Goal: Task Accomplishment & Management: Complete application form

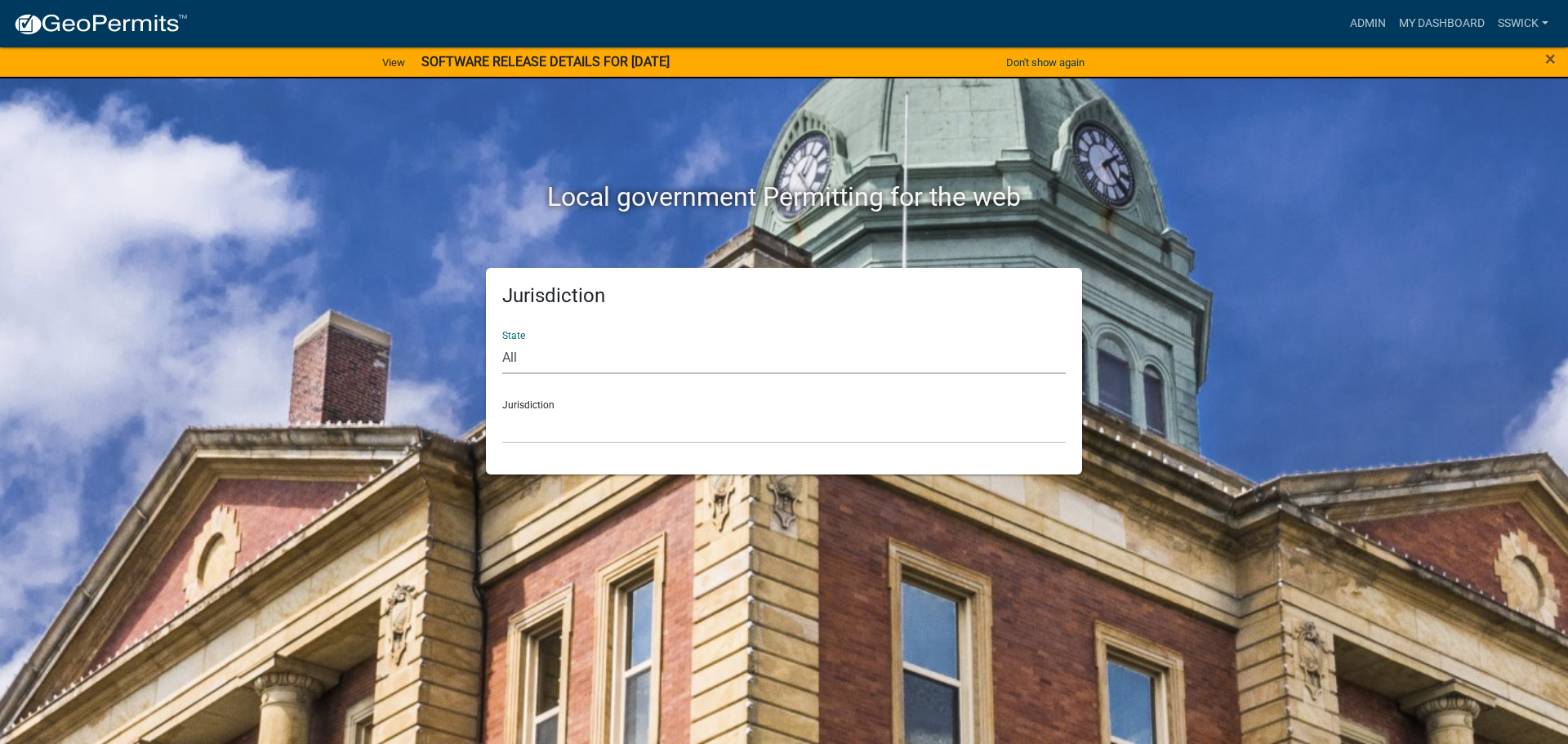
click at [503, 356] on select "All [US_STATE] [US_STATE] [US_STATE] [US_STATE] [US_STATE] [US_STATE] [US_STATE…" at bounding box center [783, 358] width 563 height 33
select select "[US_STATE]"
click at [502, 341] on select "All [US_STATE] [US_STATE] [US_STATE] [US_STATE] [US_STATE] [US_STATE] [US_STATE…" at bounding box center [783, 358] width 563 height 33
click at [539, 438] on select "City of [GEOGRAPHIC_DATA], [US_STATE] City of [GEOGRAPHIC_DATA], [US_STATE] Cit…" at bounding box center [783, 427] width 563 height 33
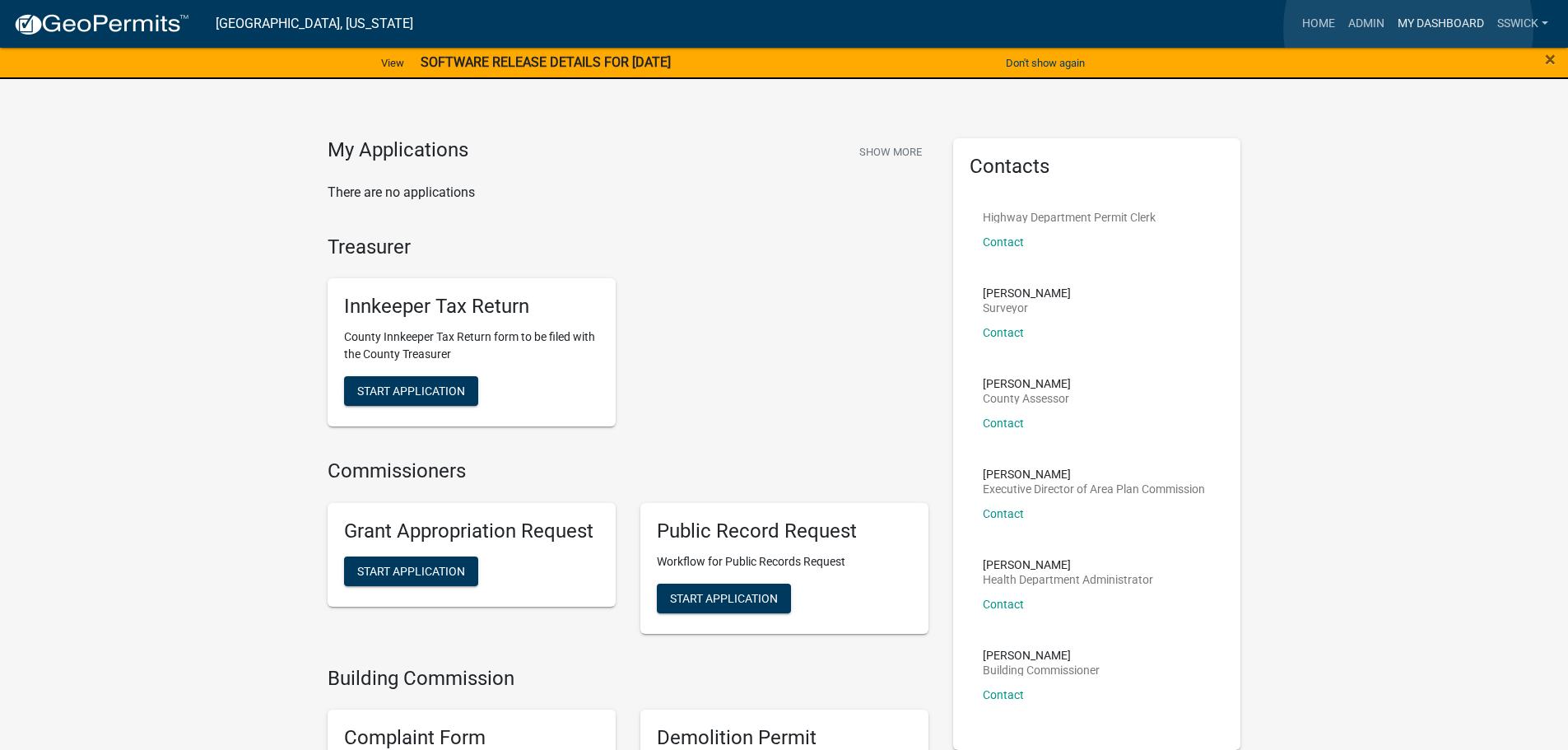
click at [1408, 29] on link "My Dashboard" at bounding box center [1441, 23] width 100 height 31
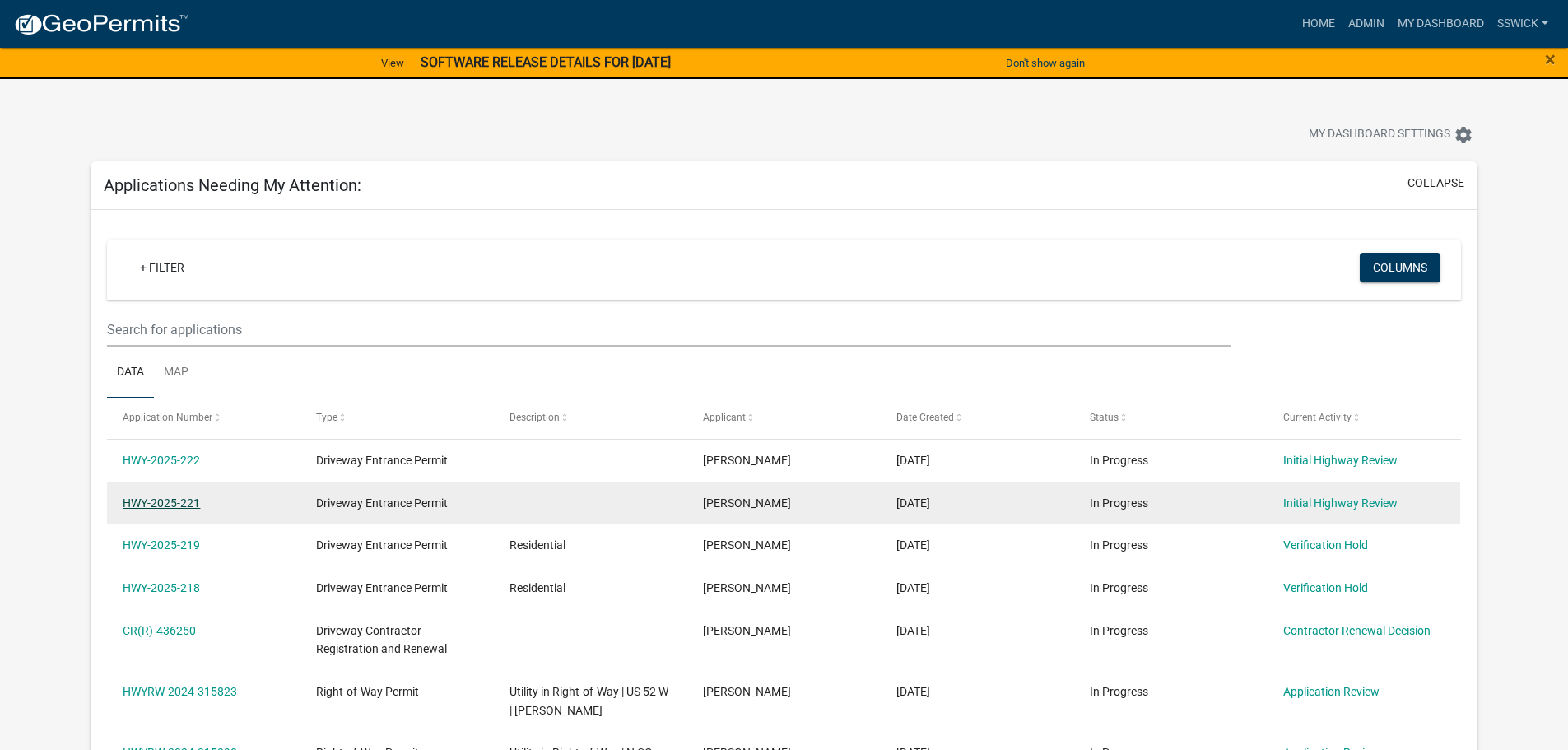
click at [171, 506] on link "HWY-2025-221" at bounding box center [162, 503] width 78 height 13
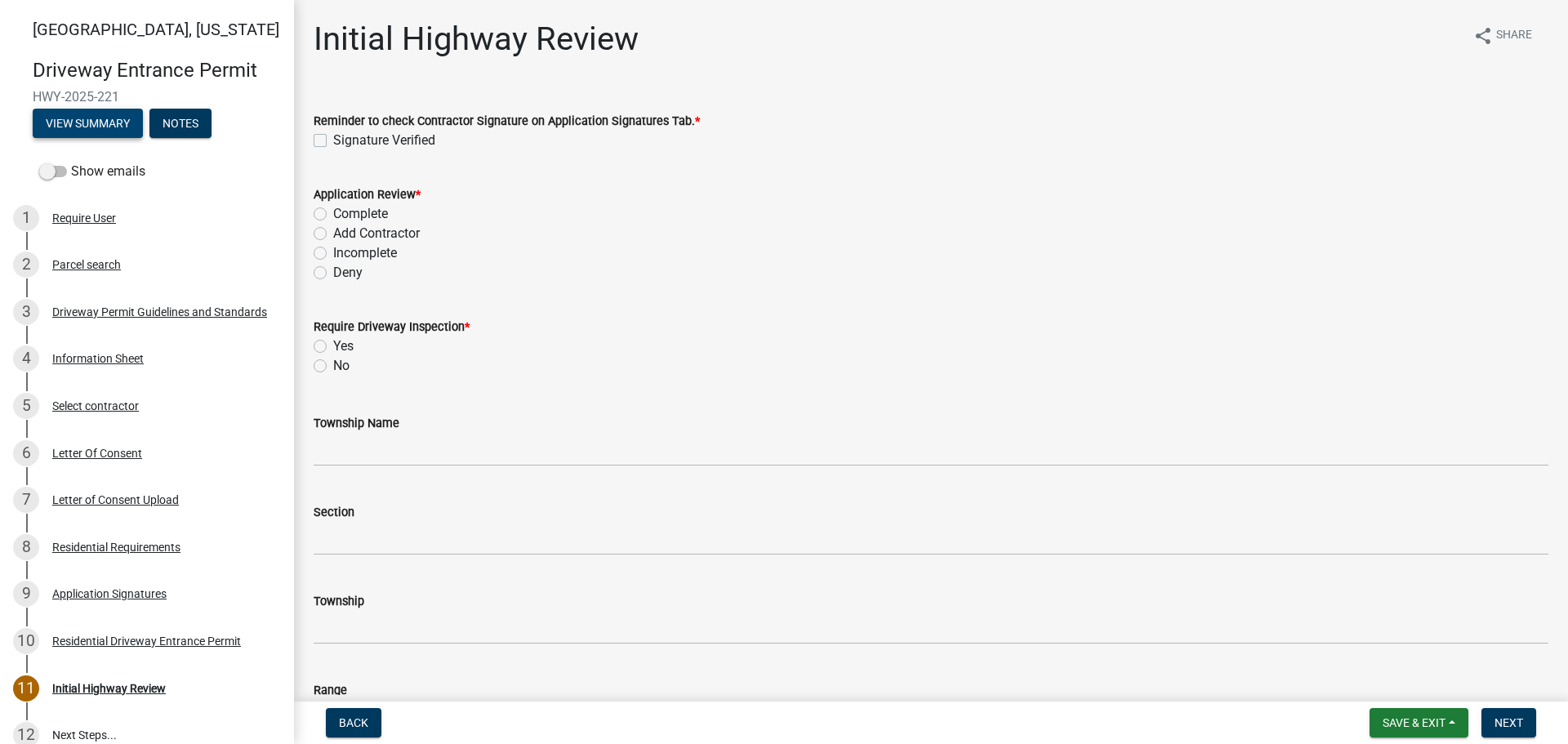
click at [103, 128] on button "View Summary" at bounding box center [88, 124] width 110 height 30
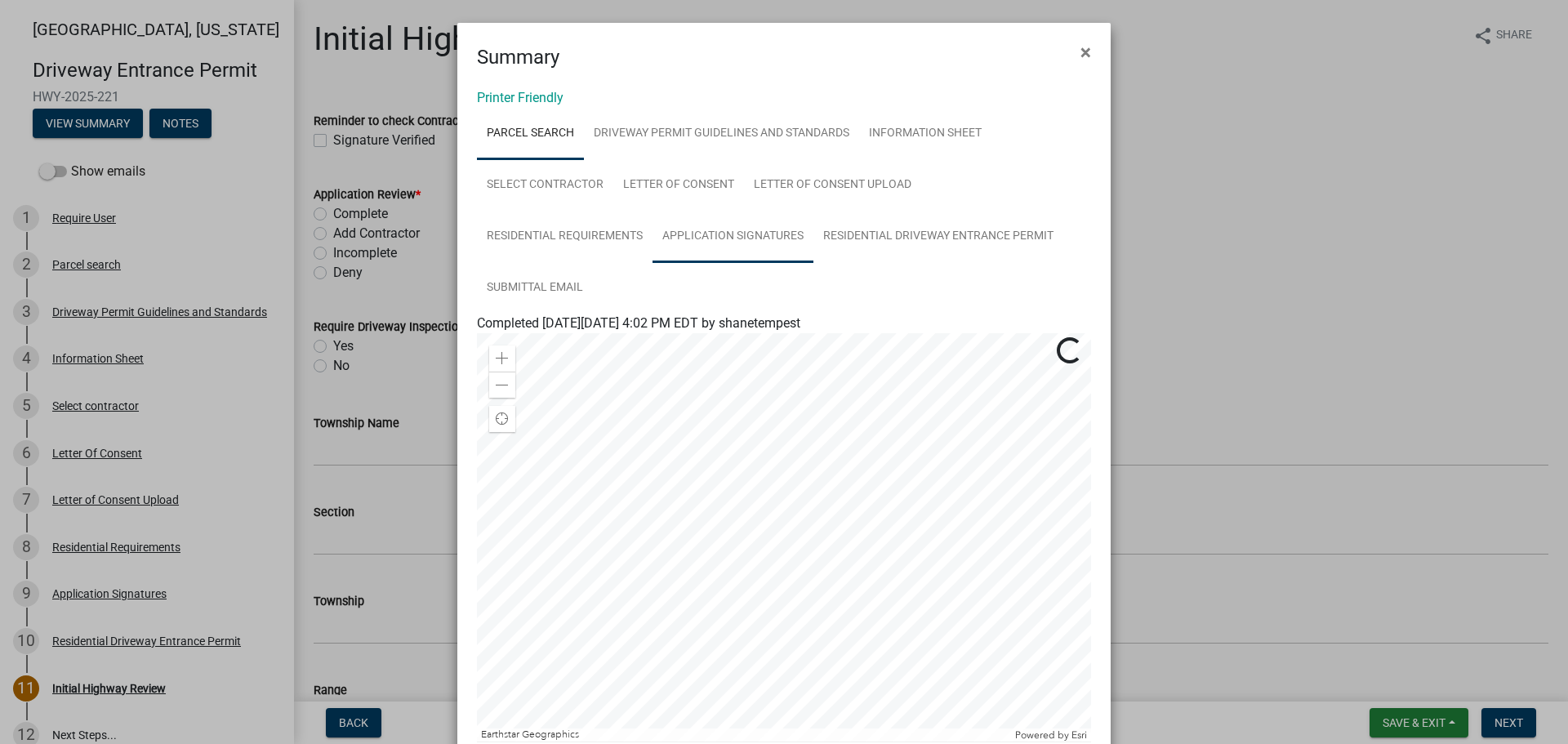
click at [690, 242] on link "Application Signatures" at bounding box center [733, 237] width 161 height 53
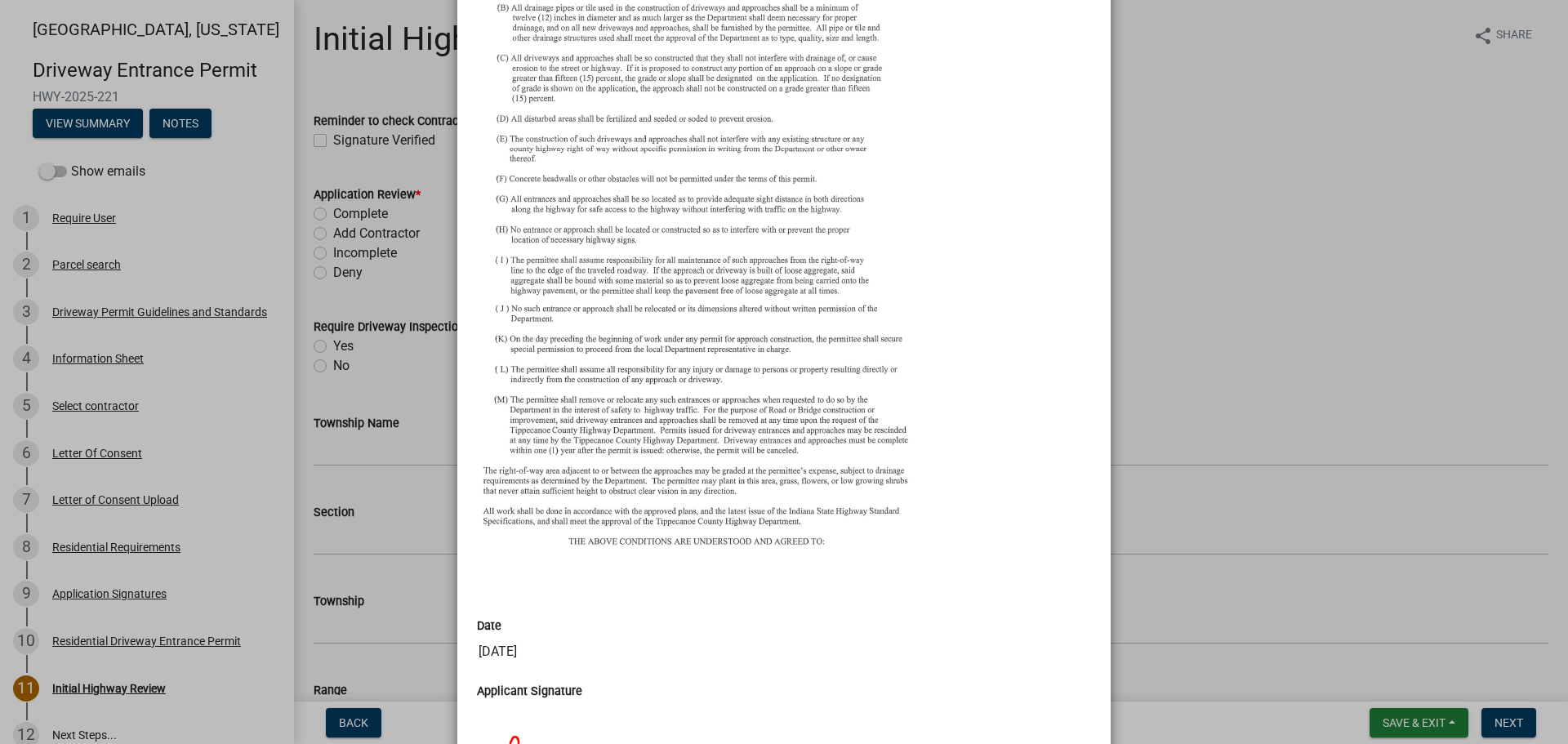
scroll to position [81, 0]
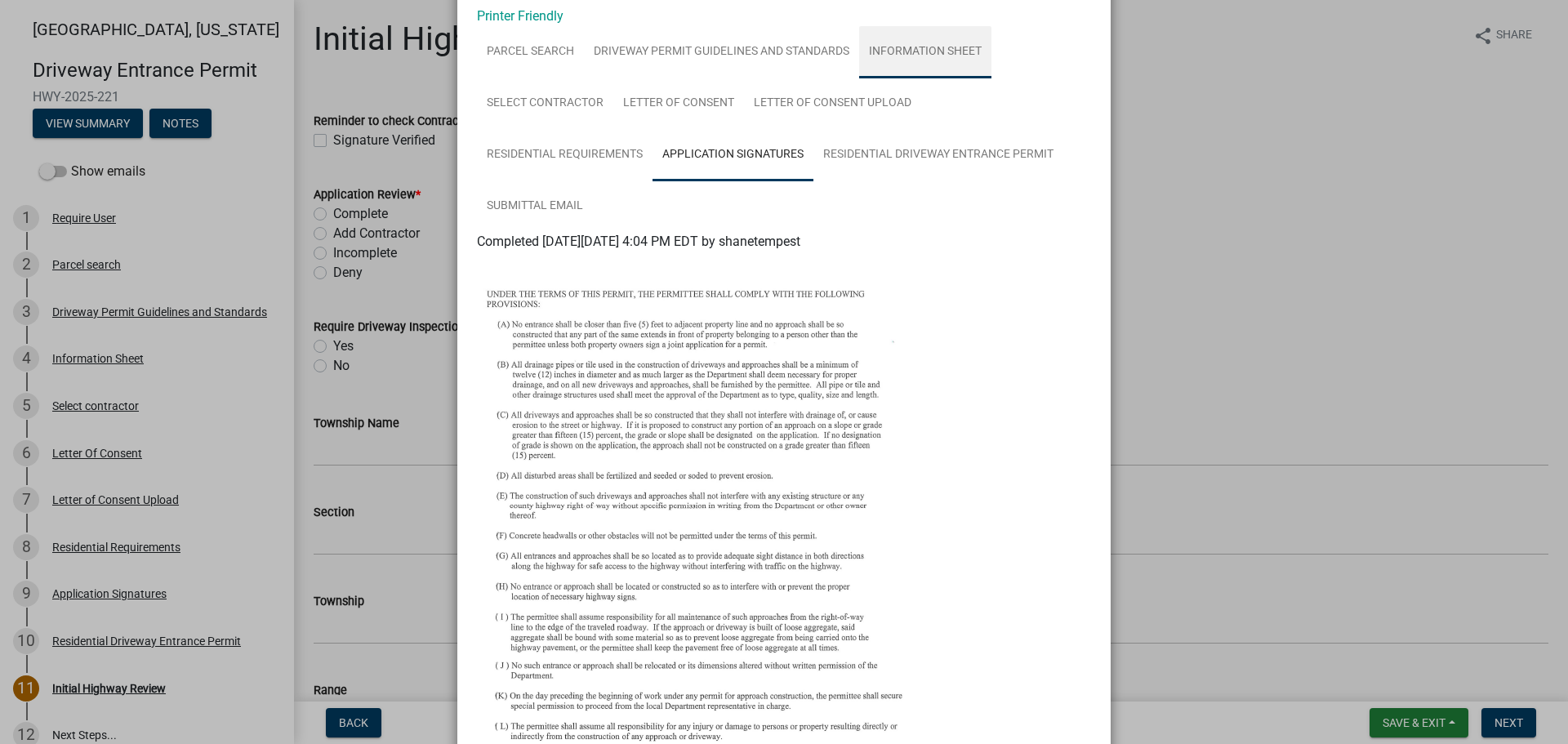
click at [895, 53] on link "Information Sheet" at bounding box center [925, 53] width 132 height 53
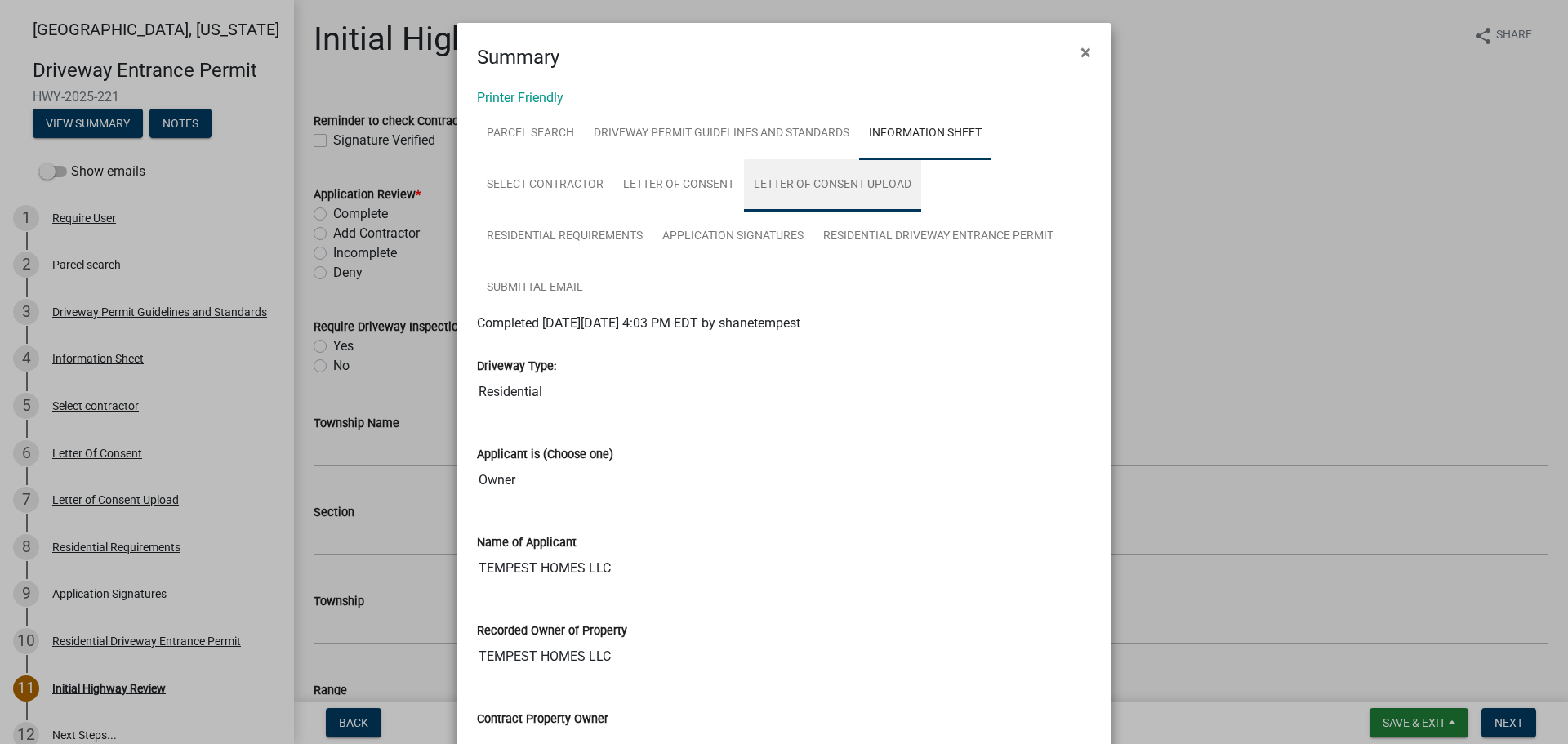
click at [776, 185] on link "Letter of Consent Upload" at bounding box center [832, 186] width 177 height 53
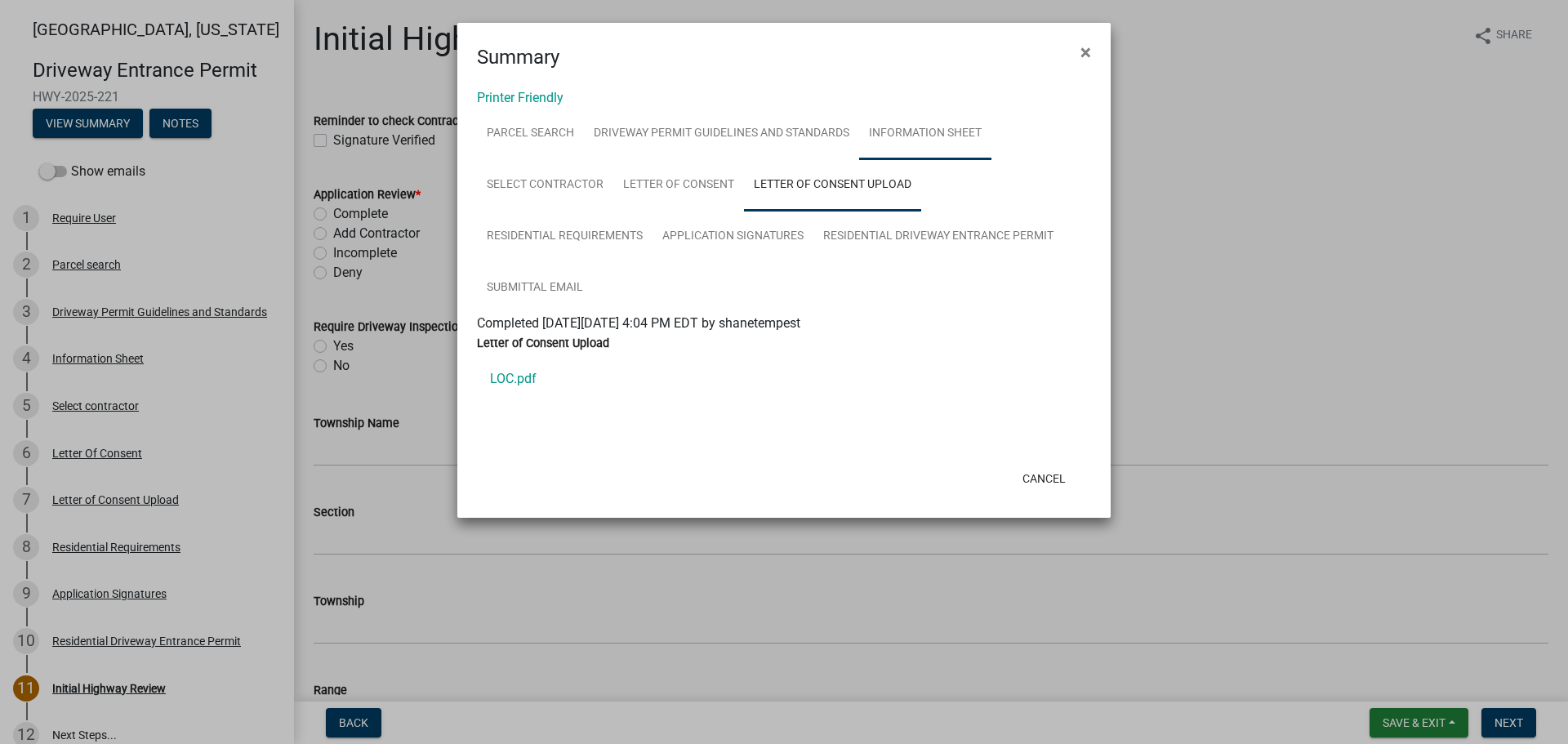
click at [915, 138] on link "Information Sheet" at bounding box center [925, 134] width 132 height 53
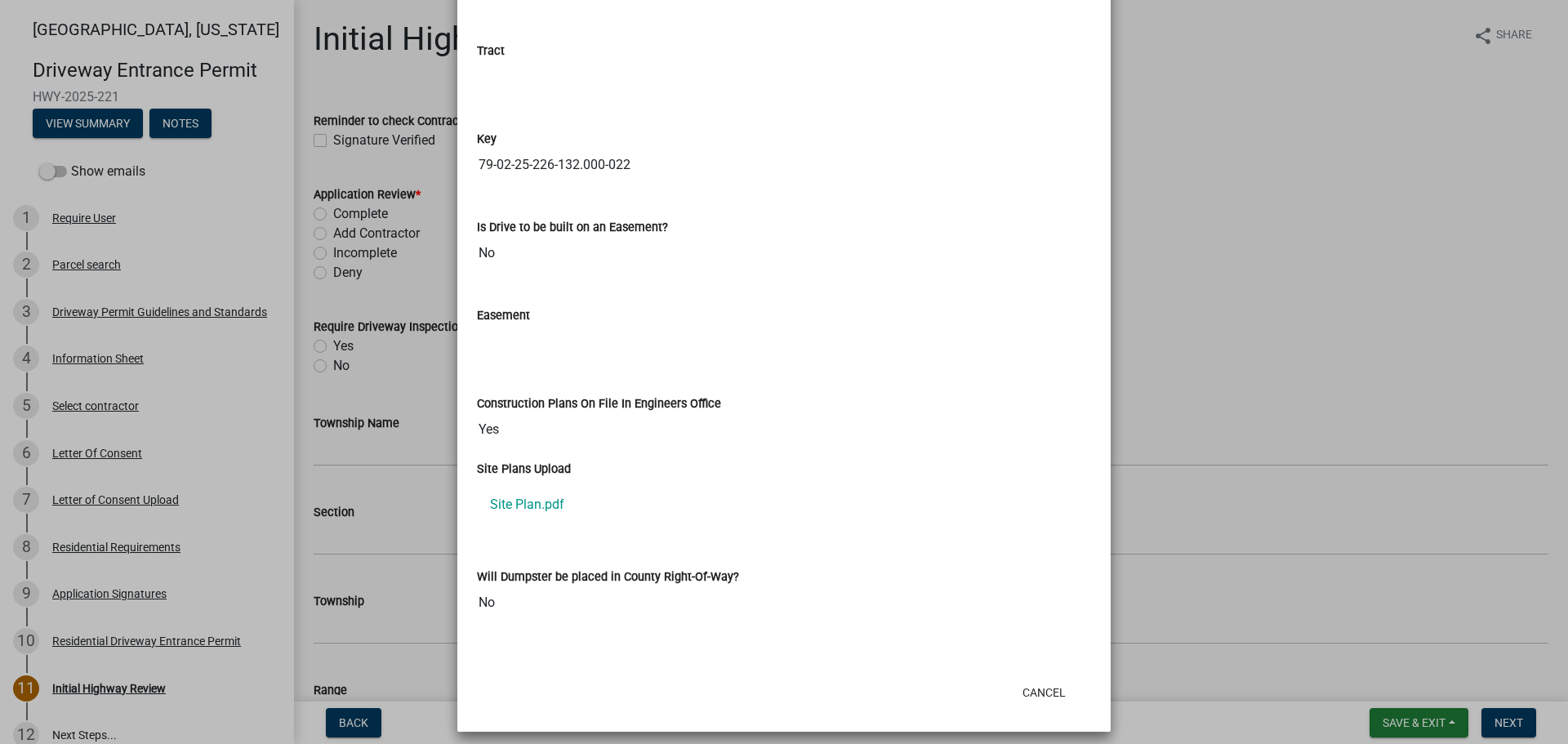
scroll to position [2346, 0]
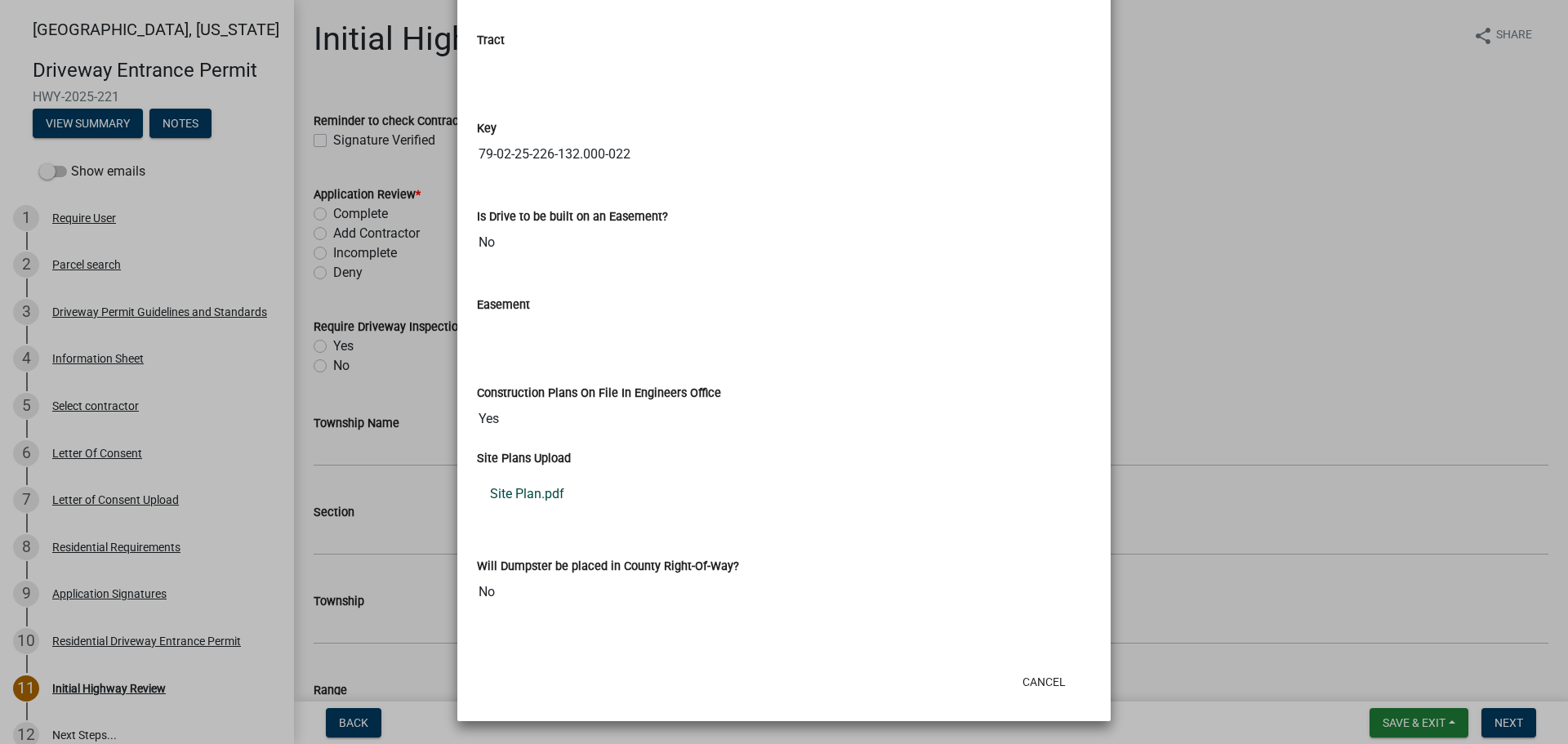
click at [550, 490] on link "Site Plan.pdf" at bounding box center [784, 494] width 614 height 39
drag, startPoint x: 1033, startPoint y: 683, endPoint x: 1019, endPoint y: 663, distance: 24.4
click at [1033, 683] on button "Cancel" at bounding box center [1044, 683] width 69 height 30
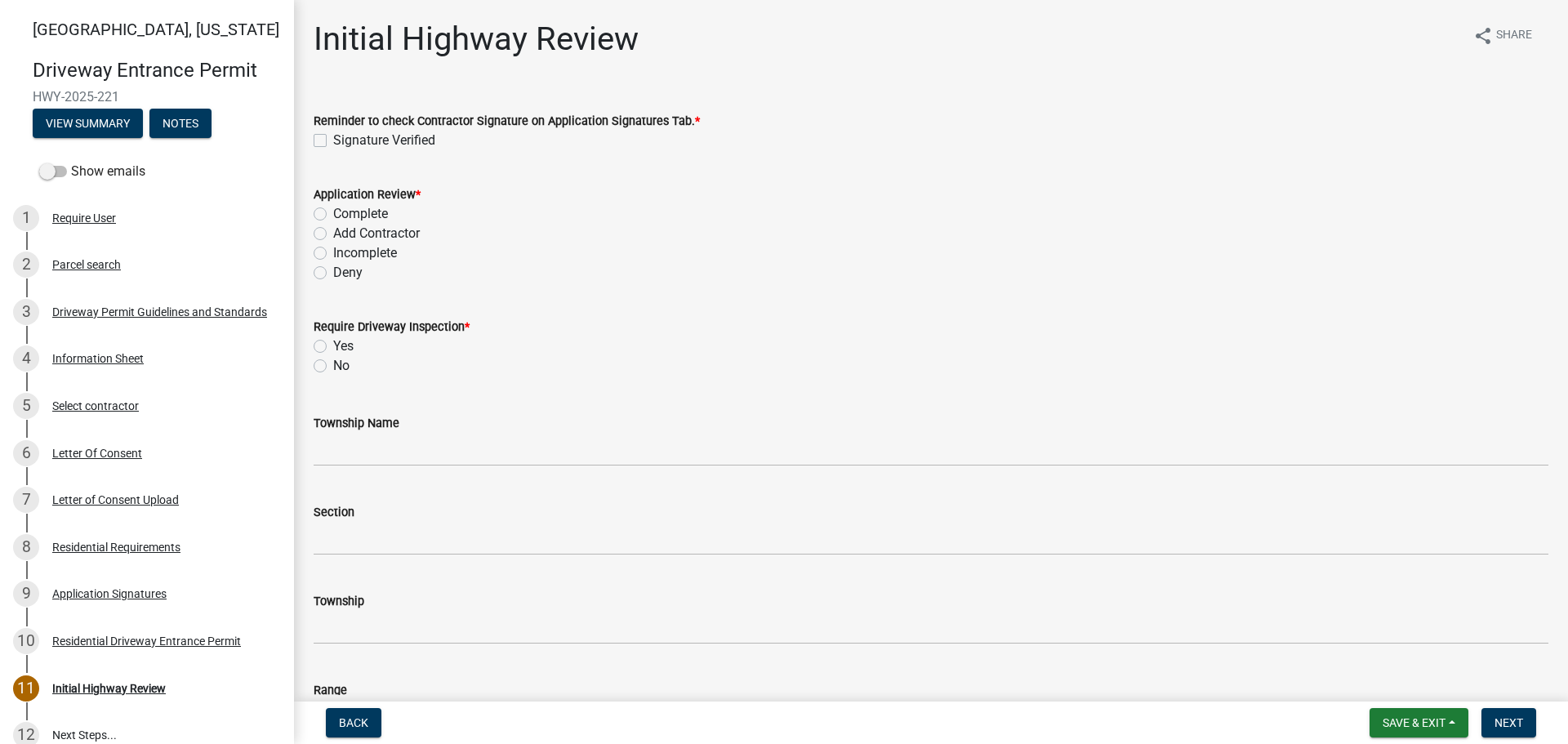
click at [333, 137] on label "Signature Verified" at bounding box center [384, 140] width 102 height 19
click at [333, 137] on input "Signature Verified" at bounding box center [338, 136] width 11 height 11
checkbox input "true"
click at [333, 214] on label "Complete" at bounding box center [360, 214] width 54 height 19
click at [333, 214] on input "Complete" at bounding box center [338, 209] width 11 height 11
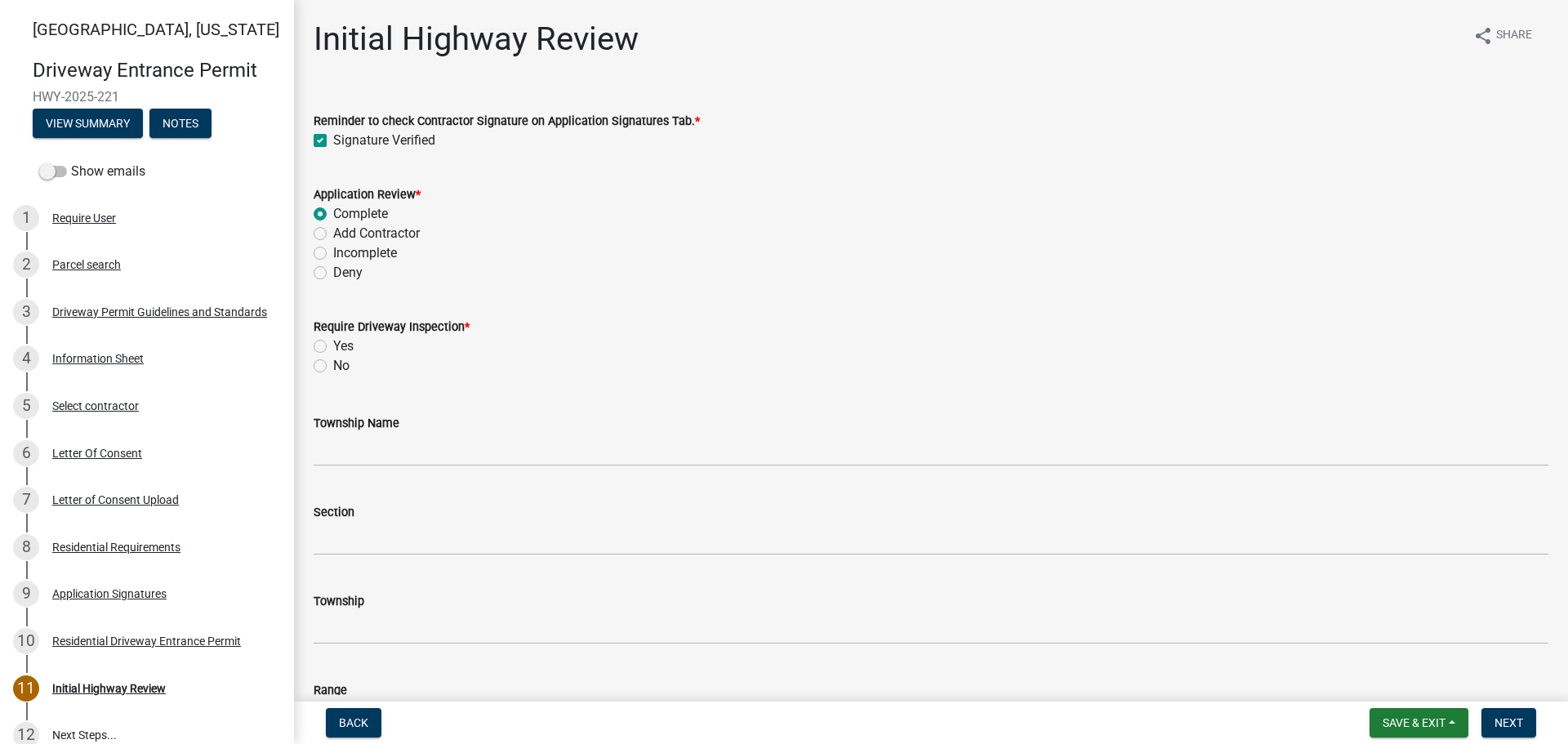
radio input "true"
drag, startPoint x: 320, startPoint y: 365, endPoint x: 371, endPoint y: 436, distance: 87.4
click at [333, 365] on label "No" at bounding box center [341, 366] width 17 height 19
click at [333, 365] on input "No" at bounding box center [338, 362] width 11 height 11
radio input "true"
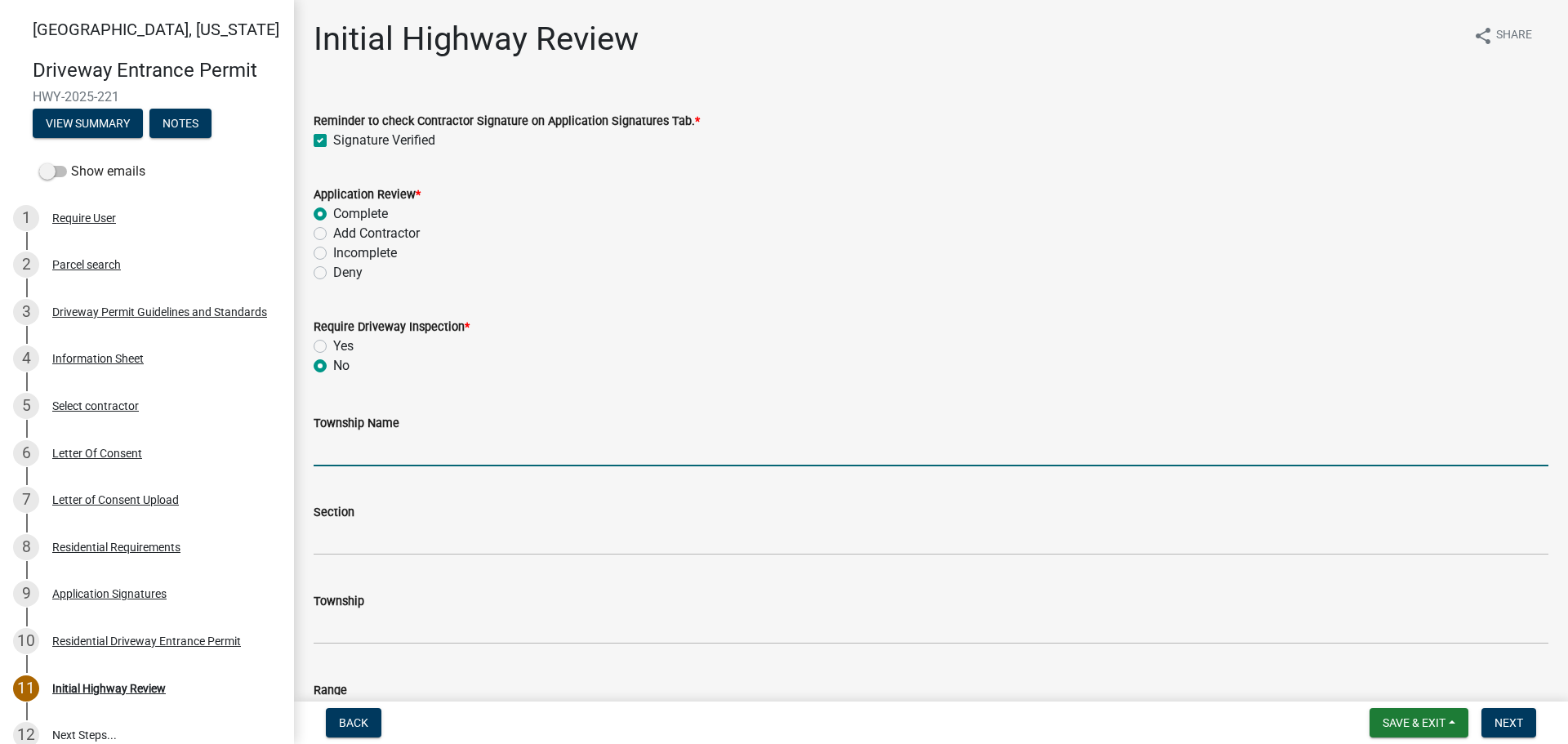
click at [371, 445] on input "Township Name" at bounding box center [931, 450] width 1235 height 33
type input "Wabash"
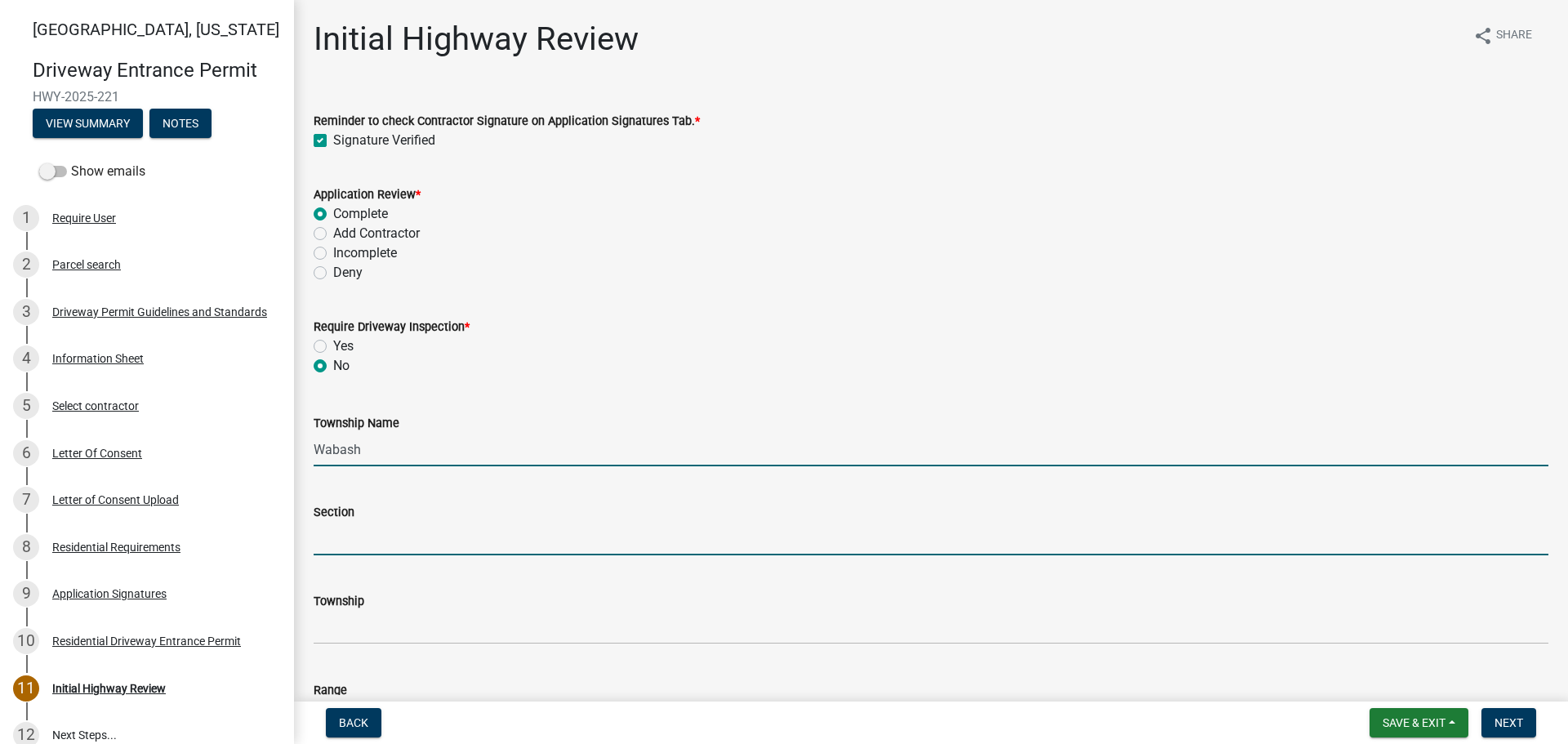
click at [376, 542] on input "Section" at bounding box center [931, 539] width 1235 height 33
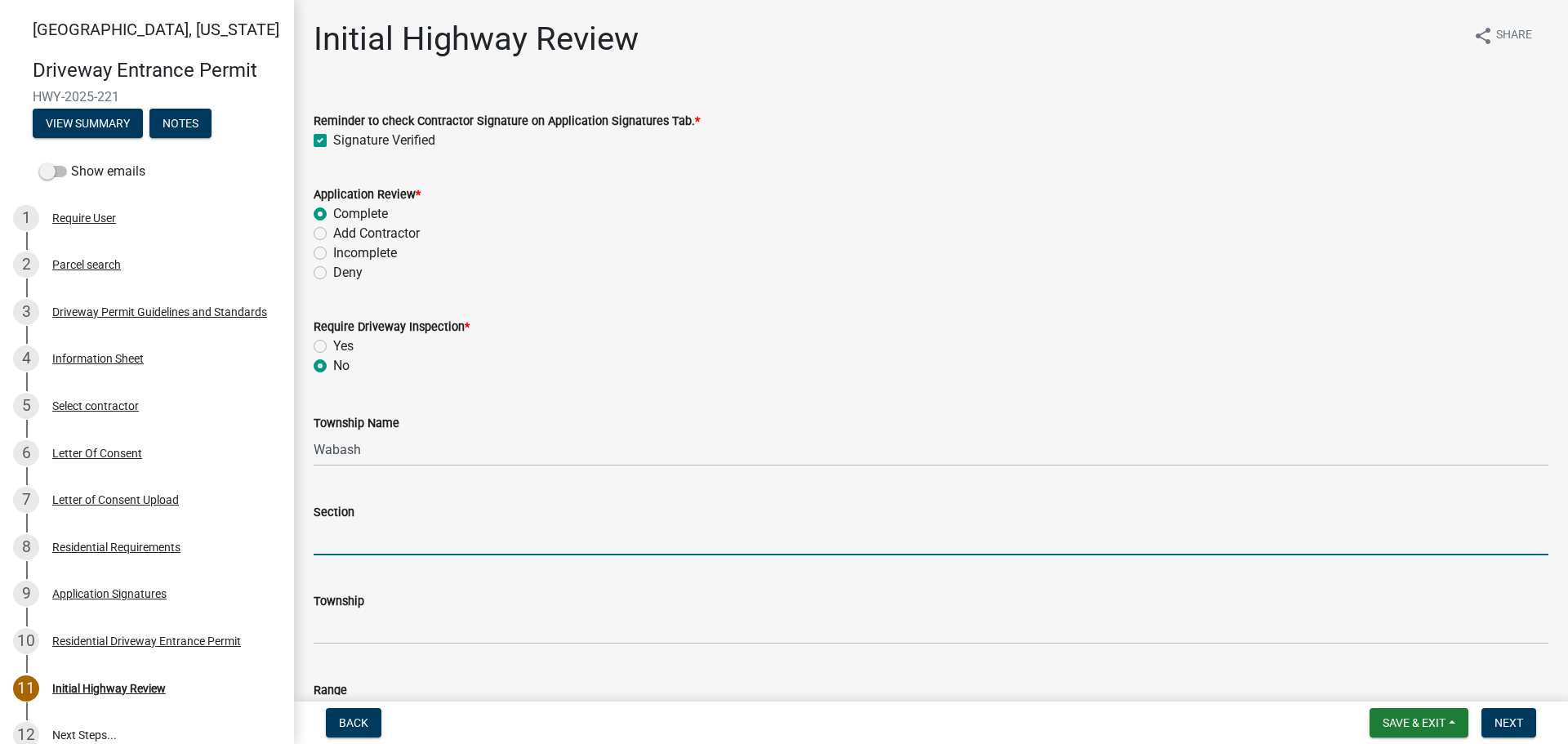
type input "25"
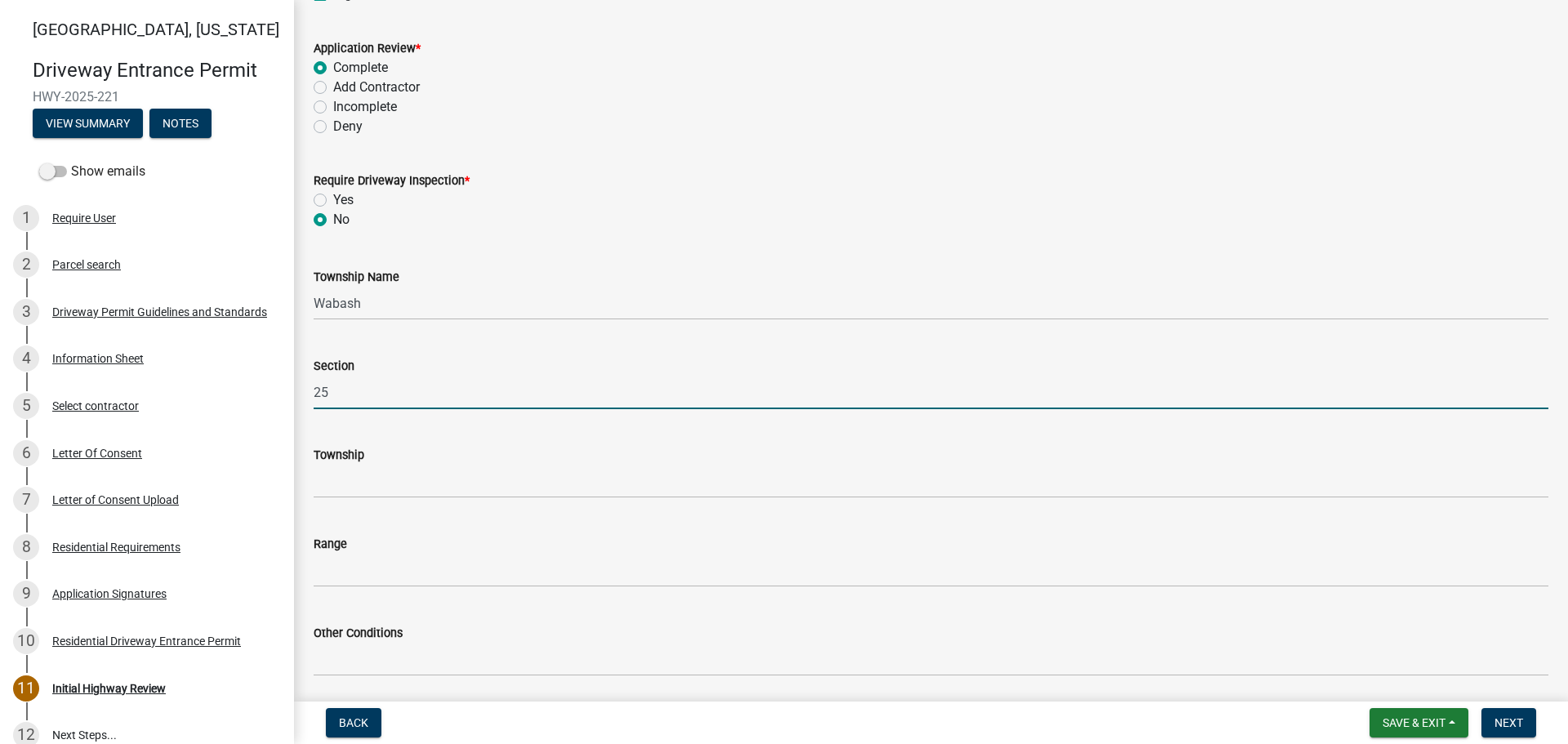
scroll to position [163, 0]
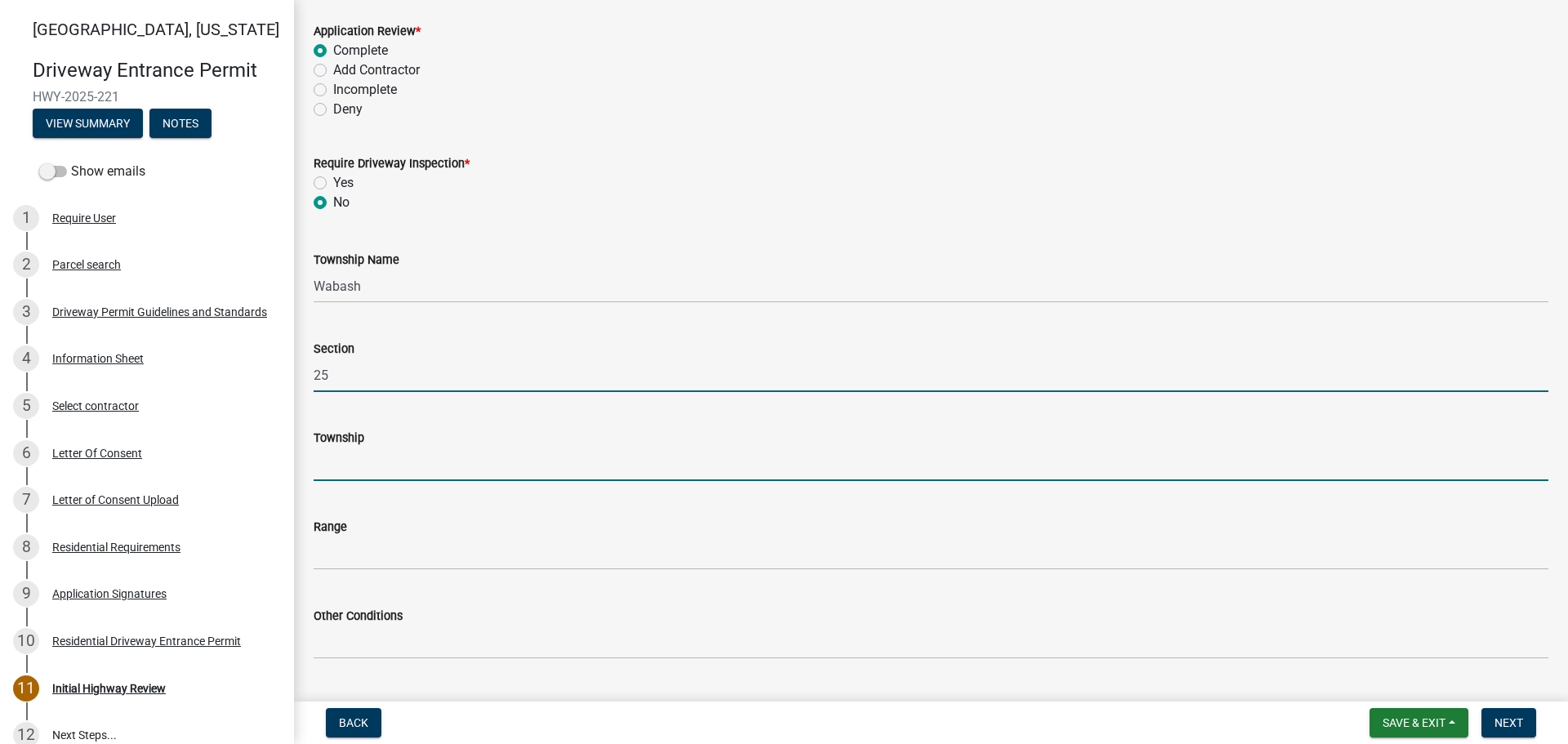
click at [371, 465] on input "Township" at bounding box center [931, 464] width 1235 height 33
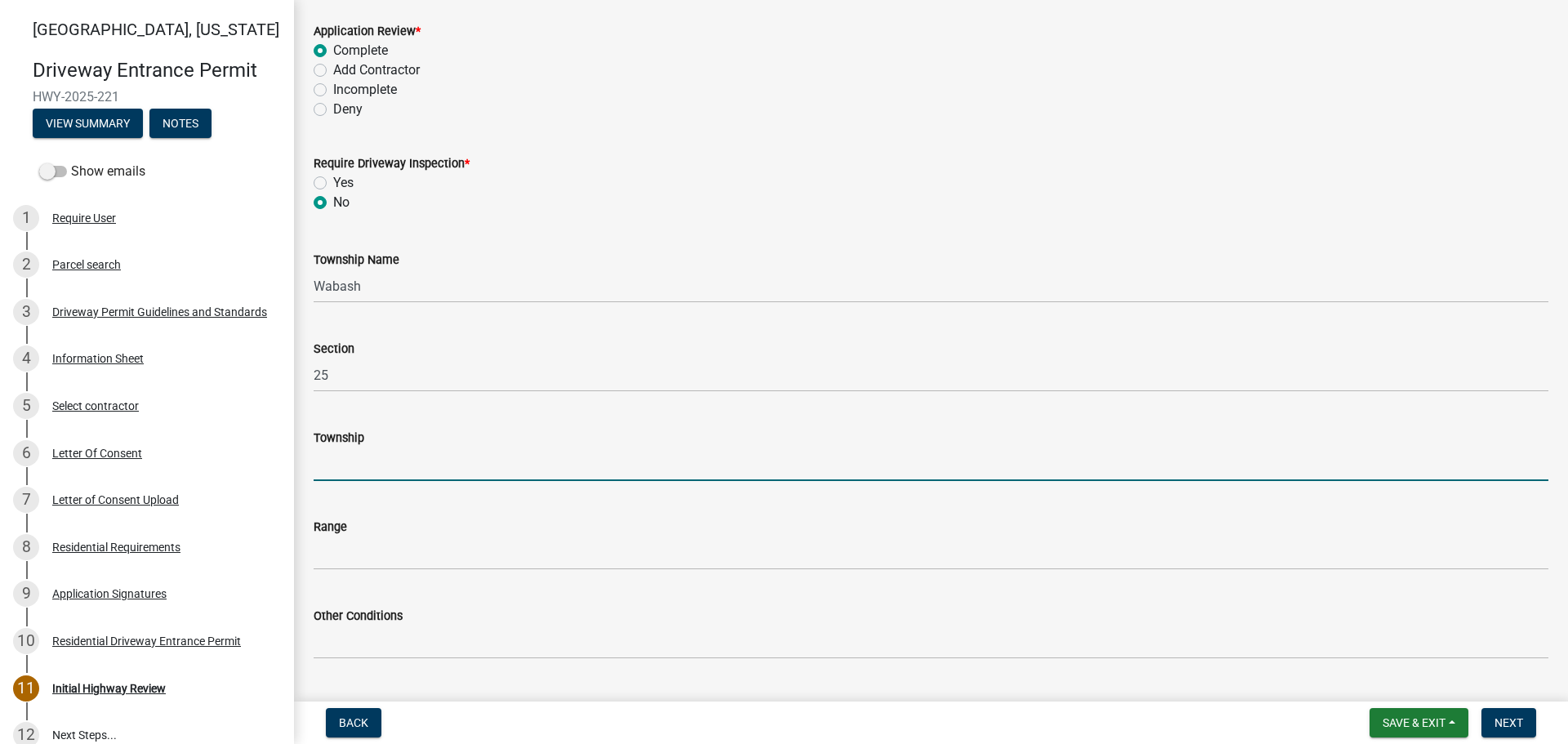
type input "T24N"
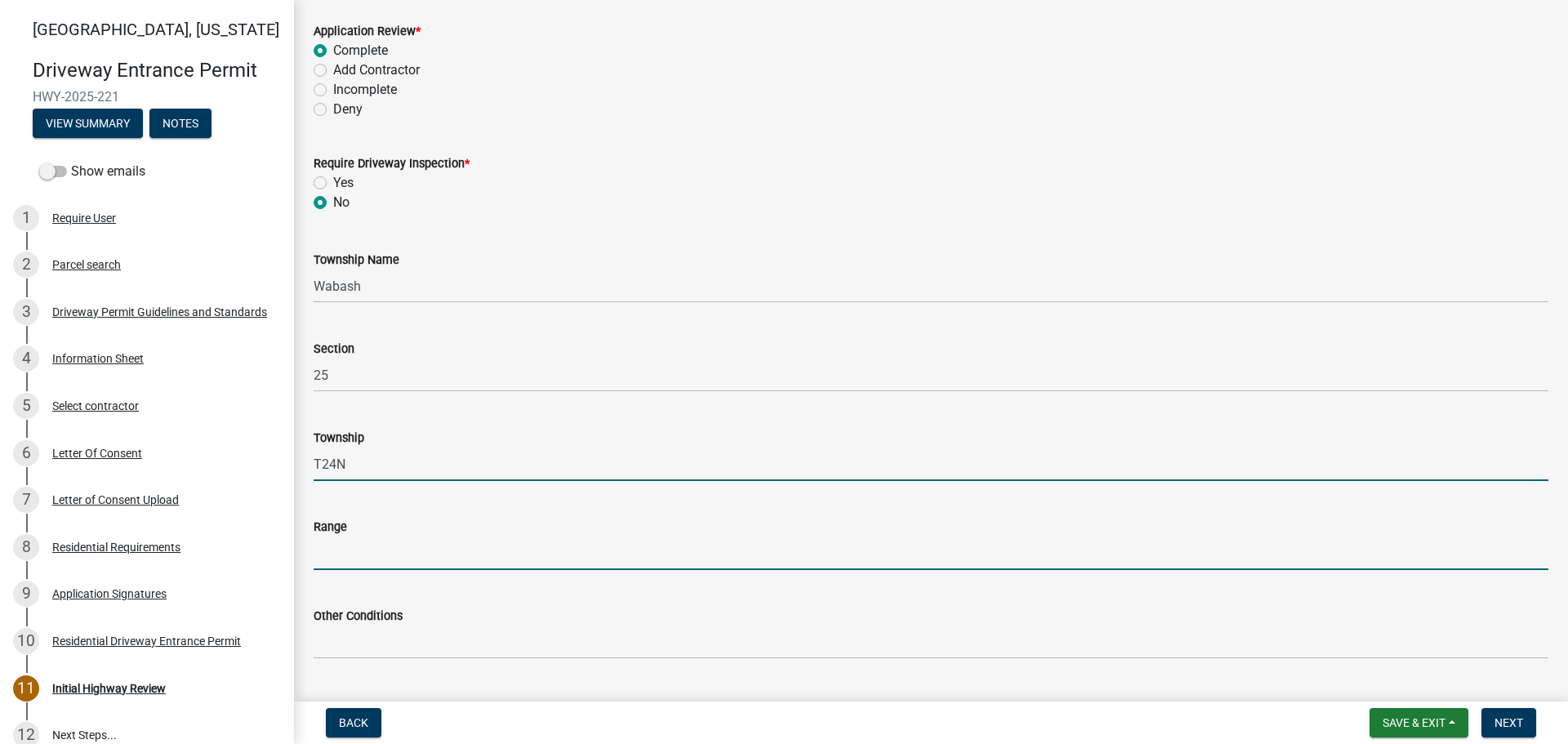
click at [376, 558] on input "Range" at bounding box center [931, 554] width 1235 height 33
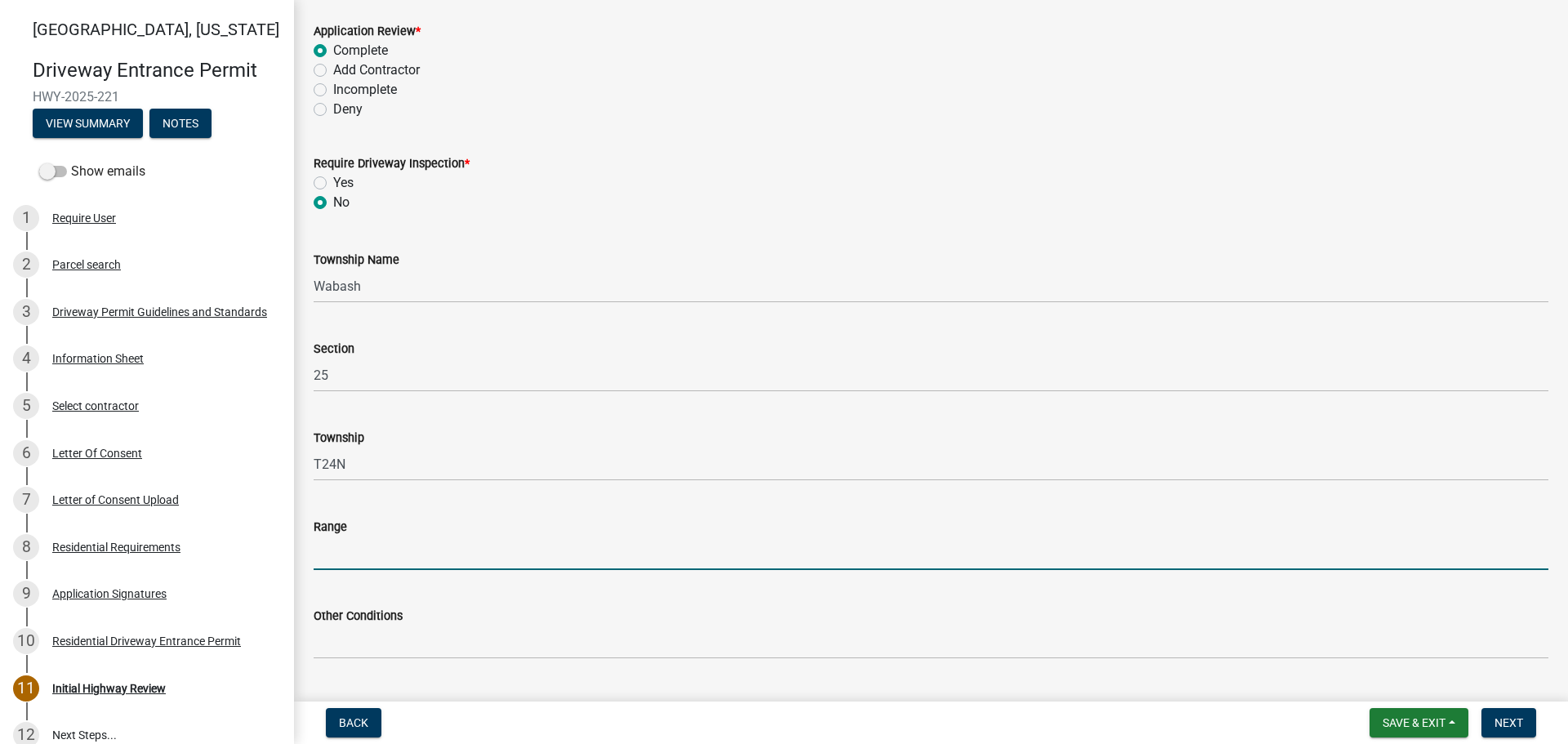
type input "R 5 W"
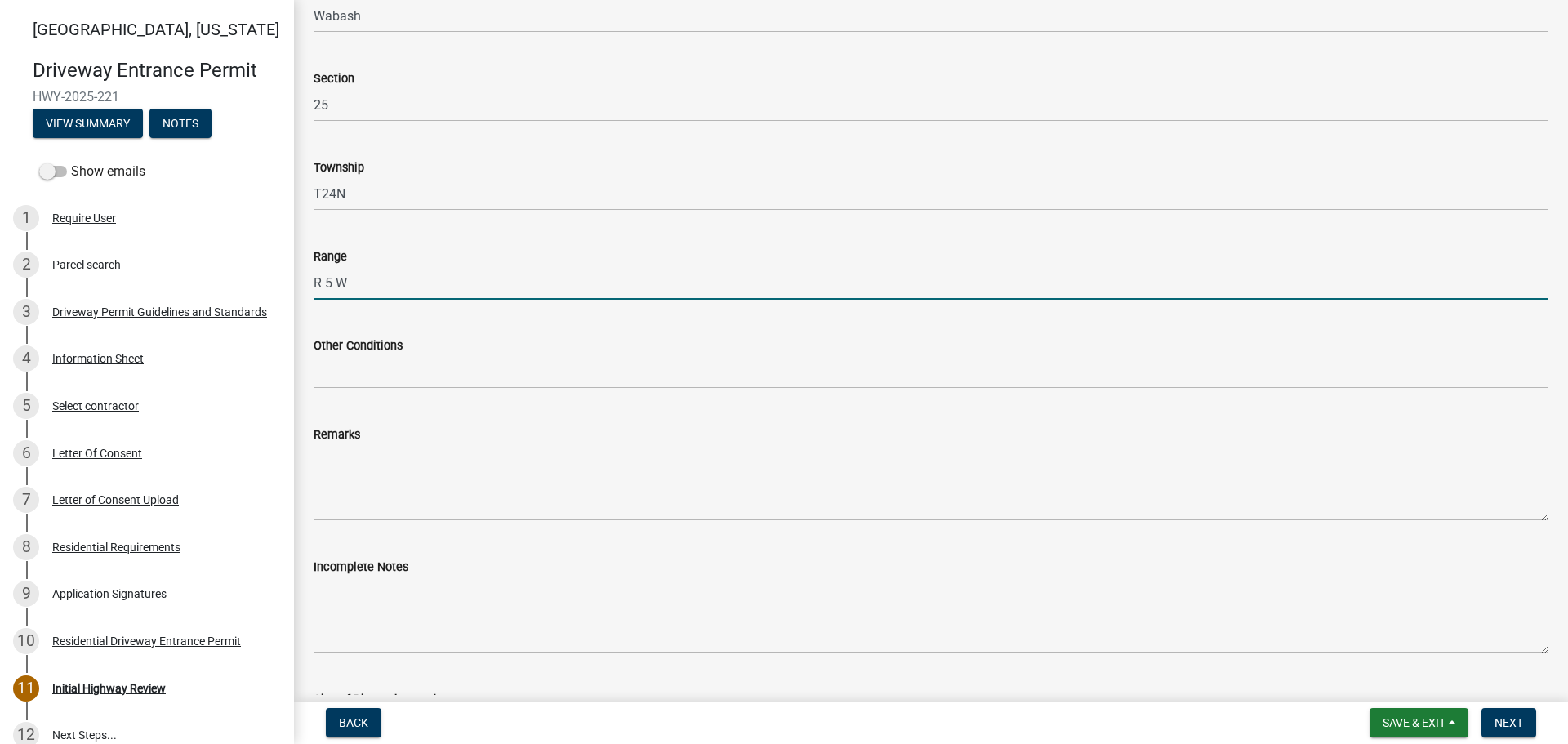
scroll to position [490, 0]
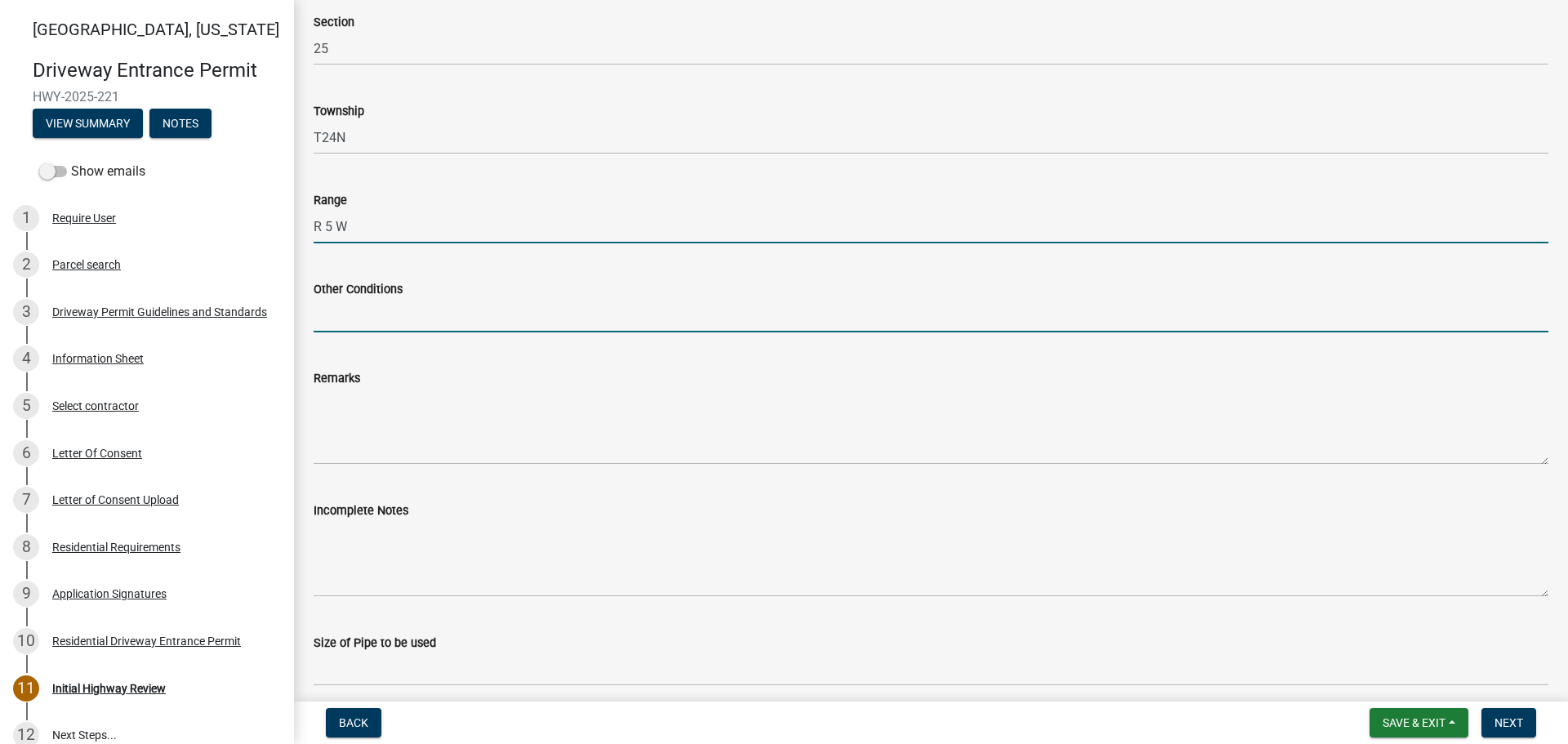
click at [361, 317] on input "Other Conditions" at bounding box center [931, 315] width 1235 height 33
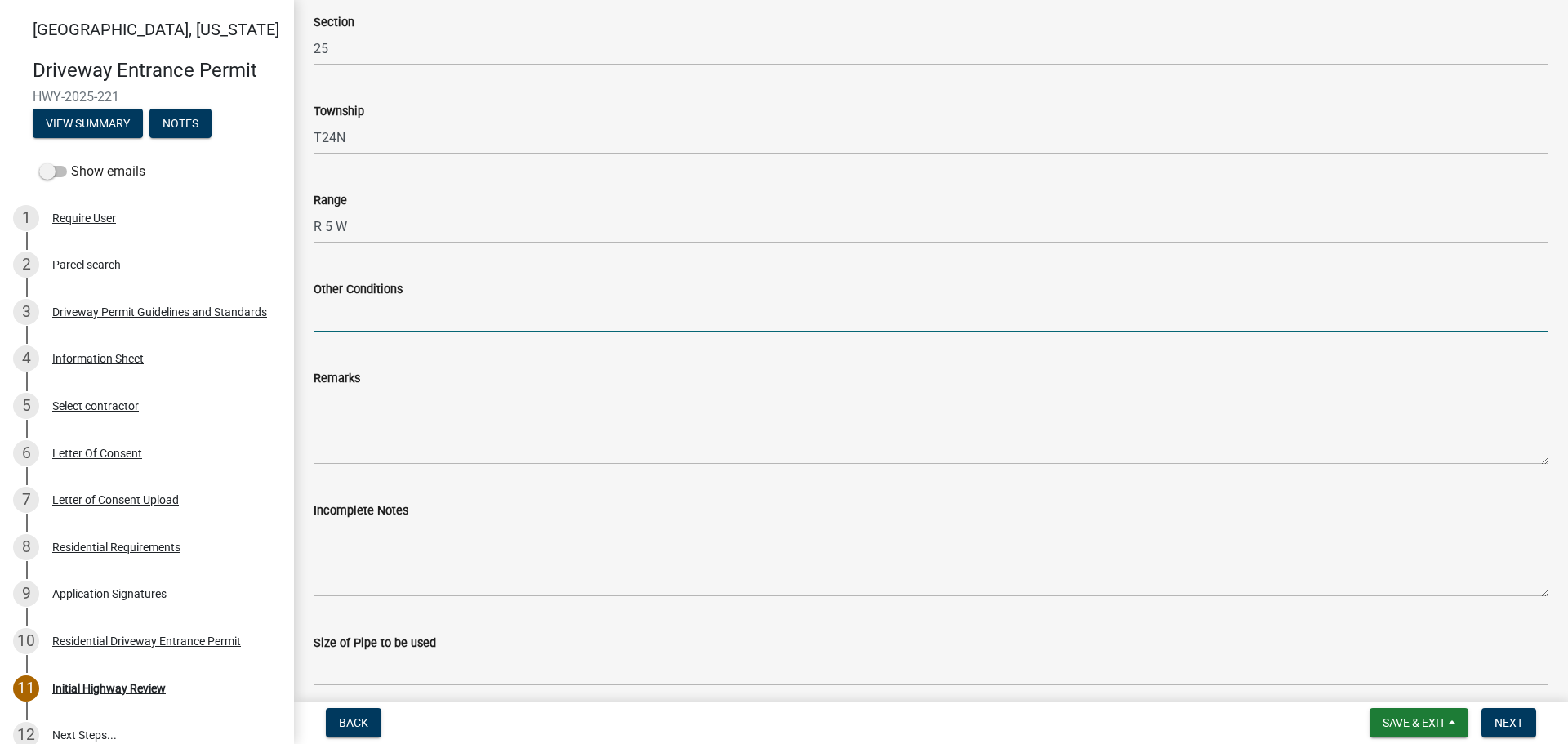
type input "17' Width, 5' Taper, 5' Sidewalk"
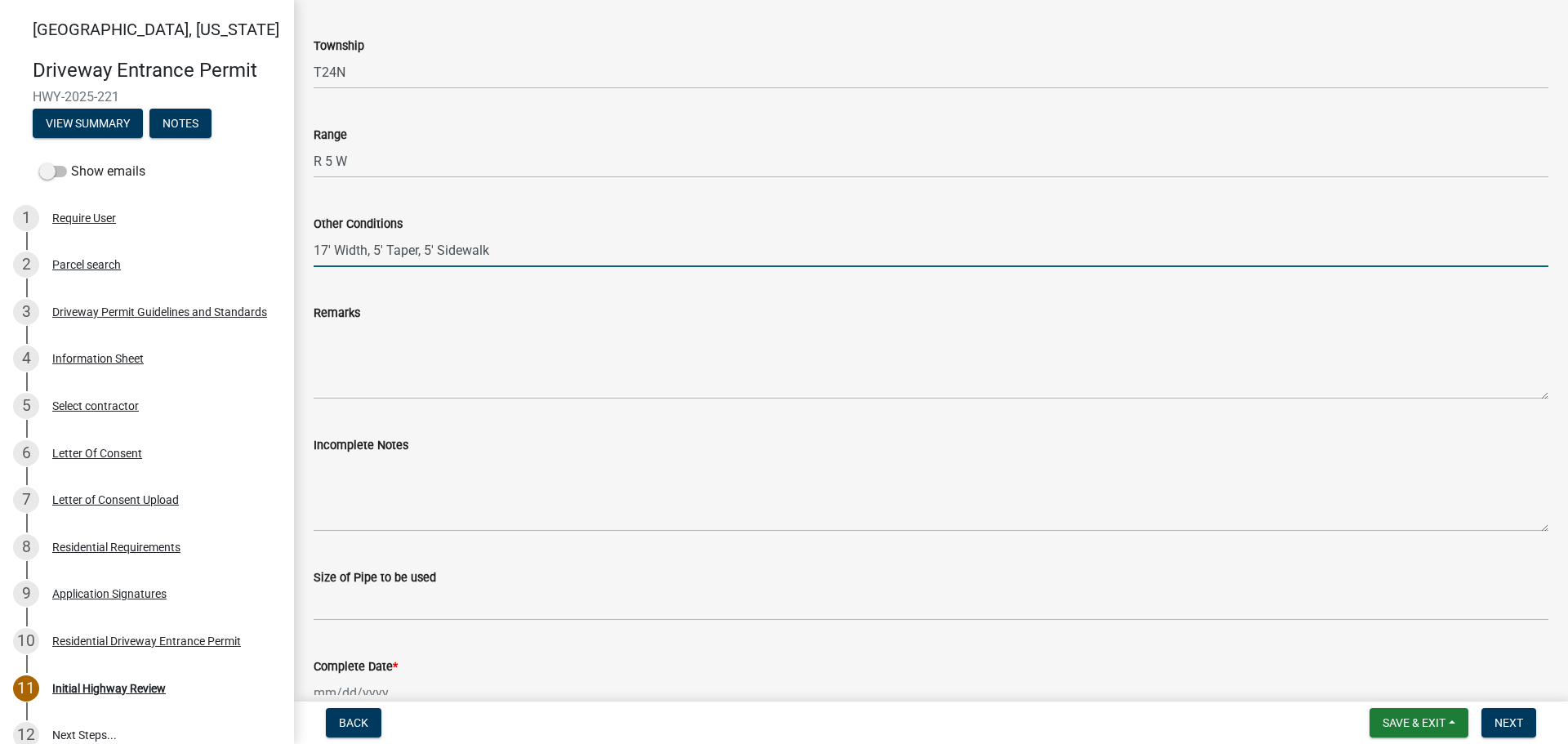
scroll to position [654, 0]
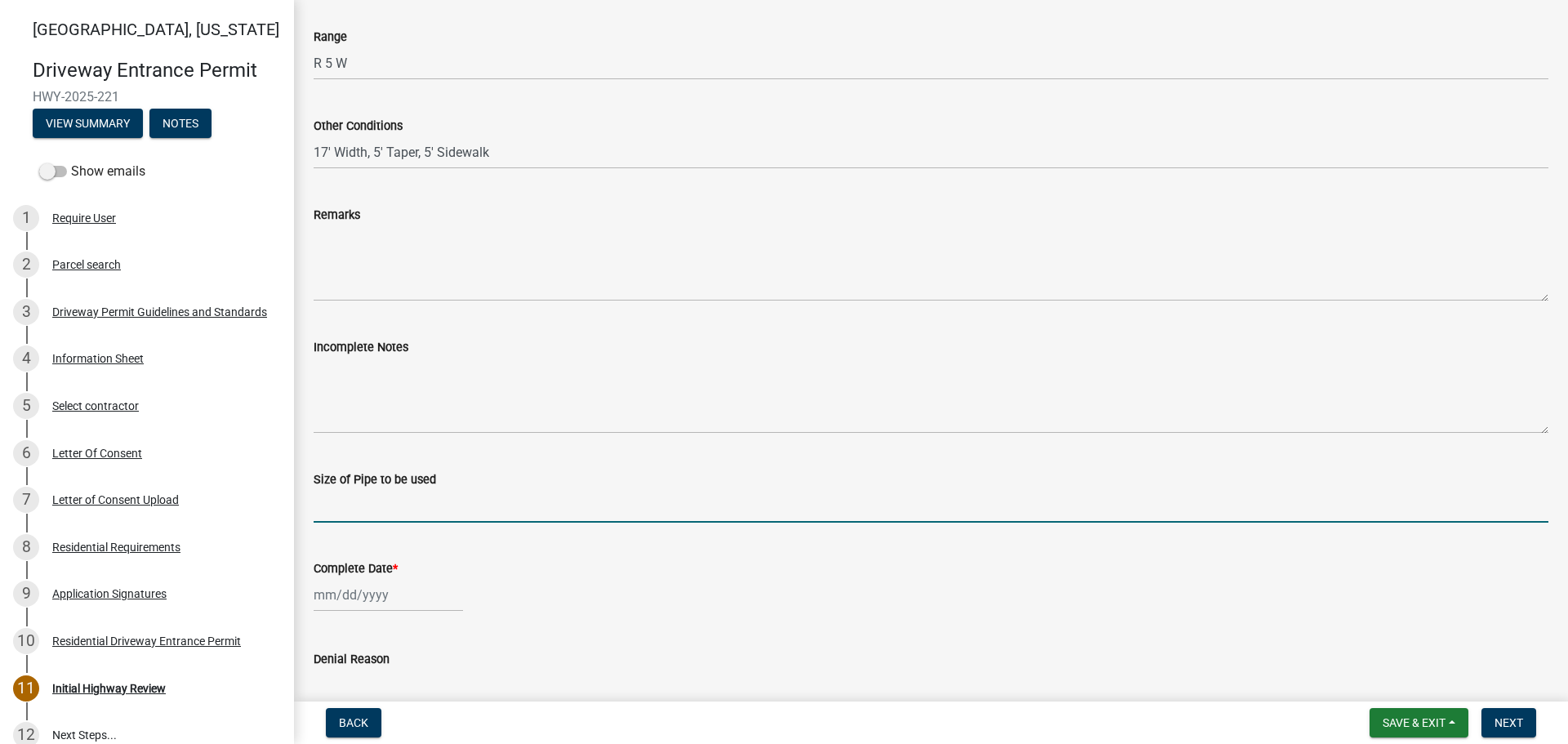
click at [399, 510] on input "Size of Pipe to be used" at bounding box center [931, 507] width 1235 height 33
type input "N/A"
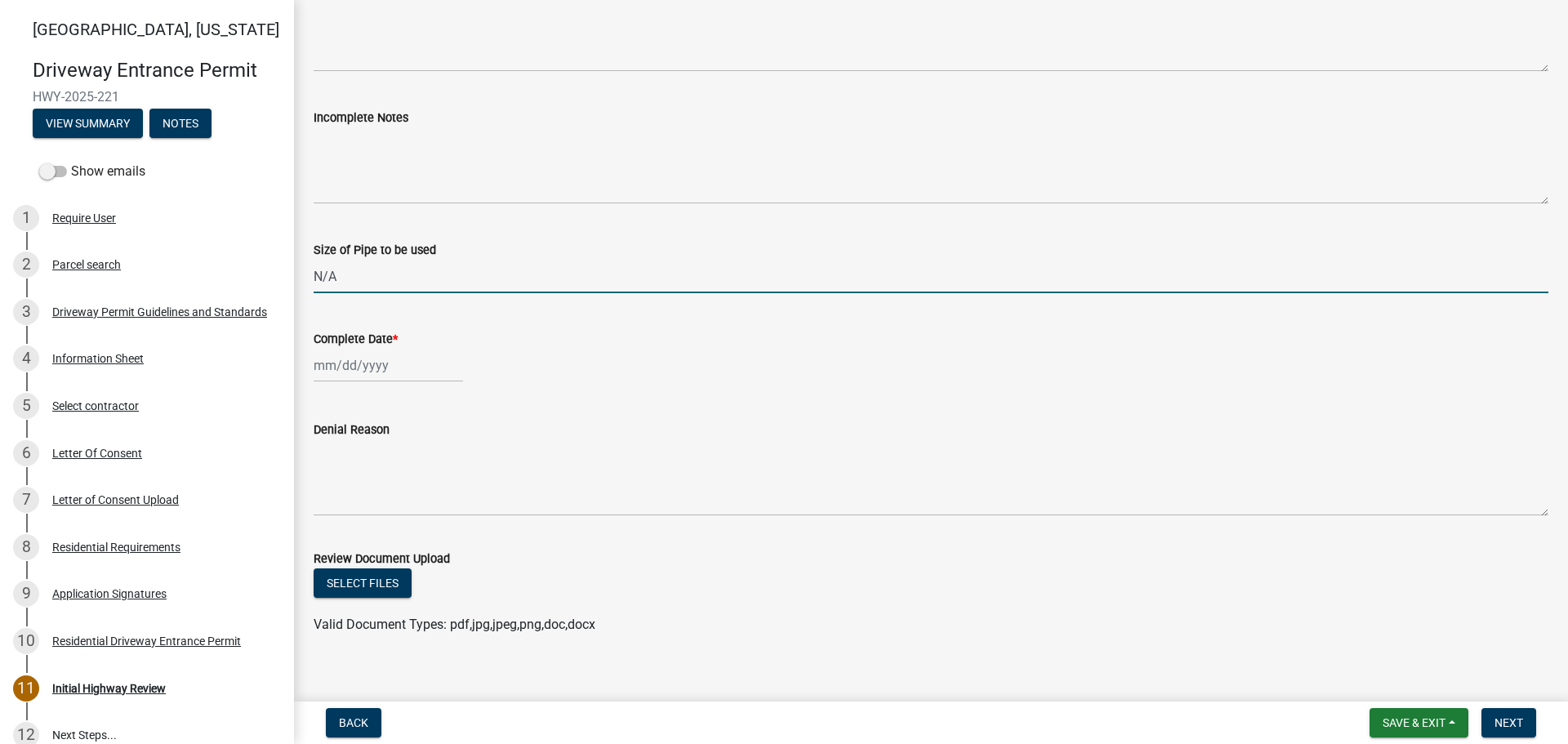
scroll to position [899, 0]
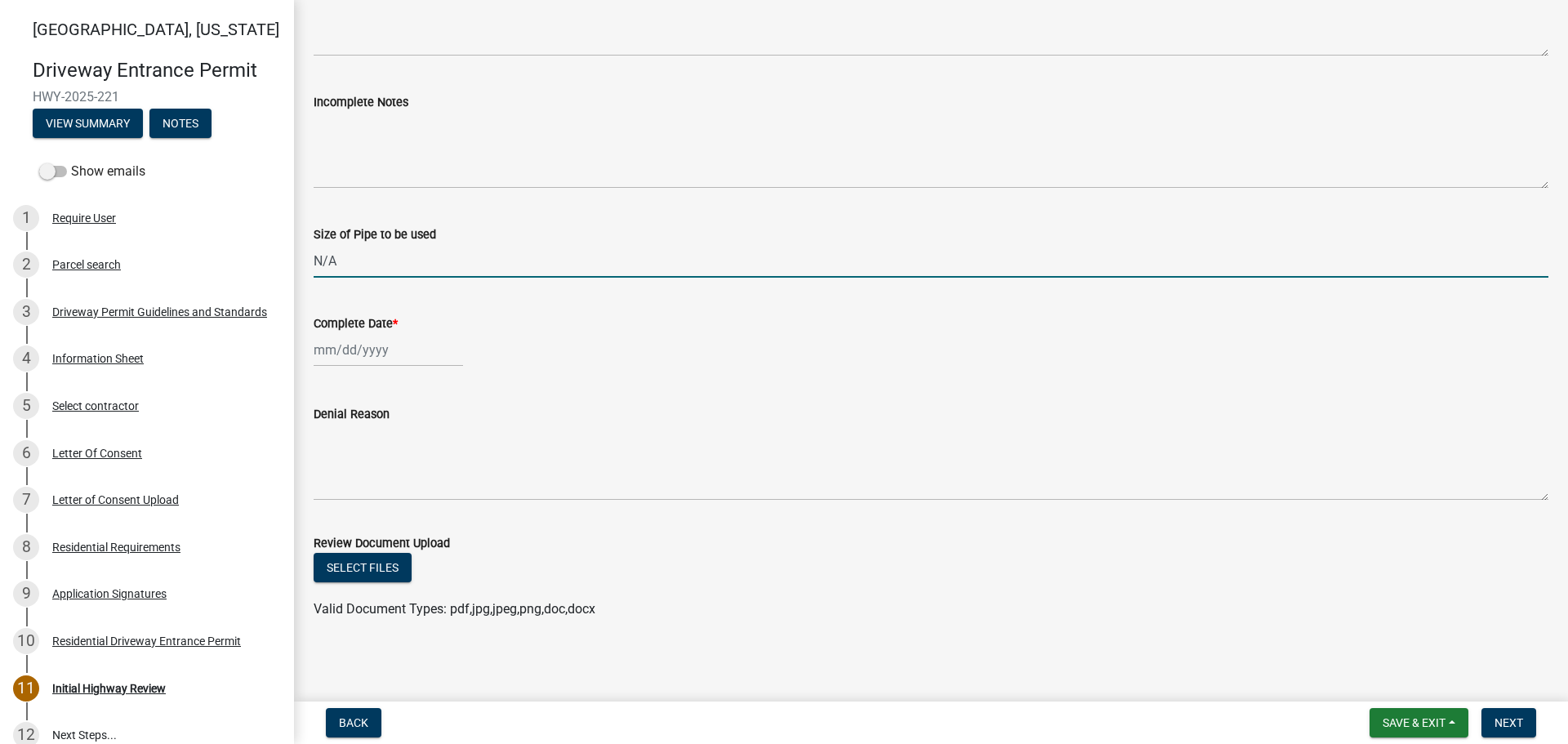
click at [355, 357] on div at bounding box center [388, 350] width 150 height 33
select select "10"
select select "2025"
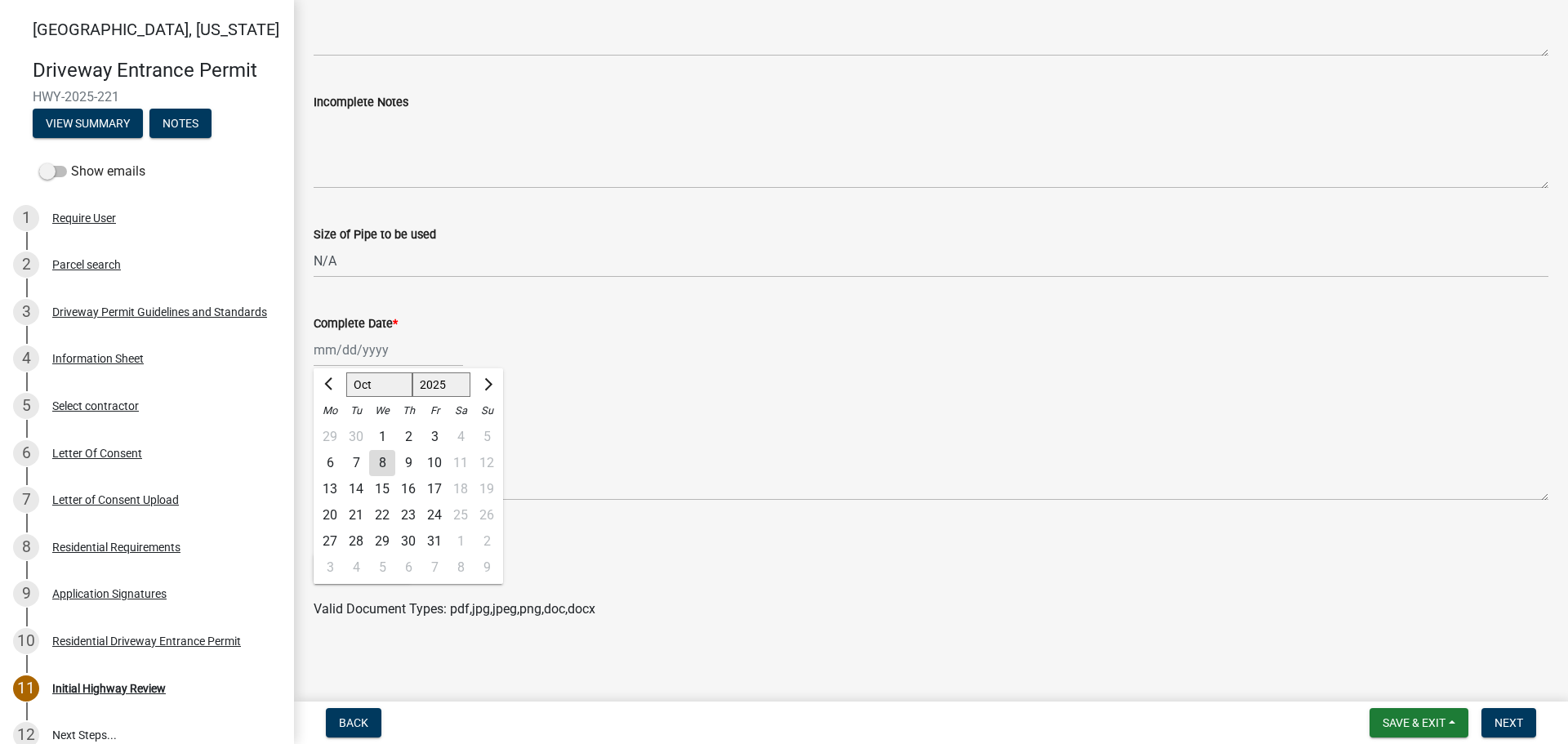
click at [383, 462] on div "8" at bounding box center [382, 464] width 26 height 26
type input "[DATE]"
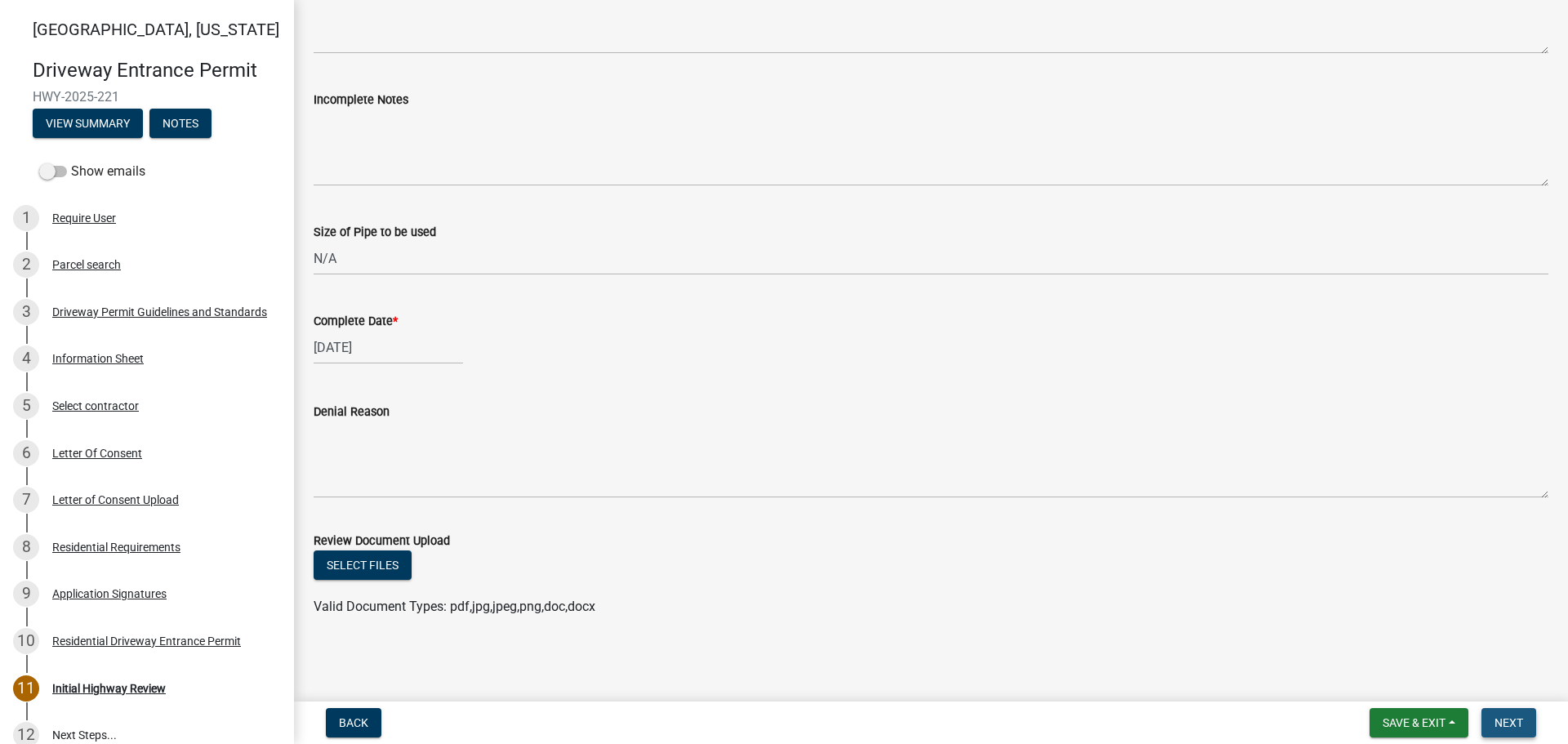
click at [1507, 721] on span "Next" at bounding box center [1508, 723] width 29 height 13
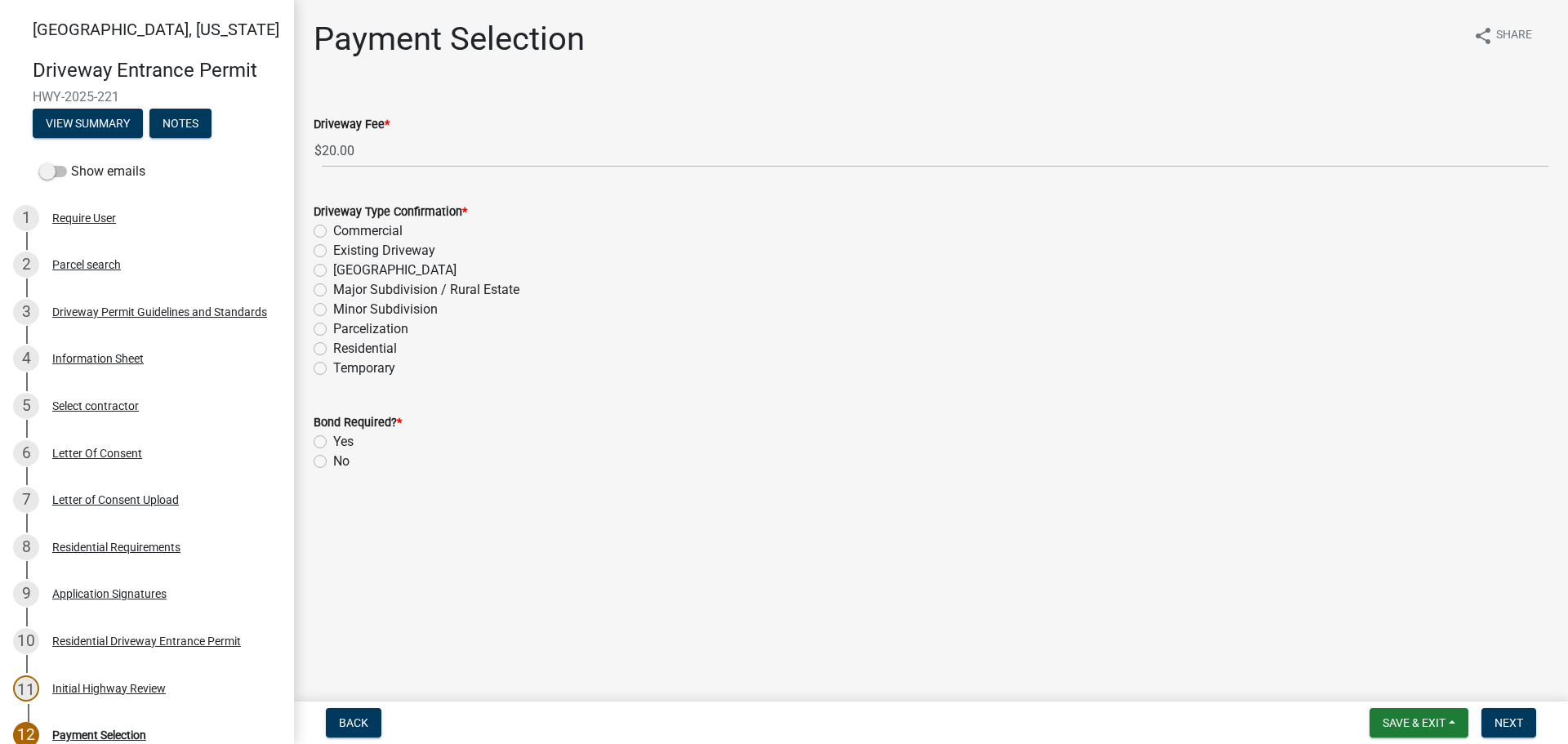
click at [333, 344] on label "Residential" at bounding box center [364, 349] width 64 height 19
click at [333, 344] on input "Residential" at bounding box center [338, 344] width 11 height 11
radio input "true"
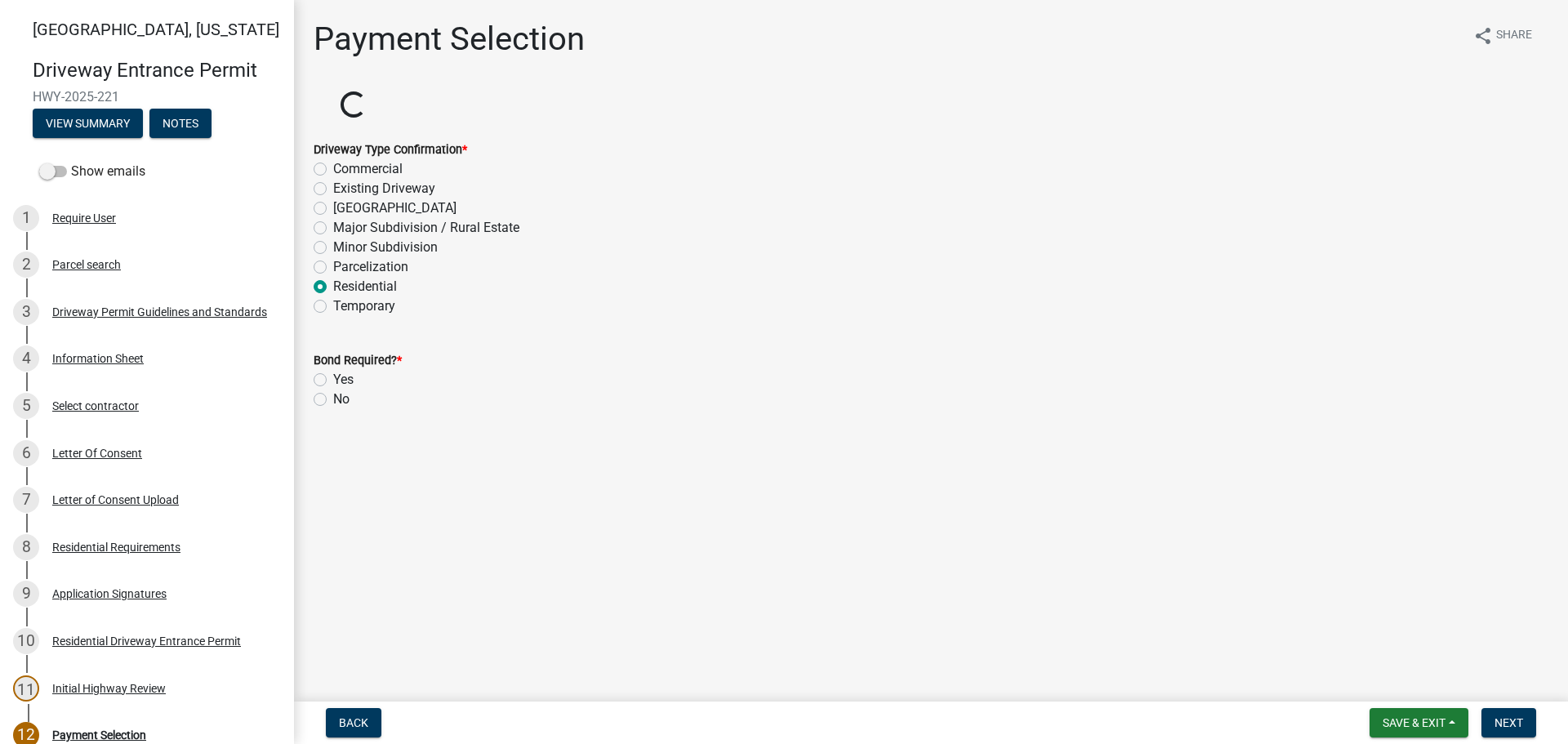
click at [333, 402] on label "No" at bounding box center [341, 400] width 17 height 19
click at [333, 400] on input "No" at bounding box center [338, 395] width 11 height 11
radio input "true"
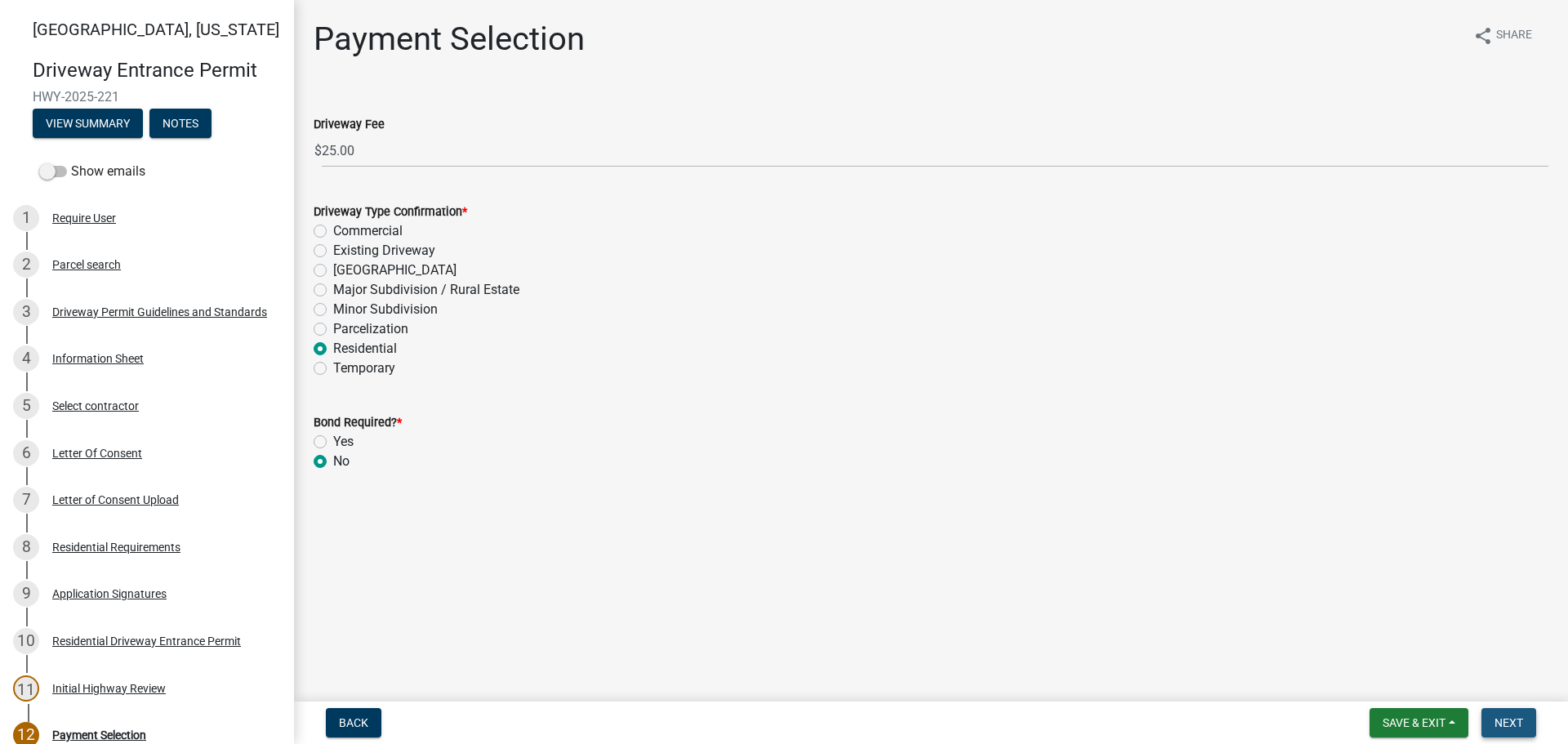
click at [1508, 726] on span "Next" at bounding box center [1508, 723] width 29 height 13
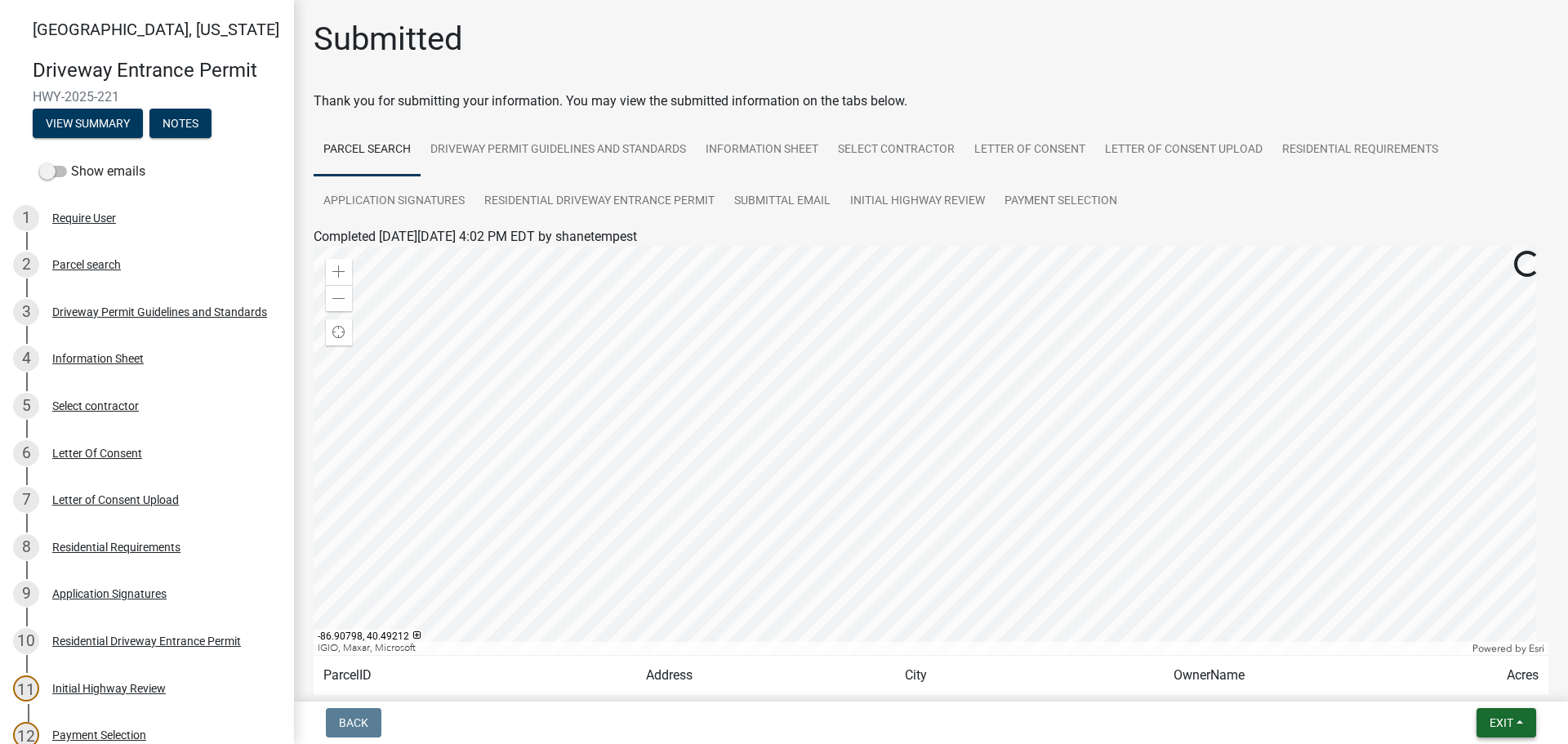
click at [1506, 722] on span "Exit" at bounding box center [1501, 723] width 24 height 13
click at [1454, 685] on button "Save & Exit" at bounding box center [1471, 680] width 131 height 39
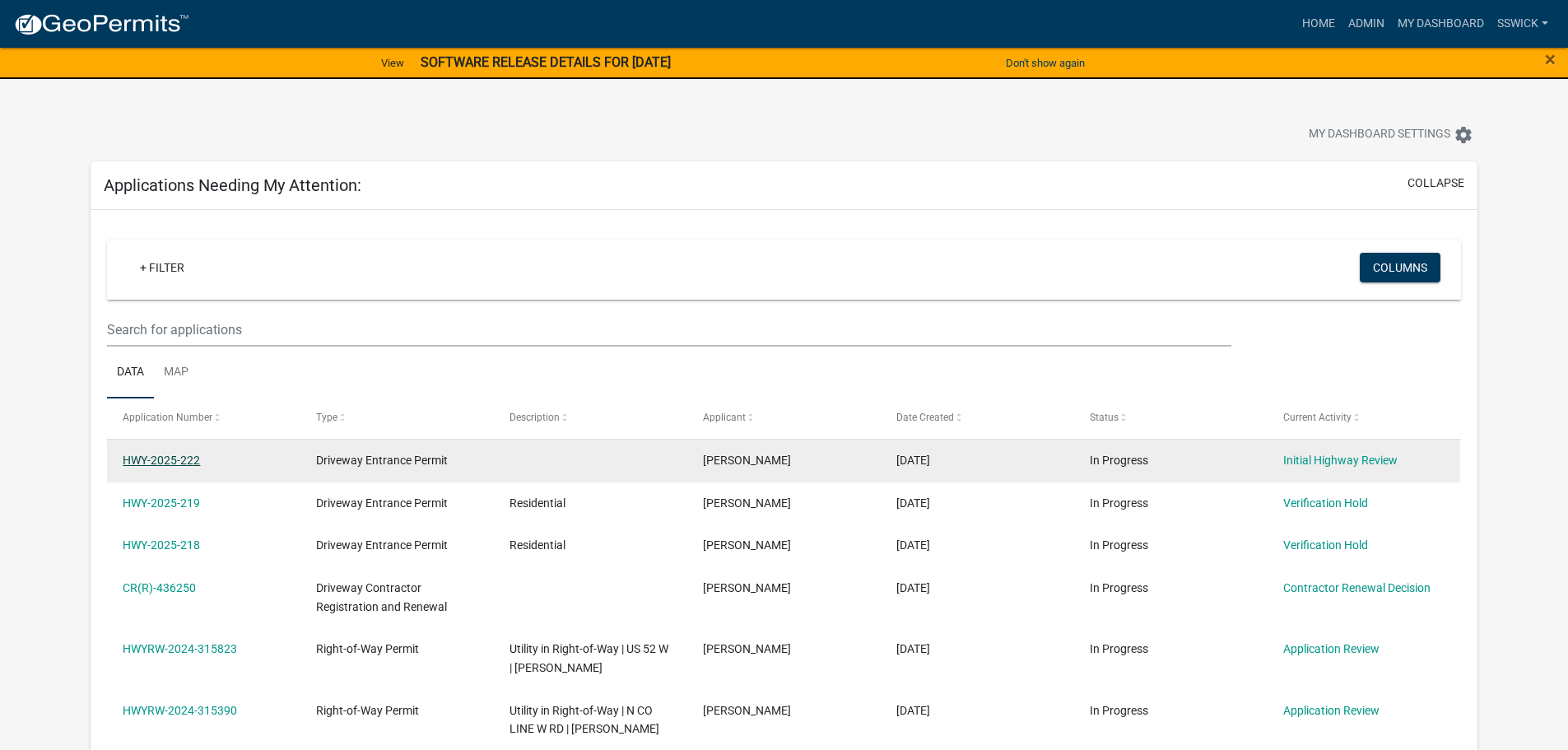
click at [150, 462] on link "HWY-2025-222" at bounding box center [162, 460] width 78 height 13
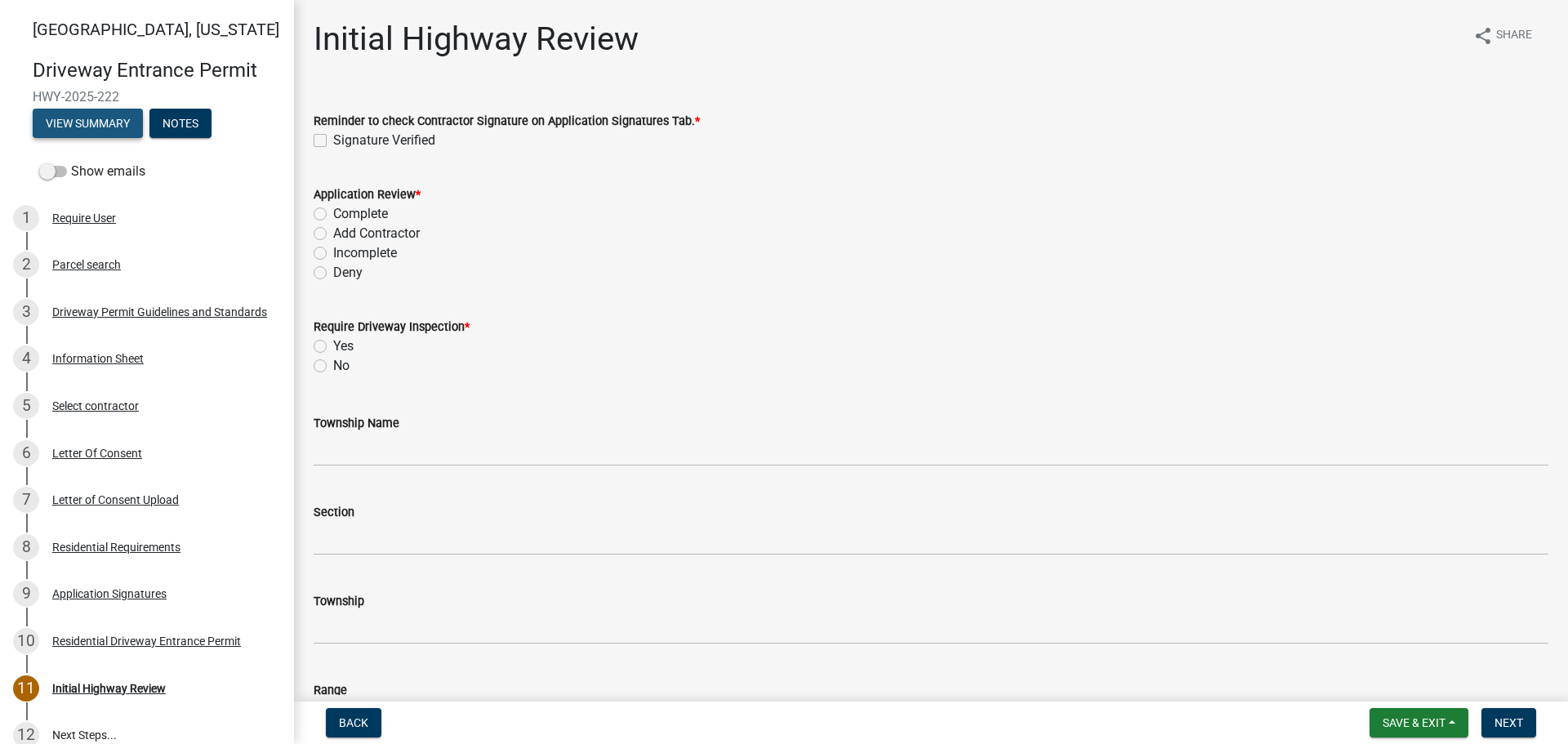
click at [125, 125] on button "View Summary" at bounding box center [88, 124] width 110 height 30
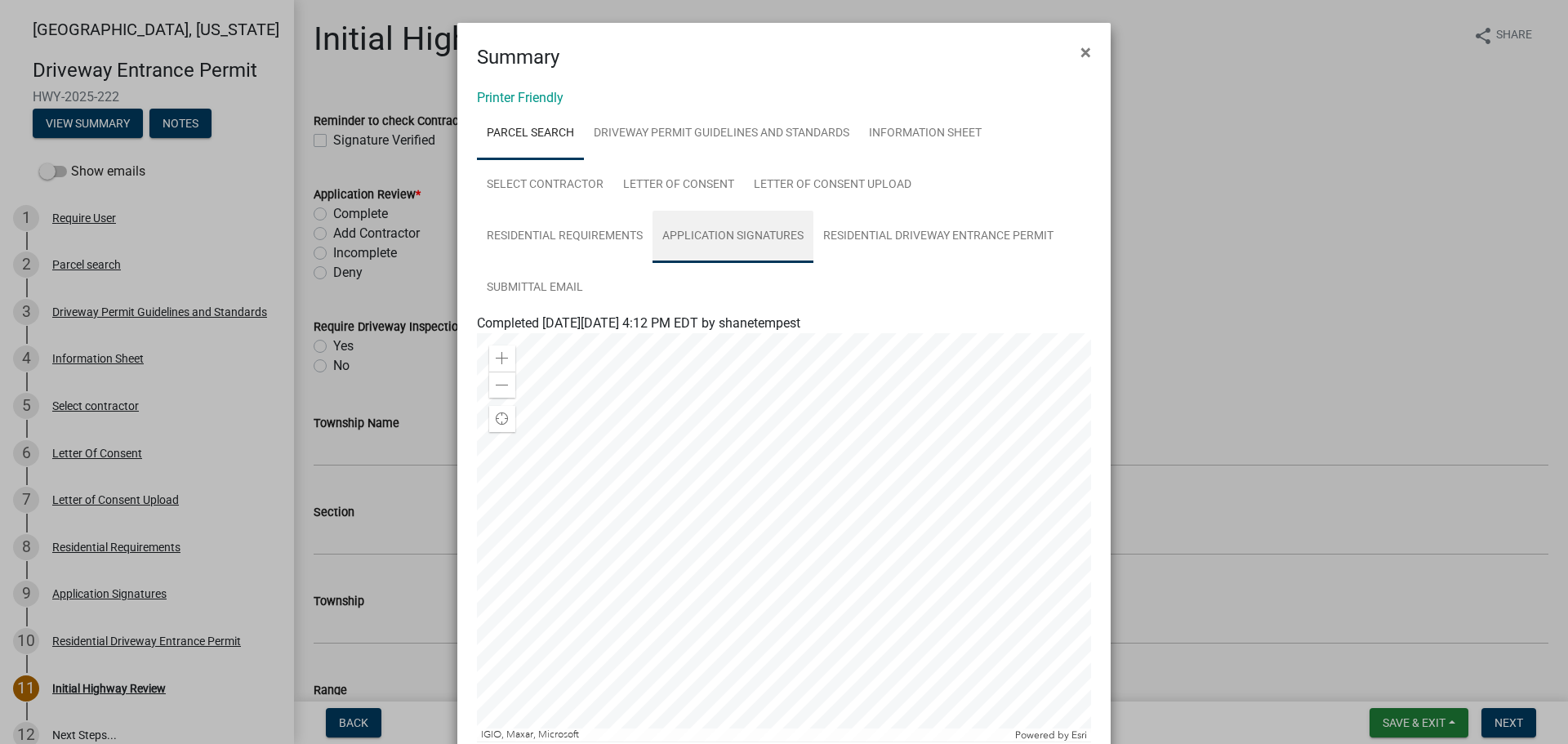
click at [758, 244] on link "Application Signatures" at bounding box center [733, 237] width 161 height 53
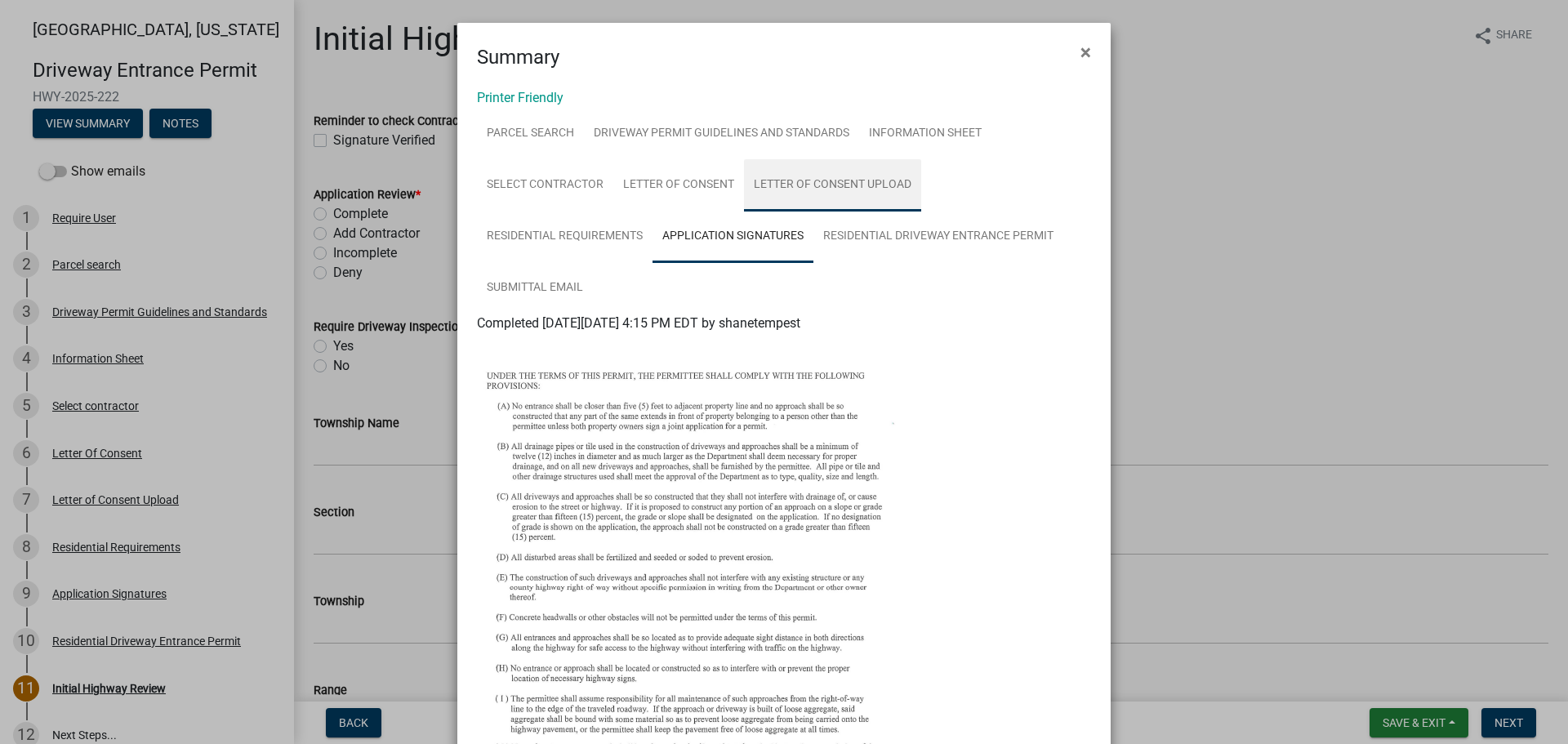
click at [807, 188] on link "Letter of Consent Upload" at bounding box center [832, 186] width 177 height 53
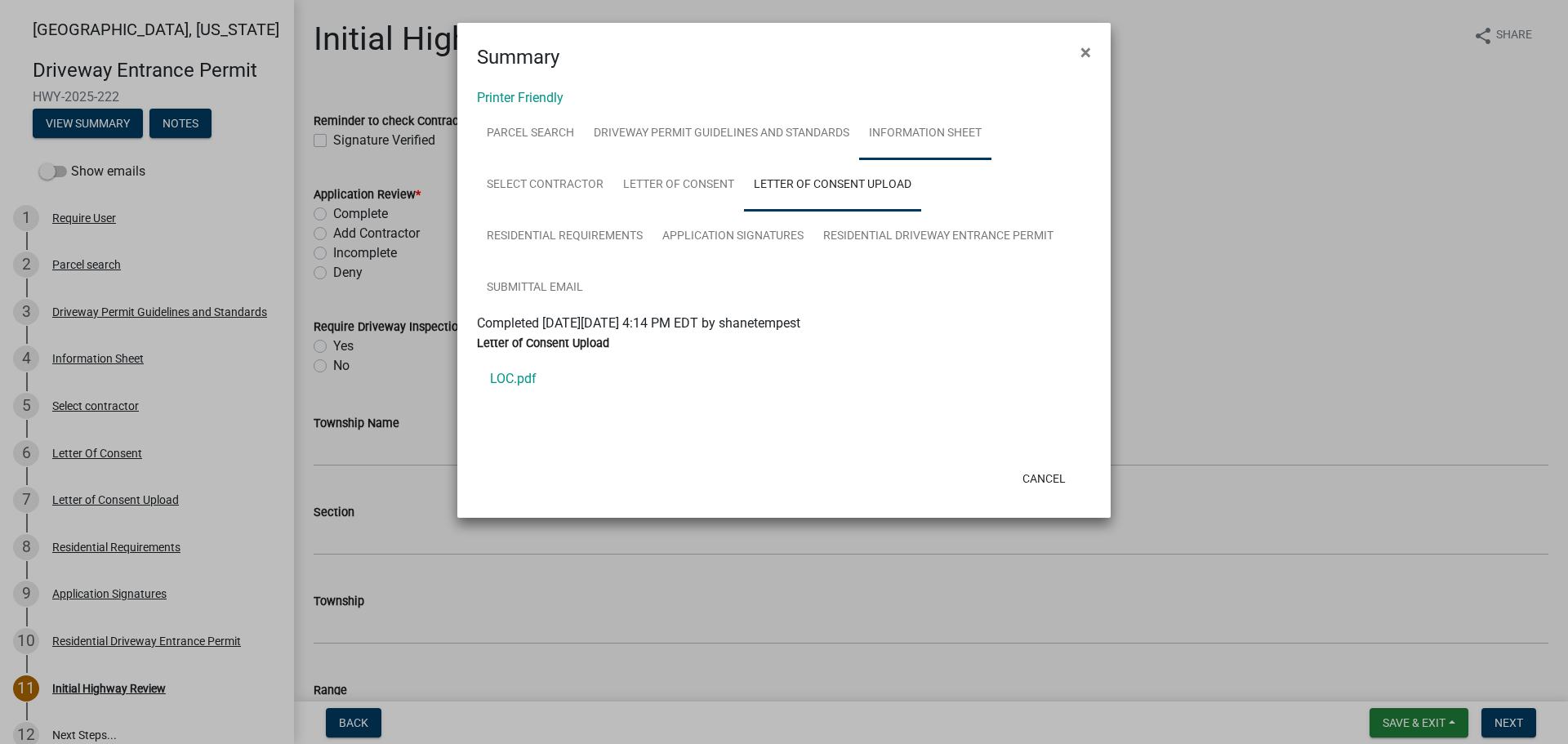
click at [901, 138] on link "Information Sheet" at bounding box center [925, 134] width 132 height 53
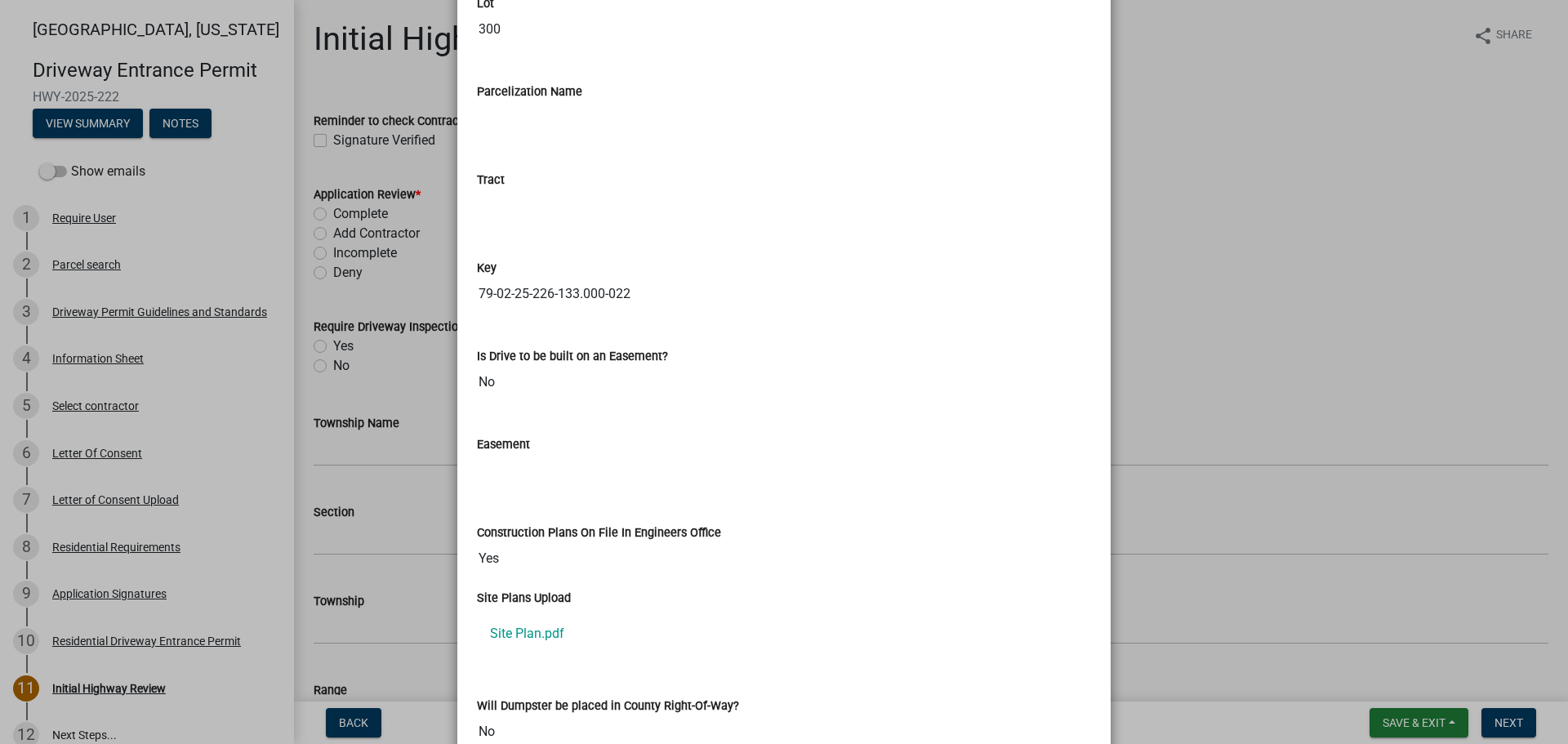
scroll to position [2288, 0]
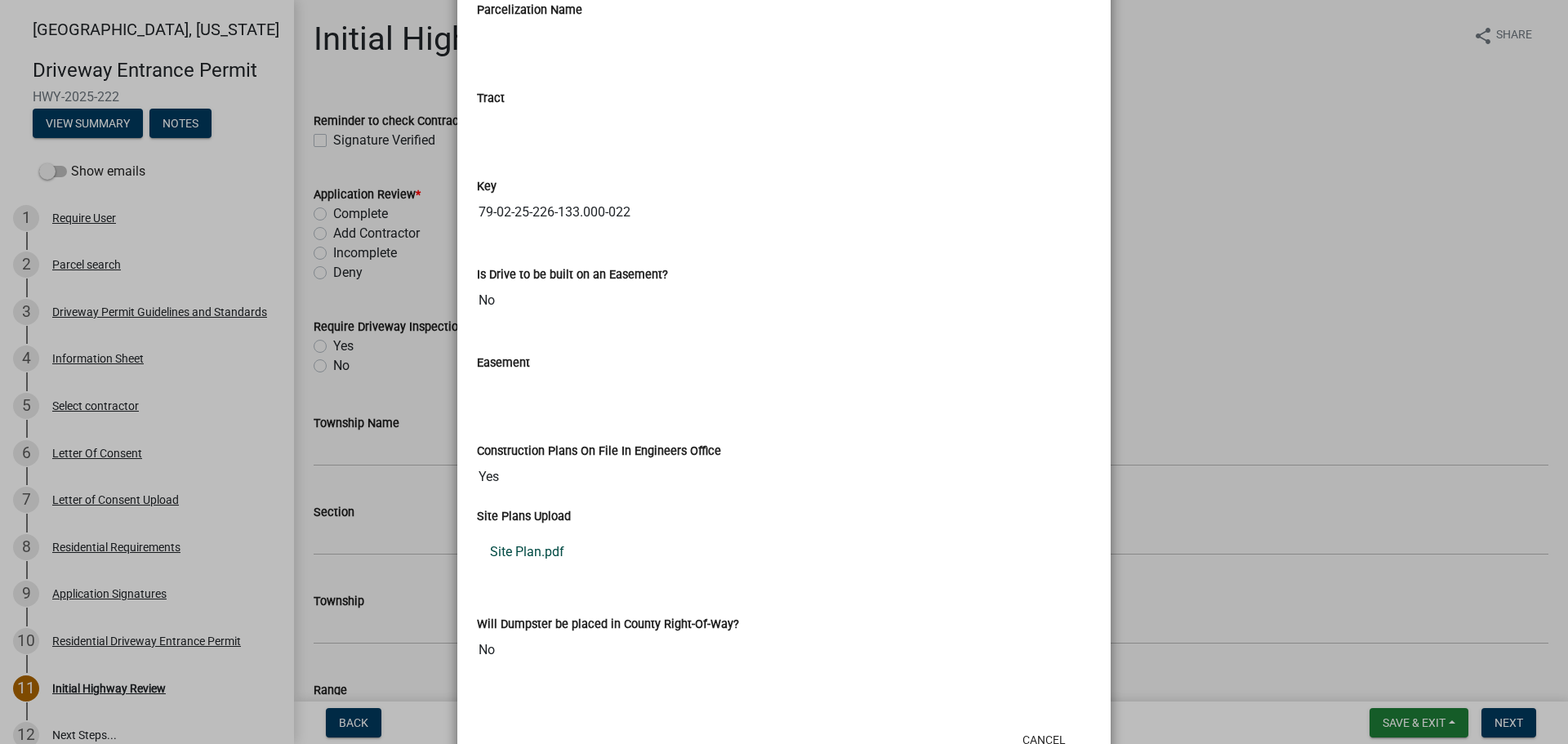
click at [526, 552] on link "Site Plan.pdf" at bounding box center [784, 552] width 614 height 39
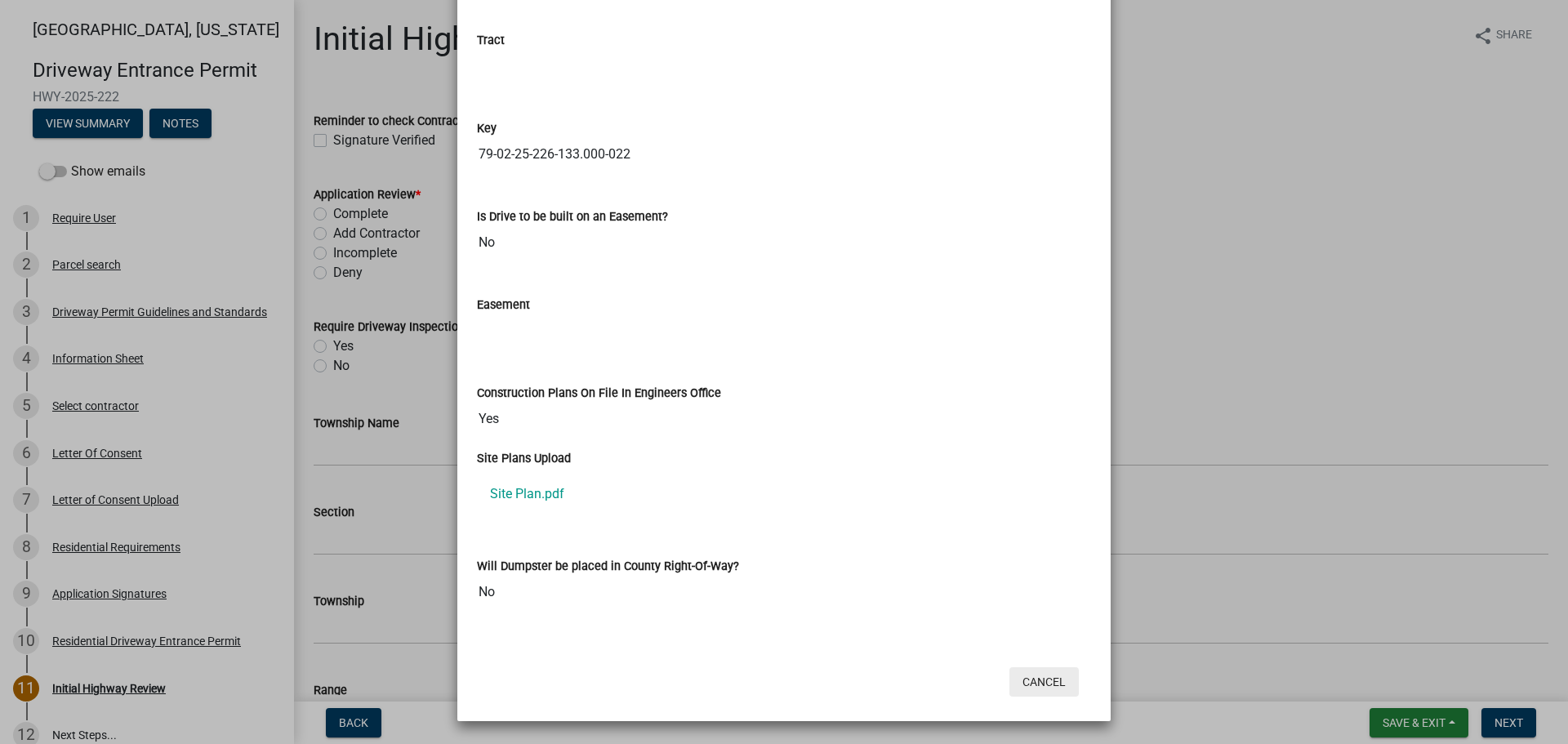
click at [1020, 678] on button "Cancel" at bounding box center [1044, 683] width 69 height 30
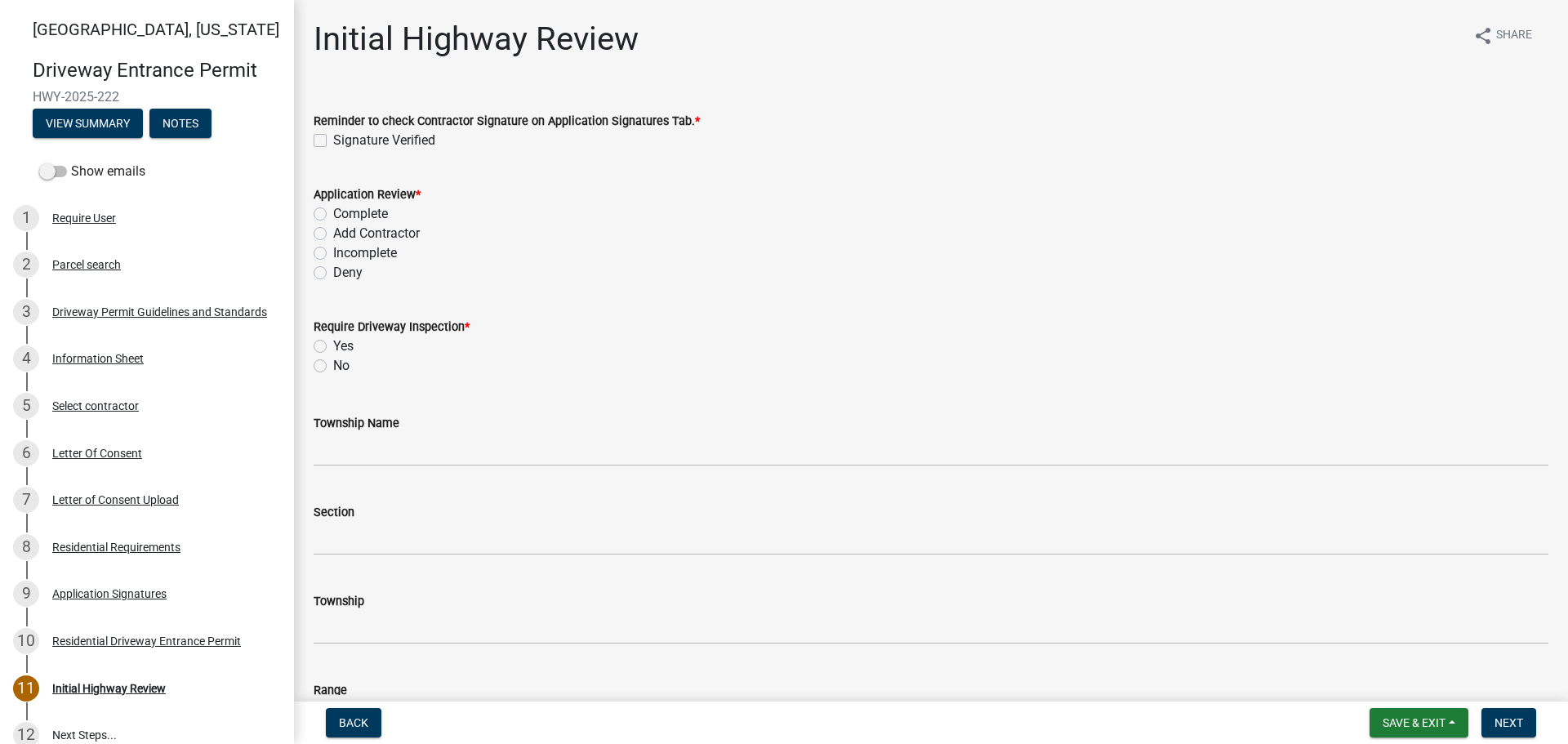
drag, startPoint x: 319, startPoint y: 139, endPoint x: 321, endPoint y: 174, distance: 35.1
click at [333, 138] on label "Signature Verified" at bounding box center [384, 140] width 102 height 19
click at [333, 138] on input "Signature Verified" at bounding box center [338, 136] width 11 height 11
checkbox input "true"
click at [333, 213] on label "Complete" at bounding box center [360, 214] width 54 height 19
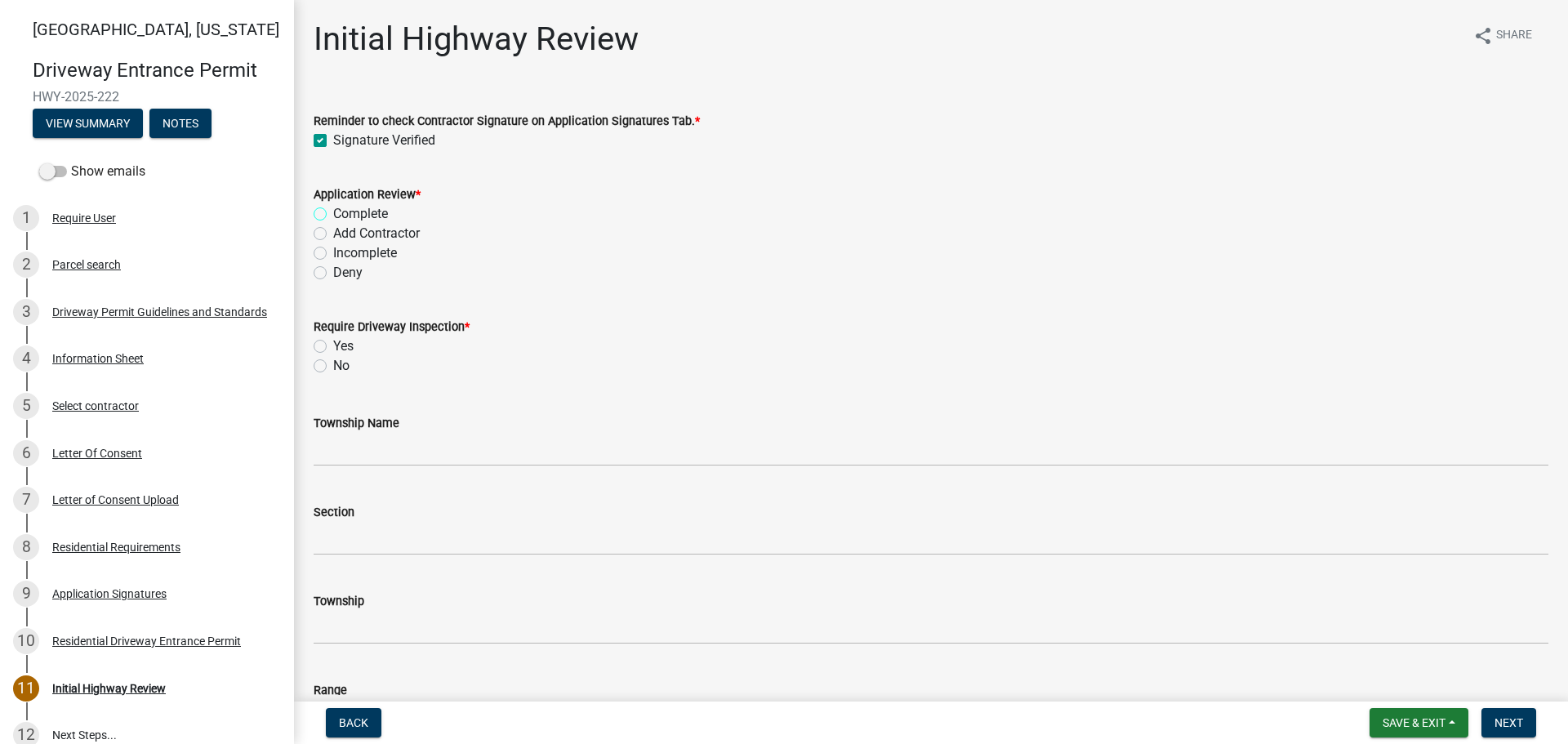
click at [333, 213] on input "Complete" at bounding box center [338, 209] width 11 height 11
radio input "true"
click at [333, 364] on label "No" at bounding box center [341, 366] width 17 height 19
click at [333, 364] on input "No" at bounding box center [338, 362] width 11 height 11
radio input "true"
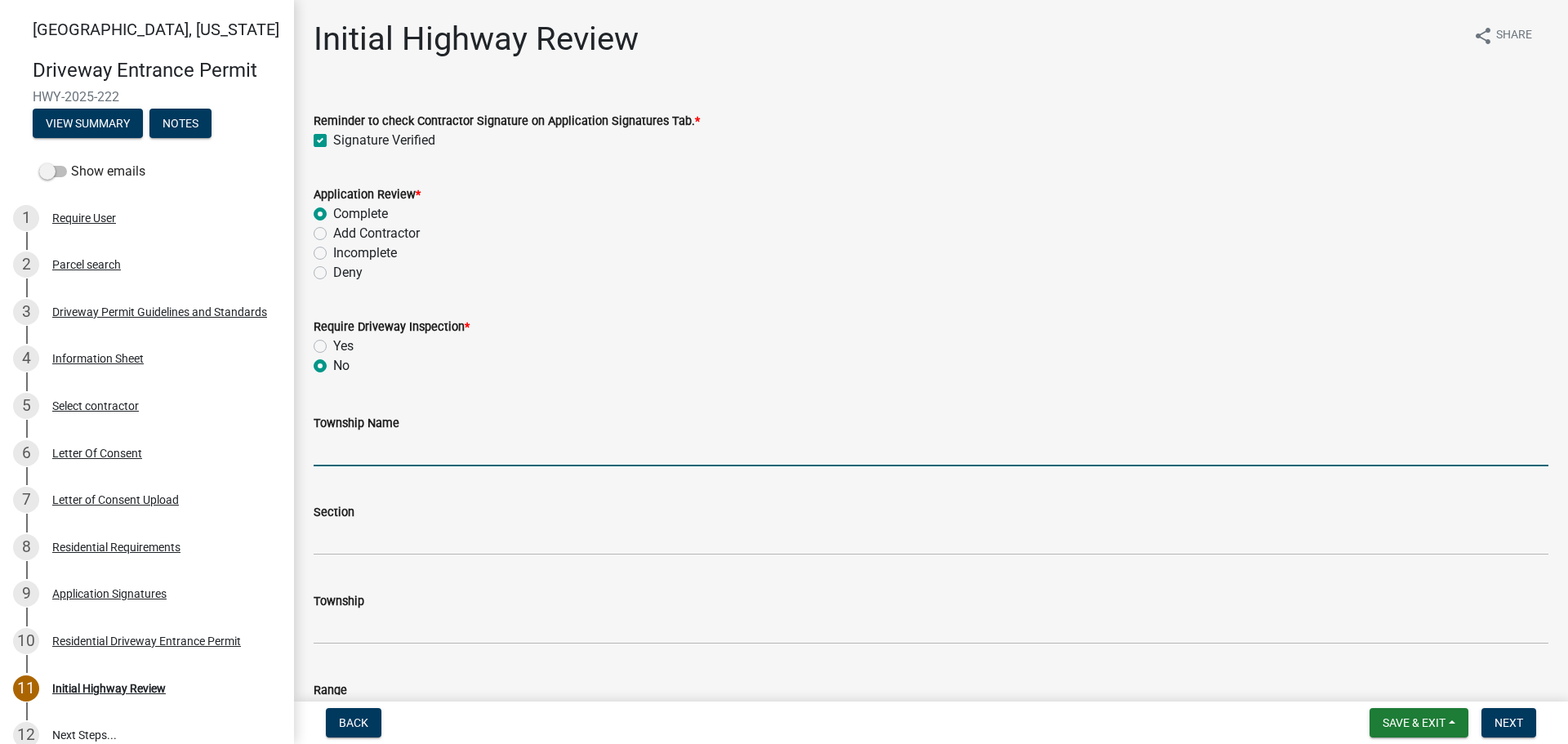
click at [380, 447] on input "Township Name" at bounding box center [931, 450] width 1235 height 33
click at [359, 449] on input "Township Name" at bounding box center [931, 450] width 1235 height 33
type input "Wabash"
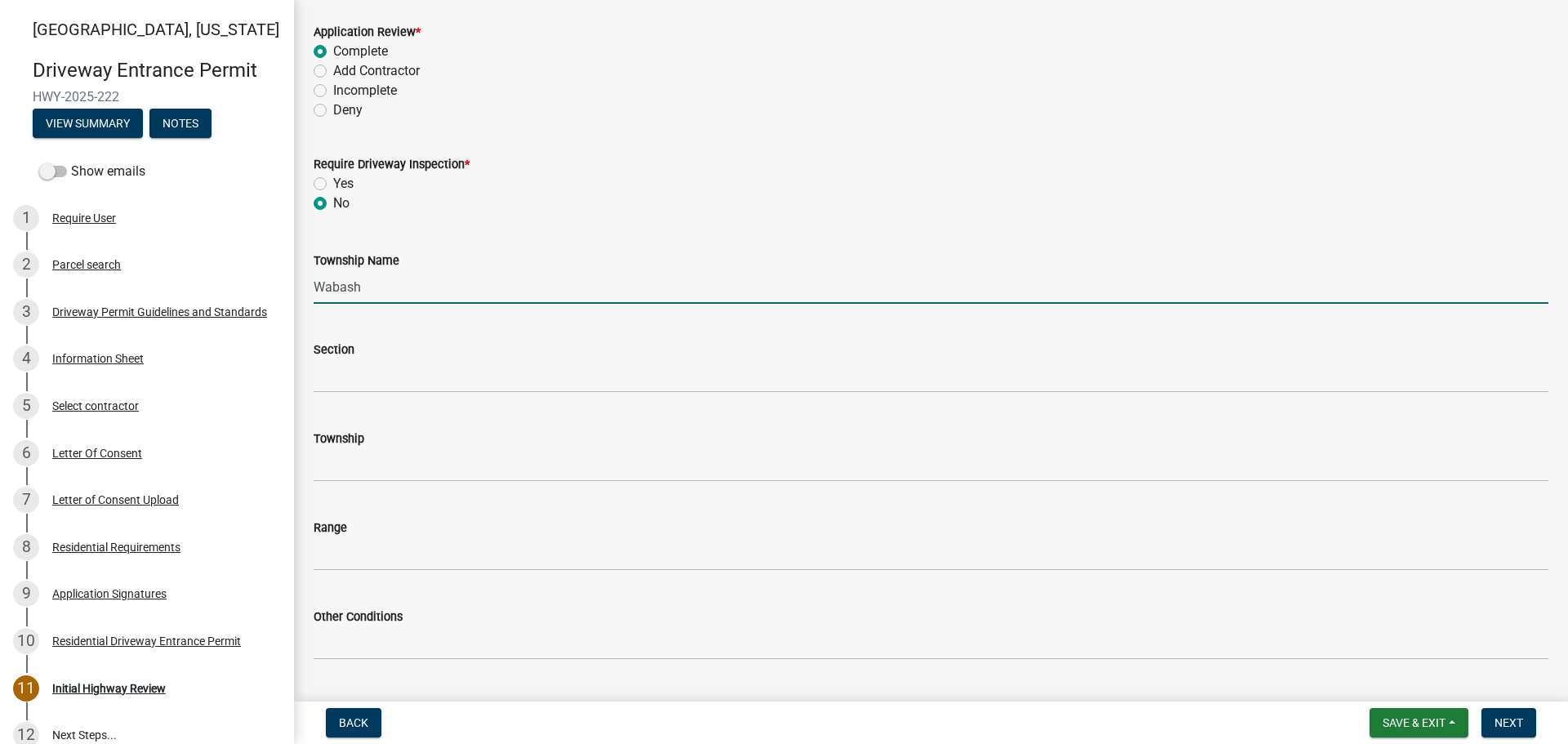
scroll to position [163, 0]
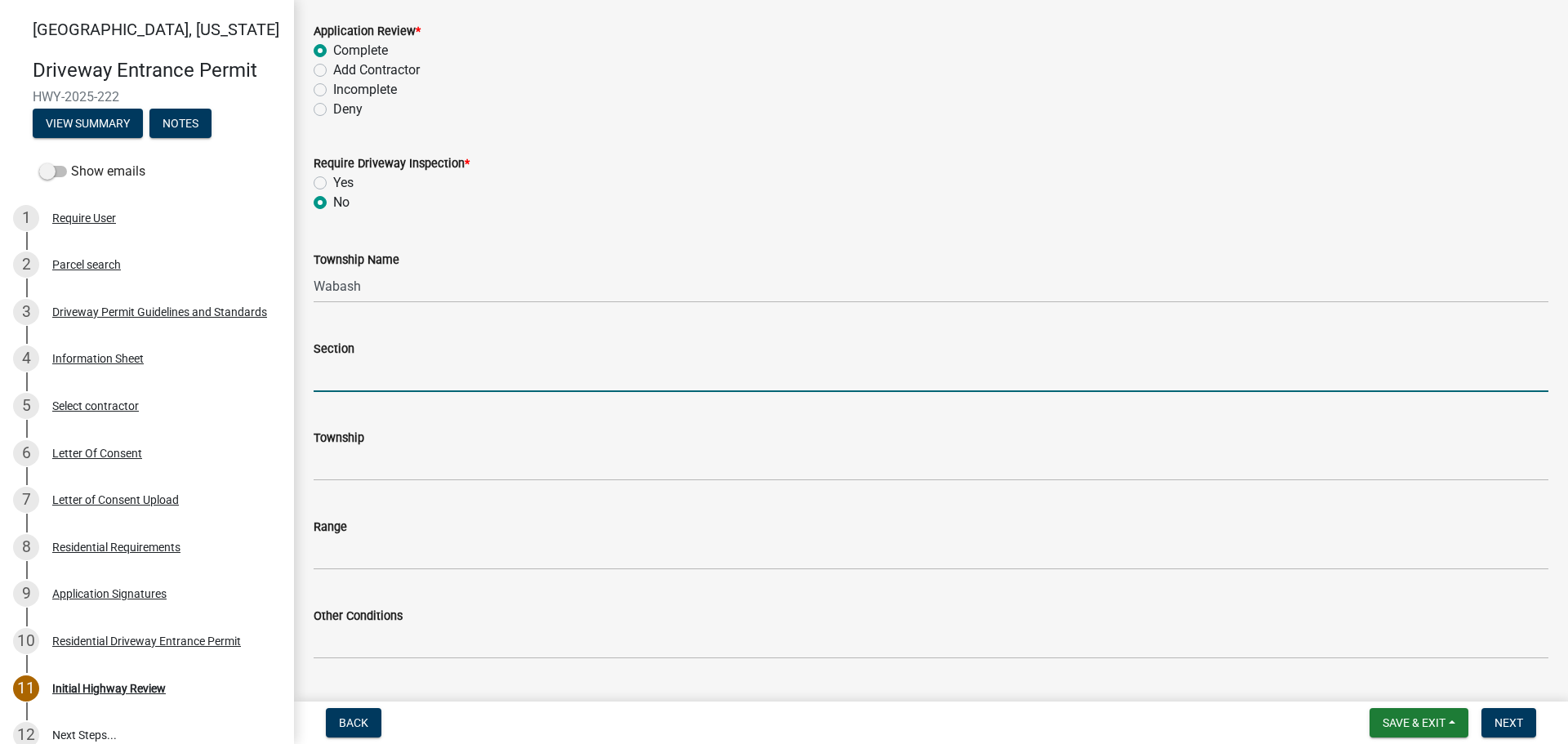
click at [348, 359] on input "Section" at bounding box center [931, 375] width 1235 height 33
type input "25"
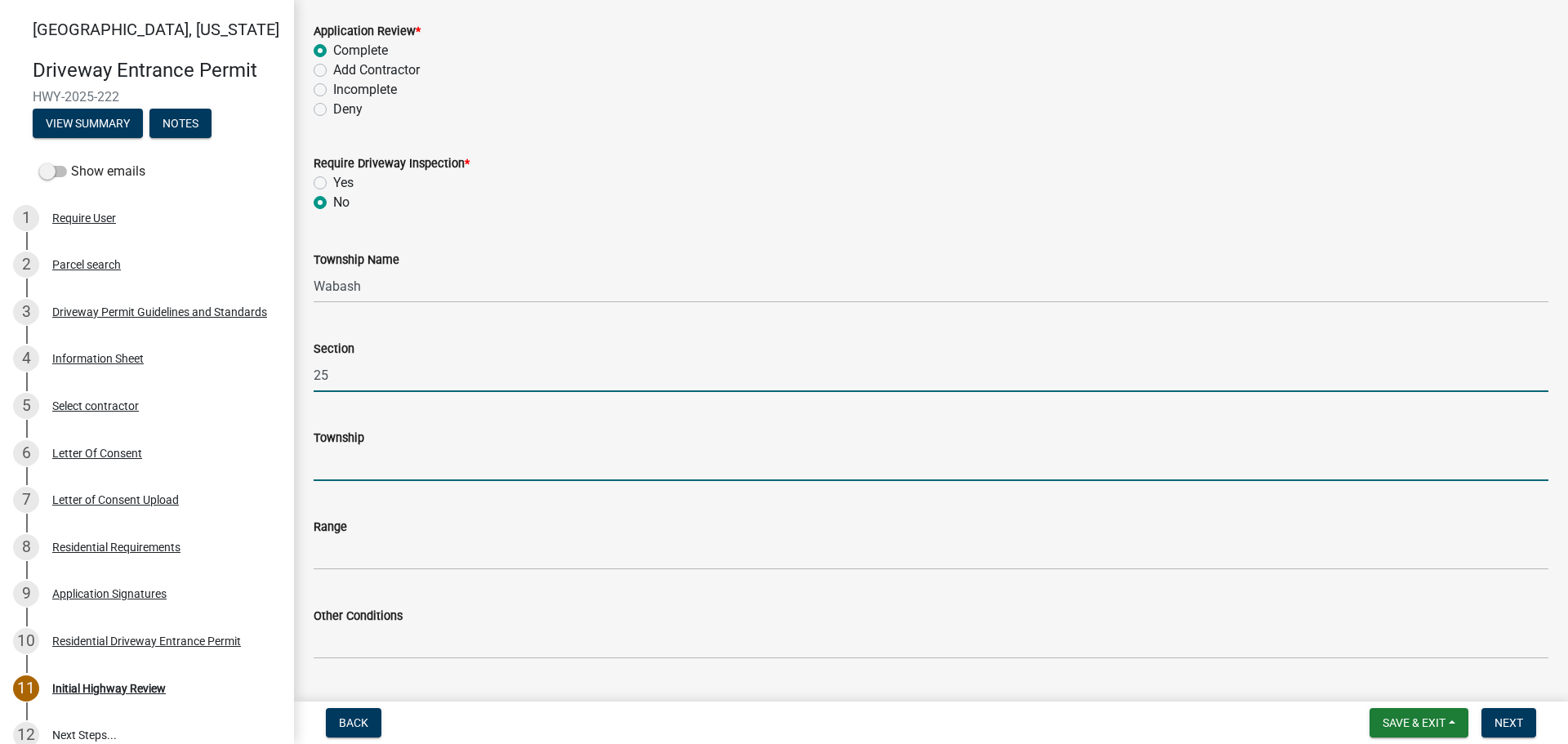
click at [383, 470] on input "Township" at bounding box center [931, 464] width 1235 height 33
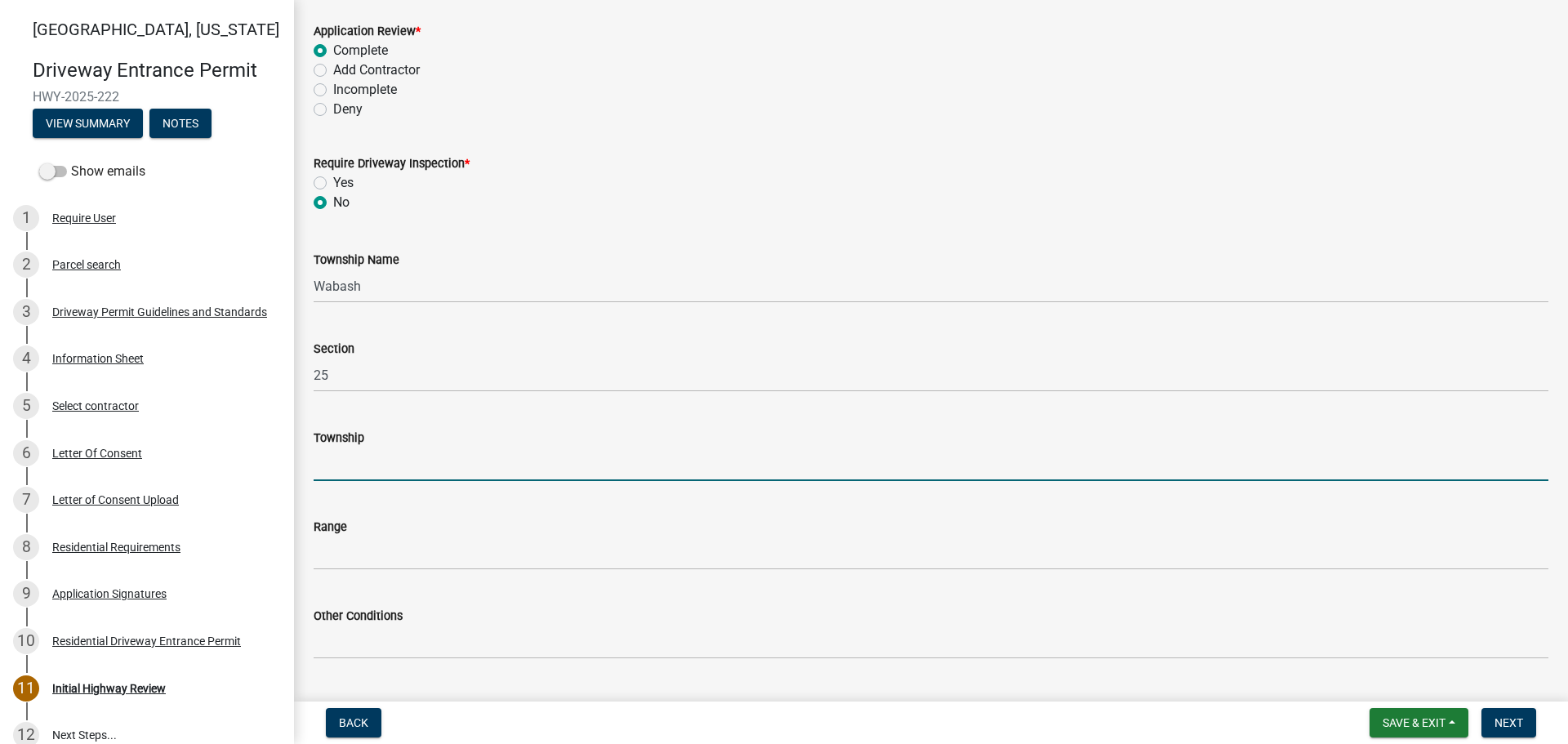
type input "T 24 N"
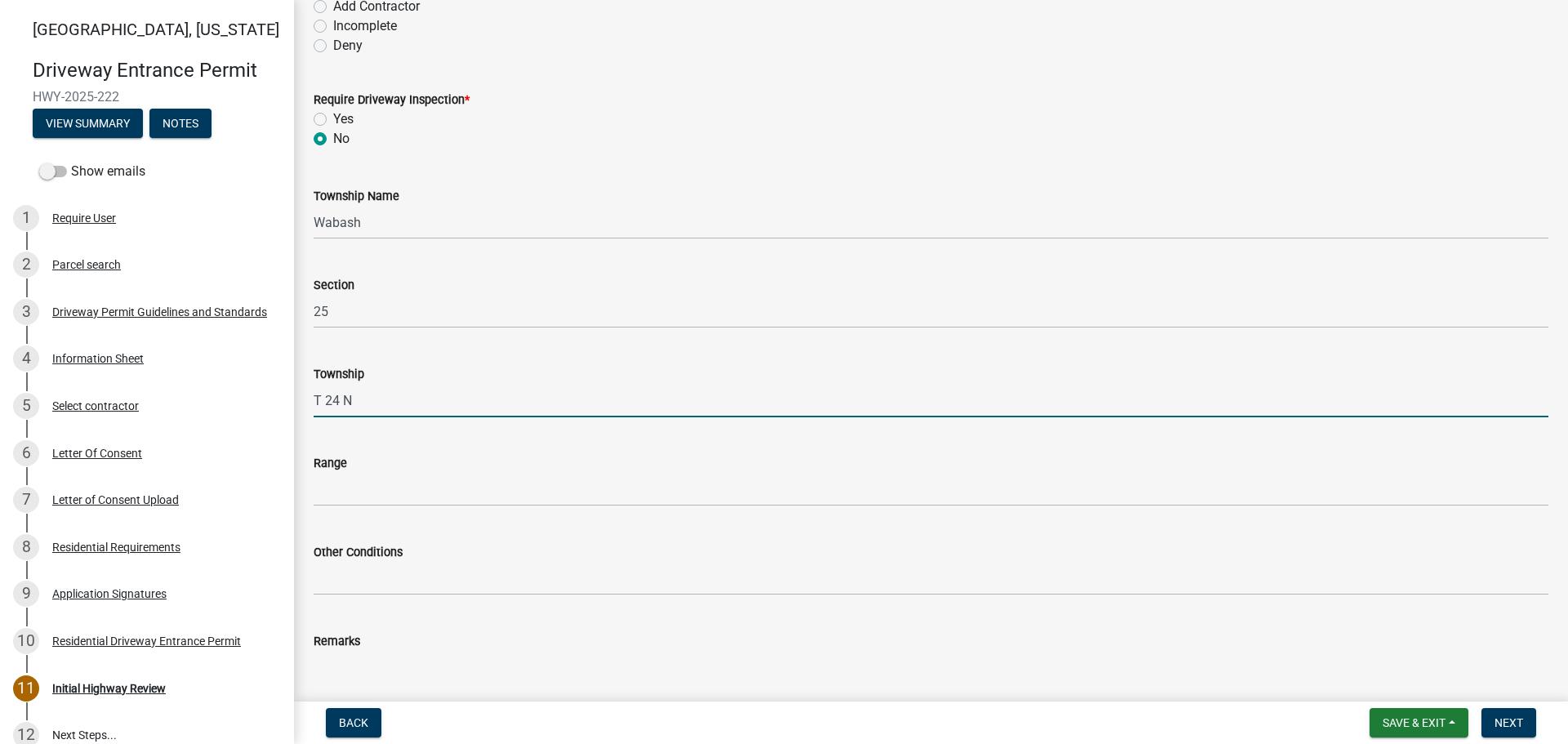
scroll to position [327, 0]
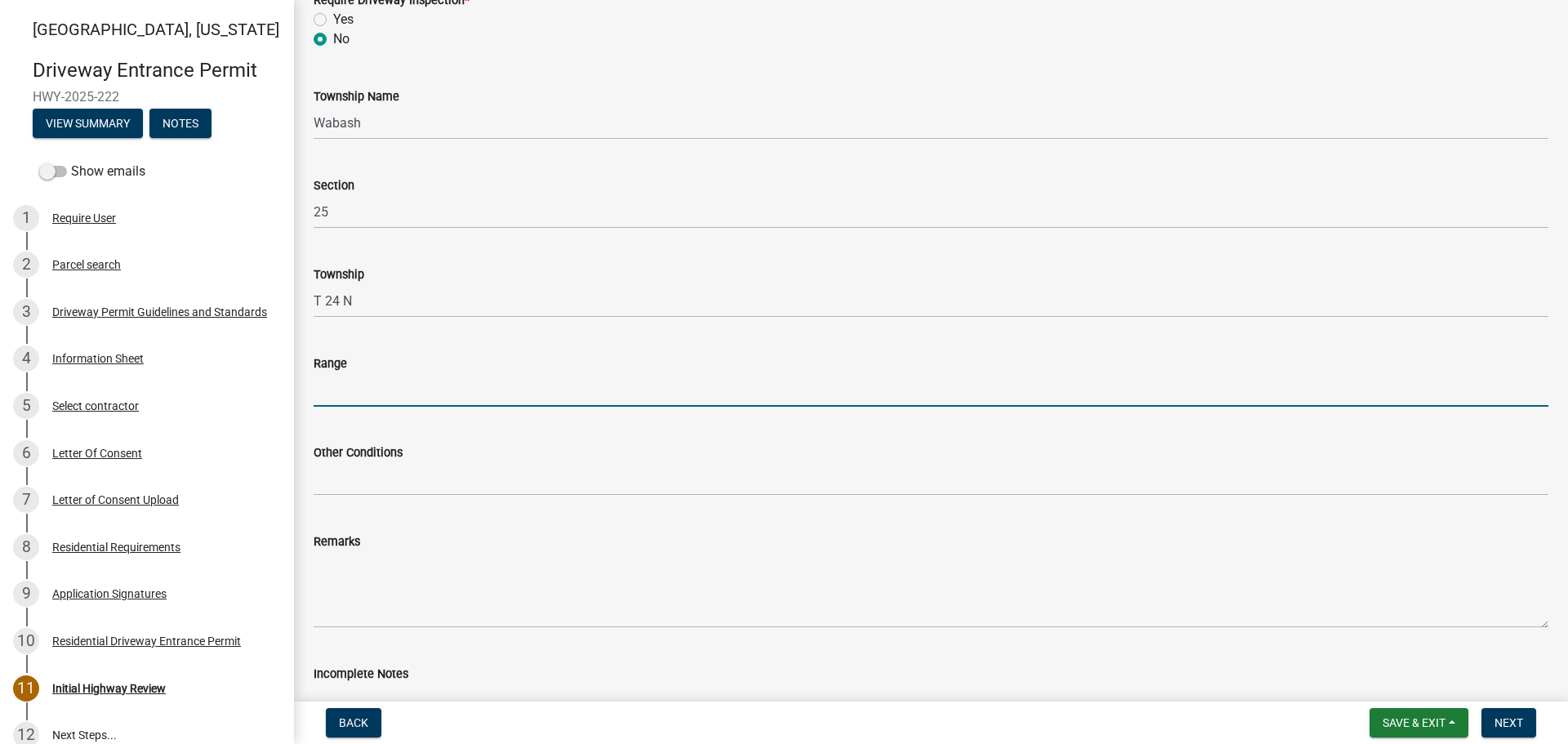
click at [341, 393] on input "Range" at bounding box center [931, 390] width 1235 height 33
type input "R 5 W"
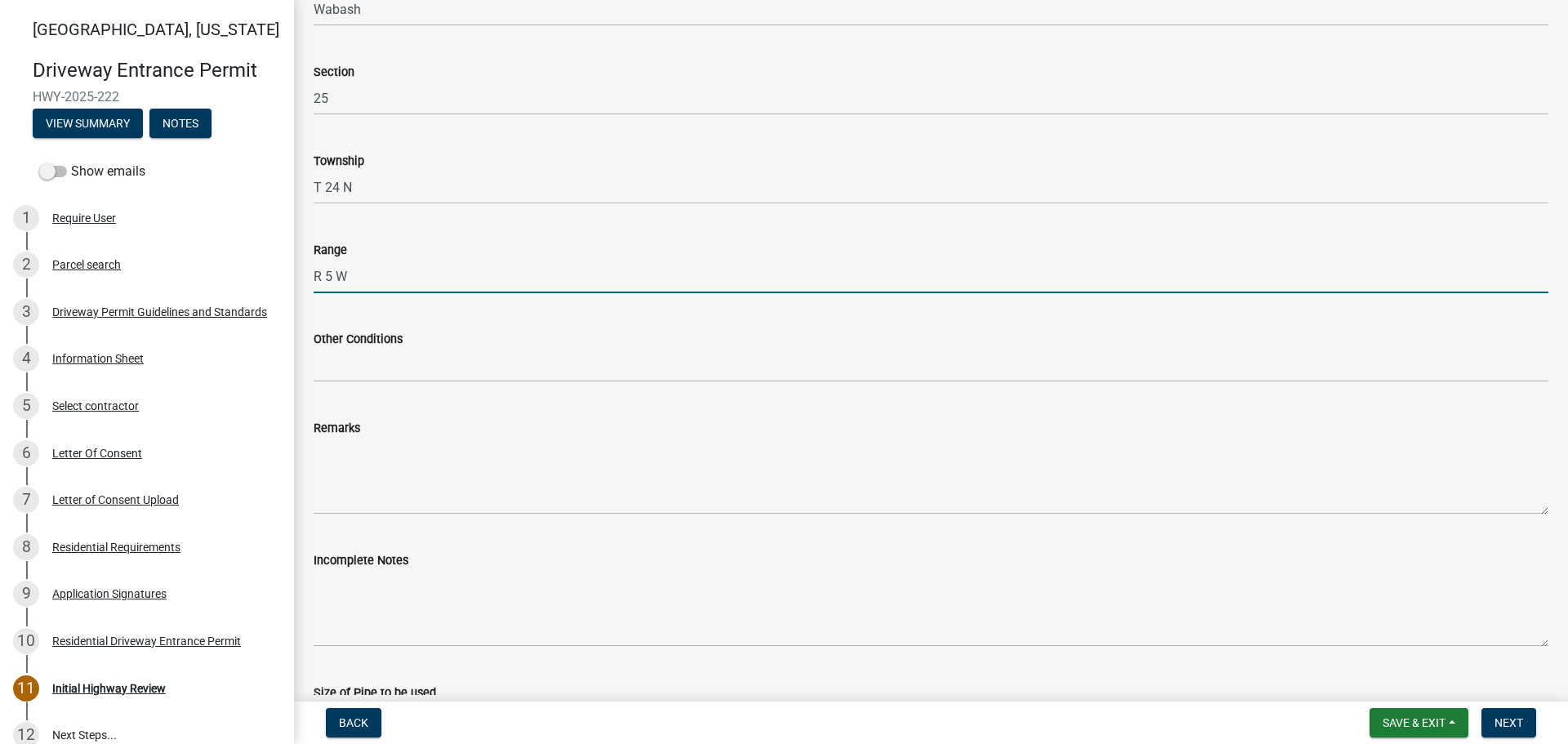
scroll to position [490, 0]
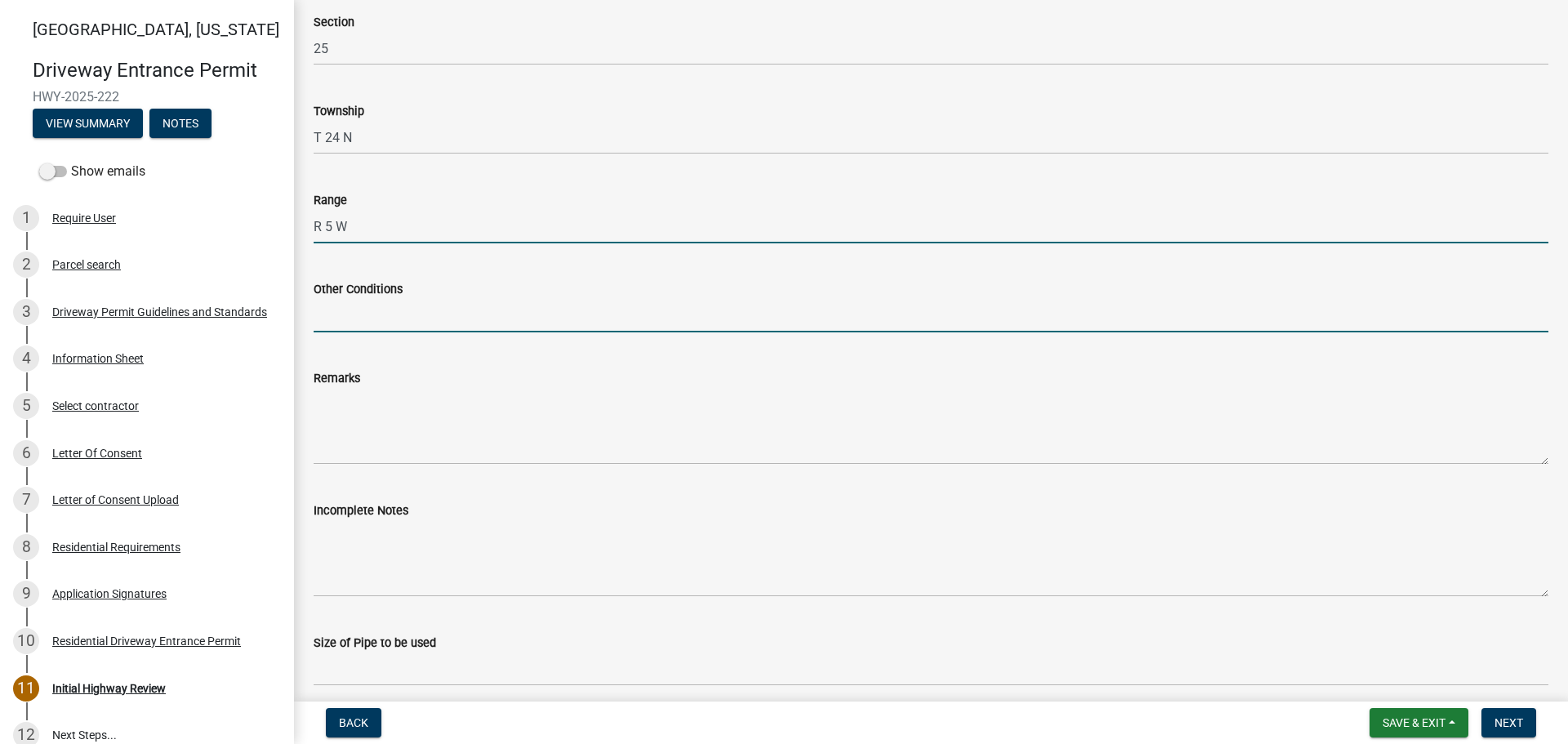
click at [368, 310] on input "Other Conditions" at bounding box center [931, 315] width 1235 height 33
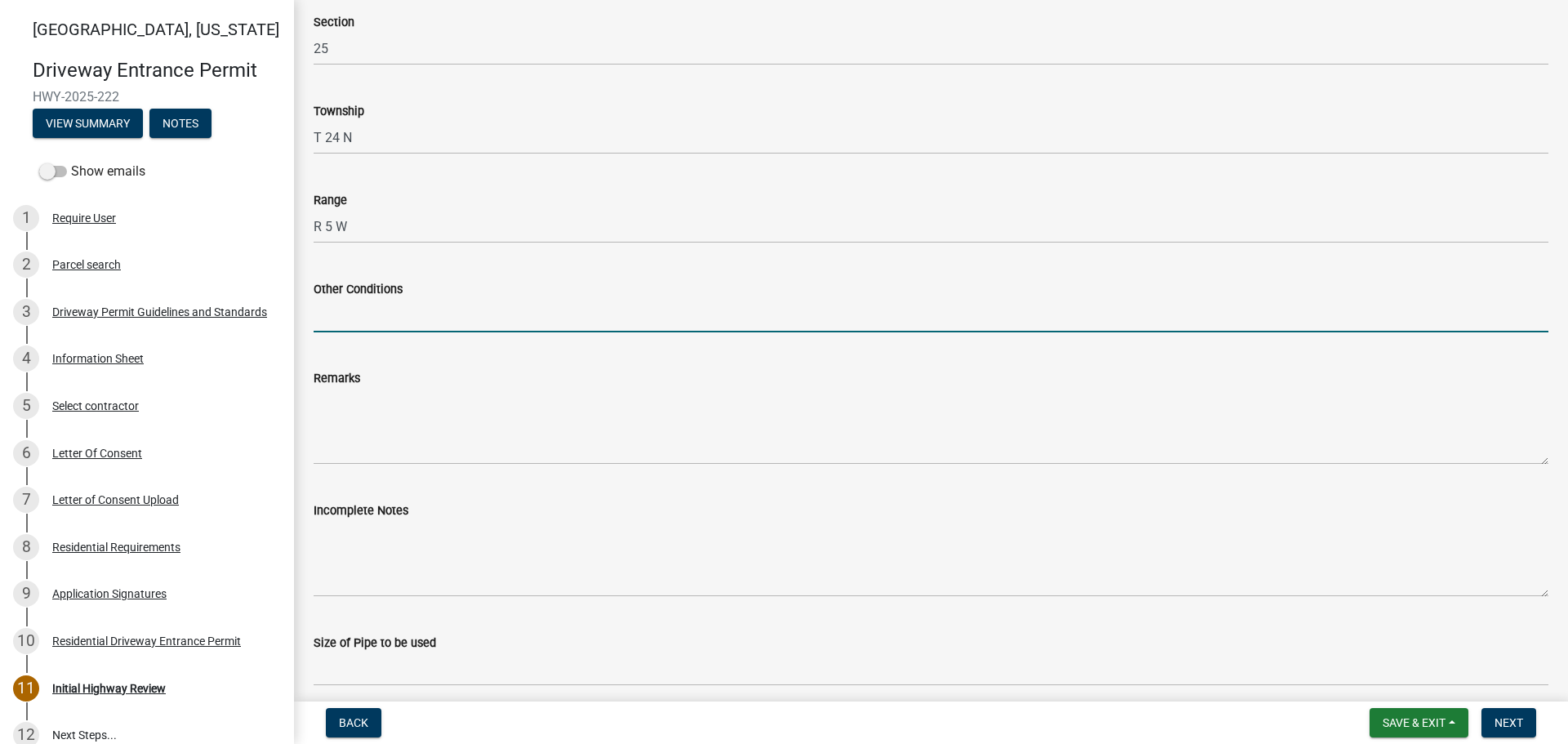
type input "17' Width, 5' Taper, 5' Sidewalk"
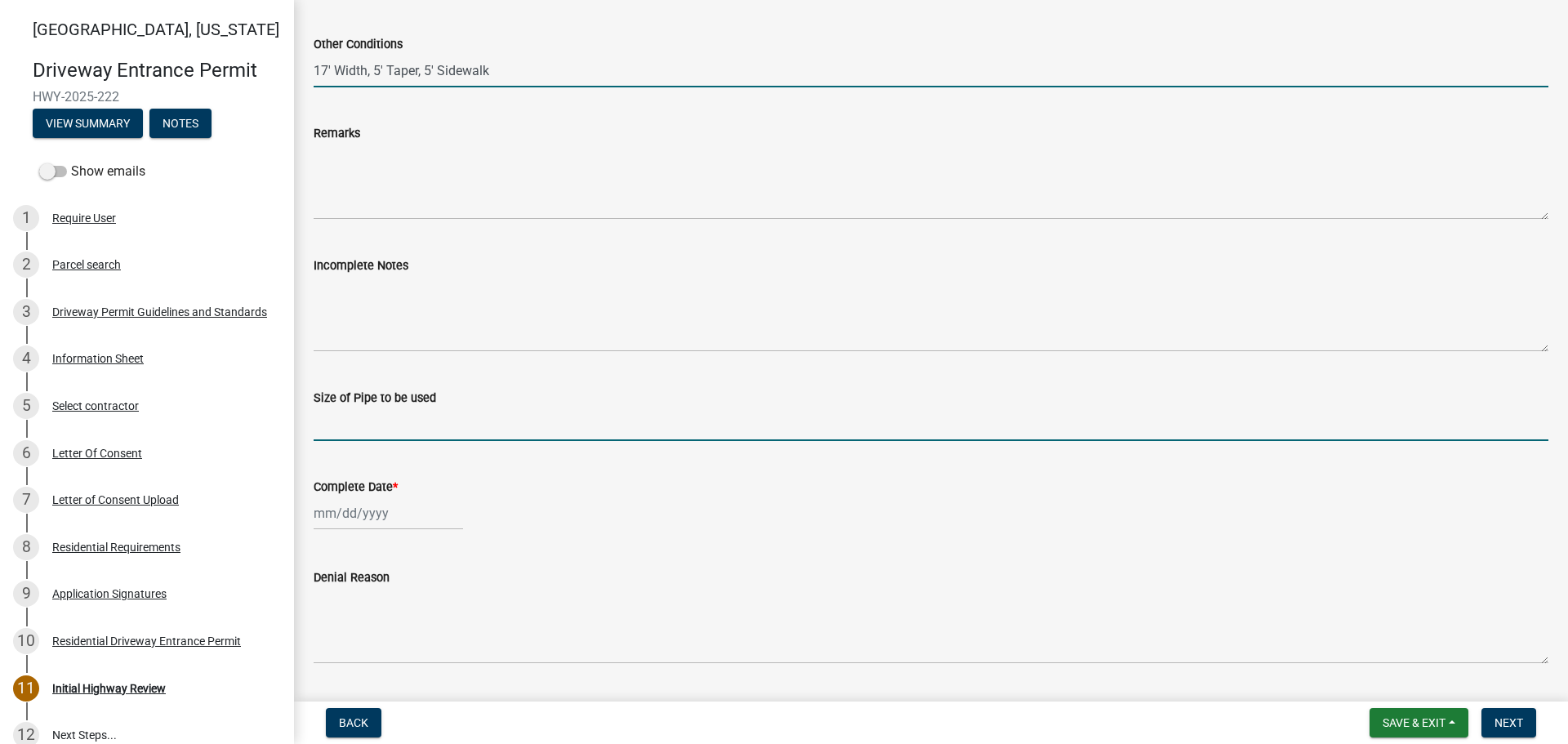
click at [396, 423] on input "Size of Pipe to be used" at bounding box center [931, 424] width 1235 height 33
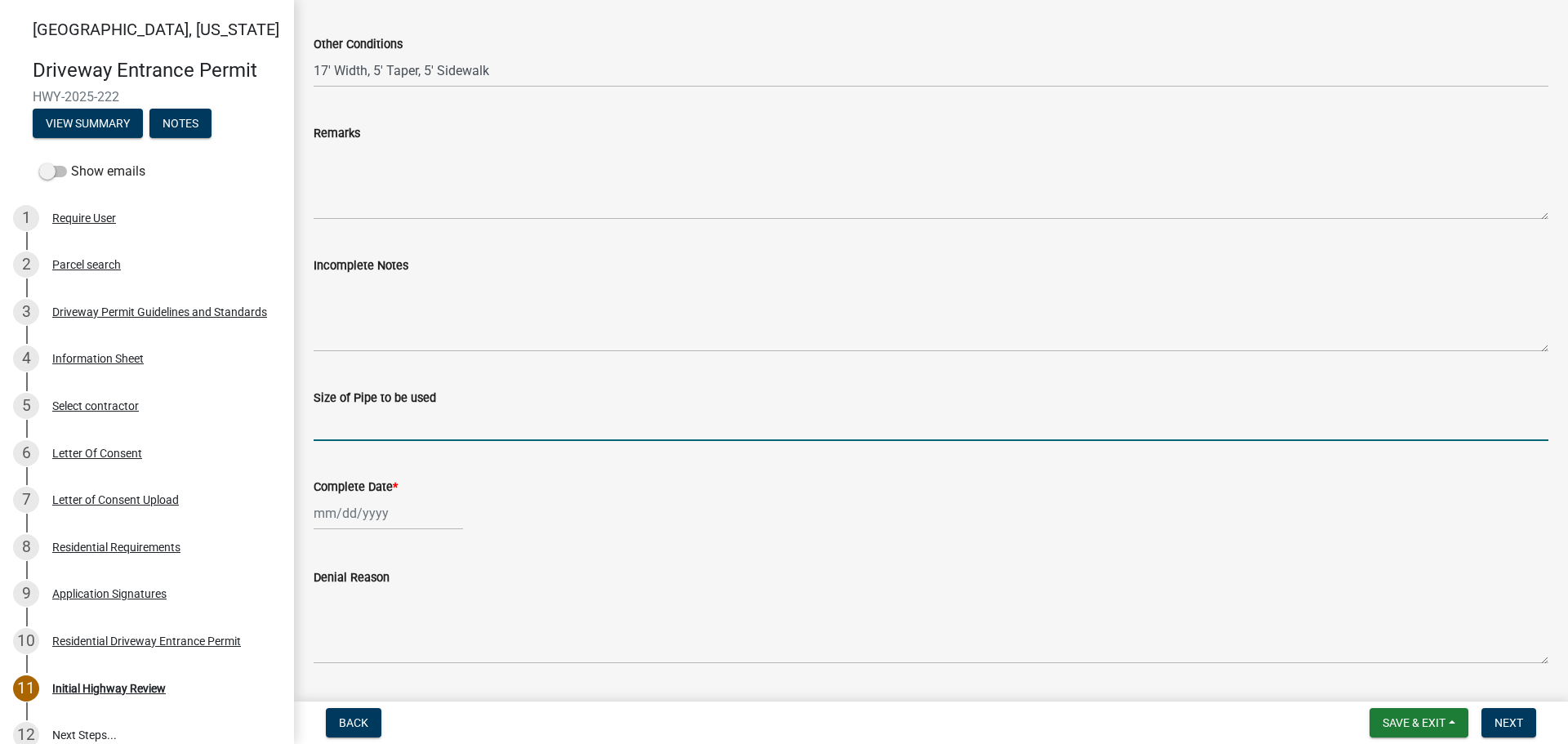
type input "N/A"
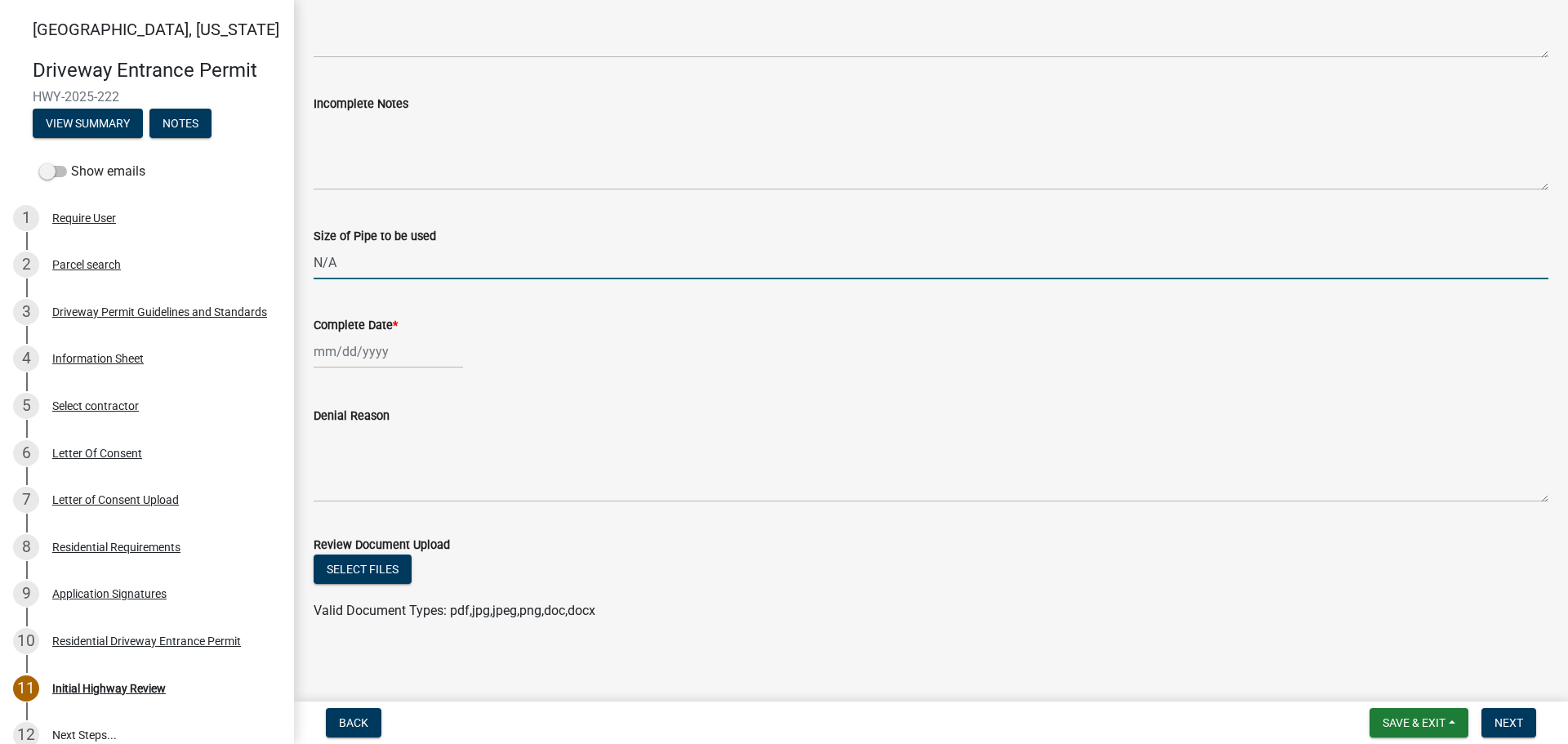
scroll to position [899, 0]
click at [333, 352] on div at bounding box center [388, 350] width 150 height 33
select select "10"
select select "2025"
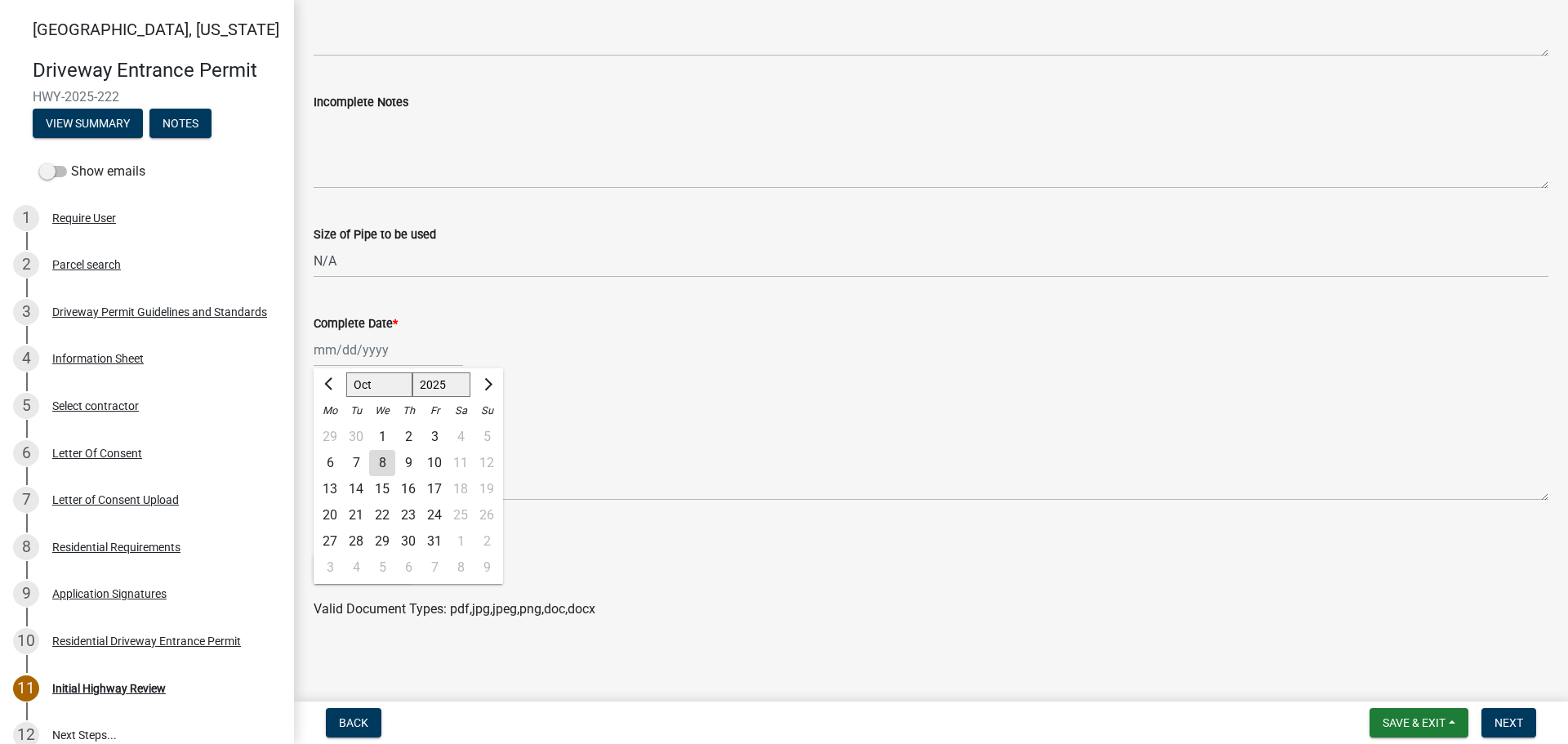
click at [384, 464] on div "8" at bounding box center [382, 464] width 26 height 26
type input "[DATE]"
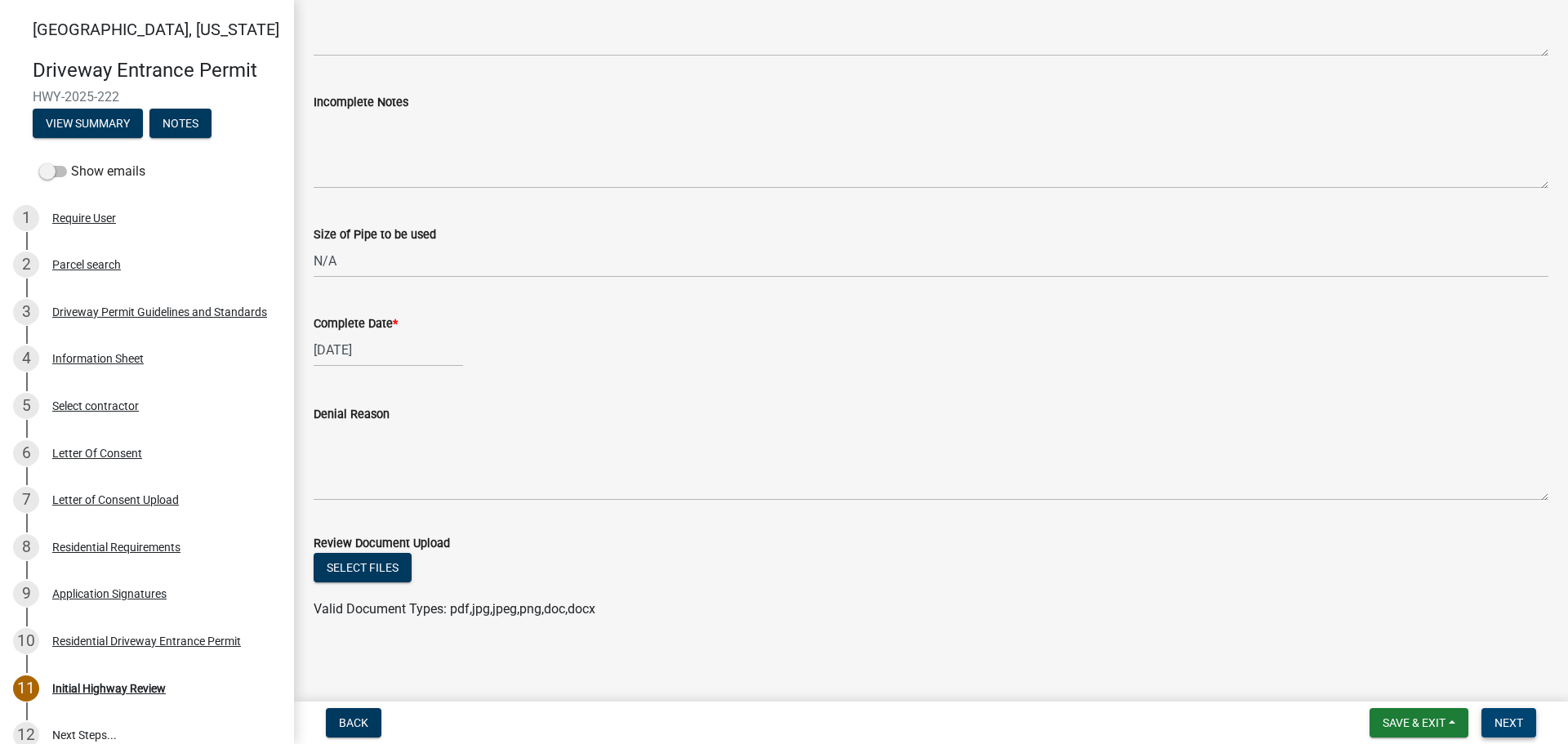
click at [1522, 720] on span "Next" at bounding box center [1508, 723] width 29 height 13
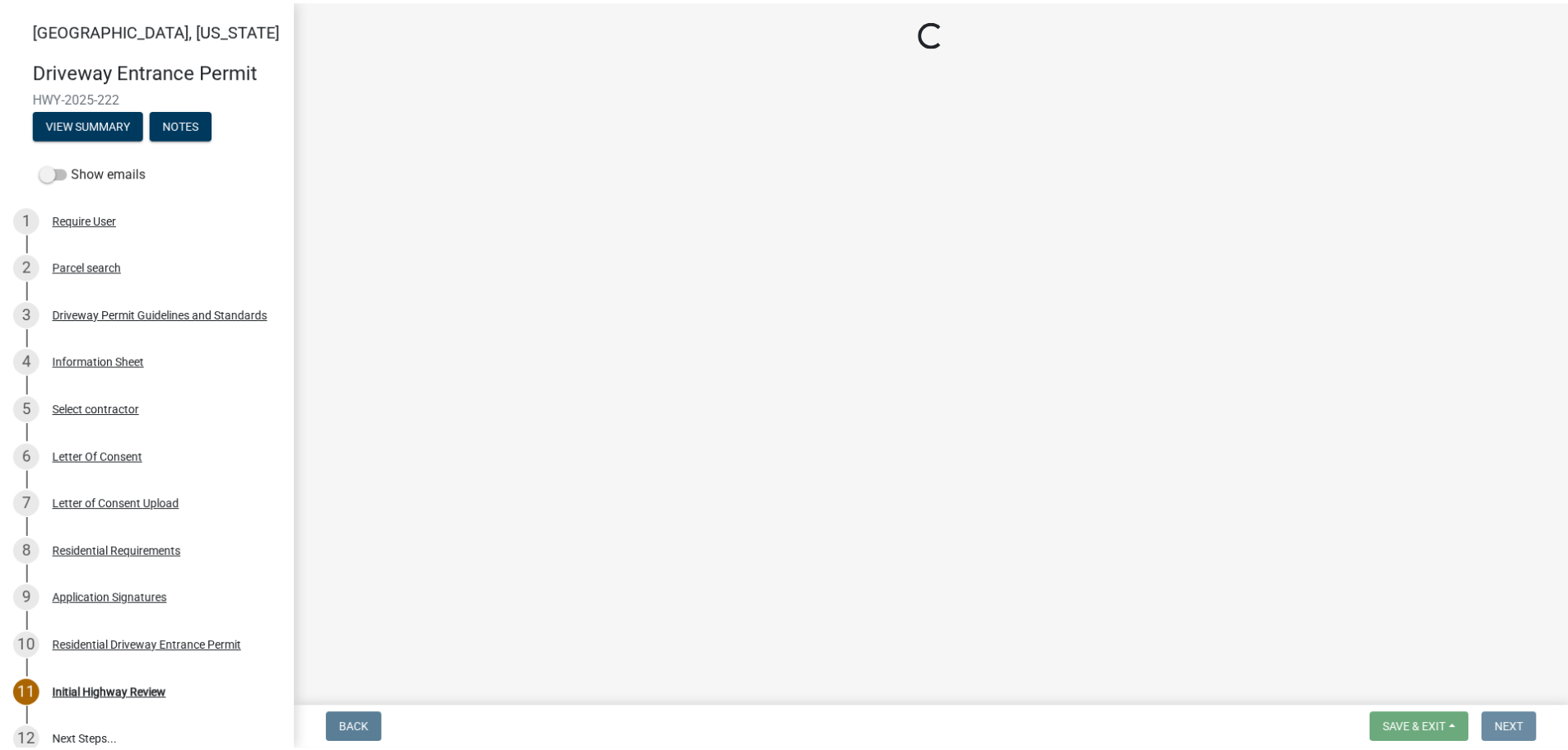
scroll to position [0, 0]
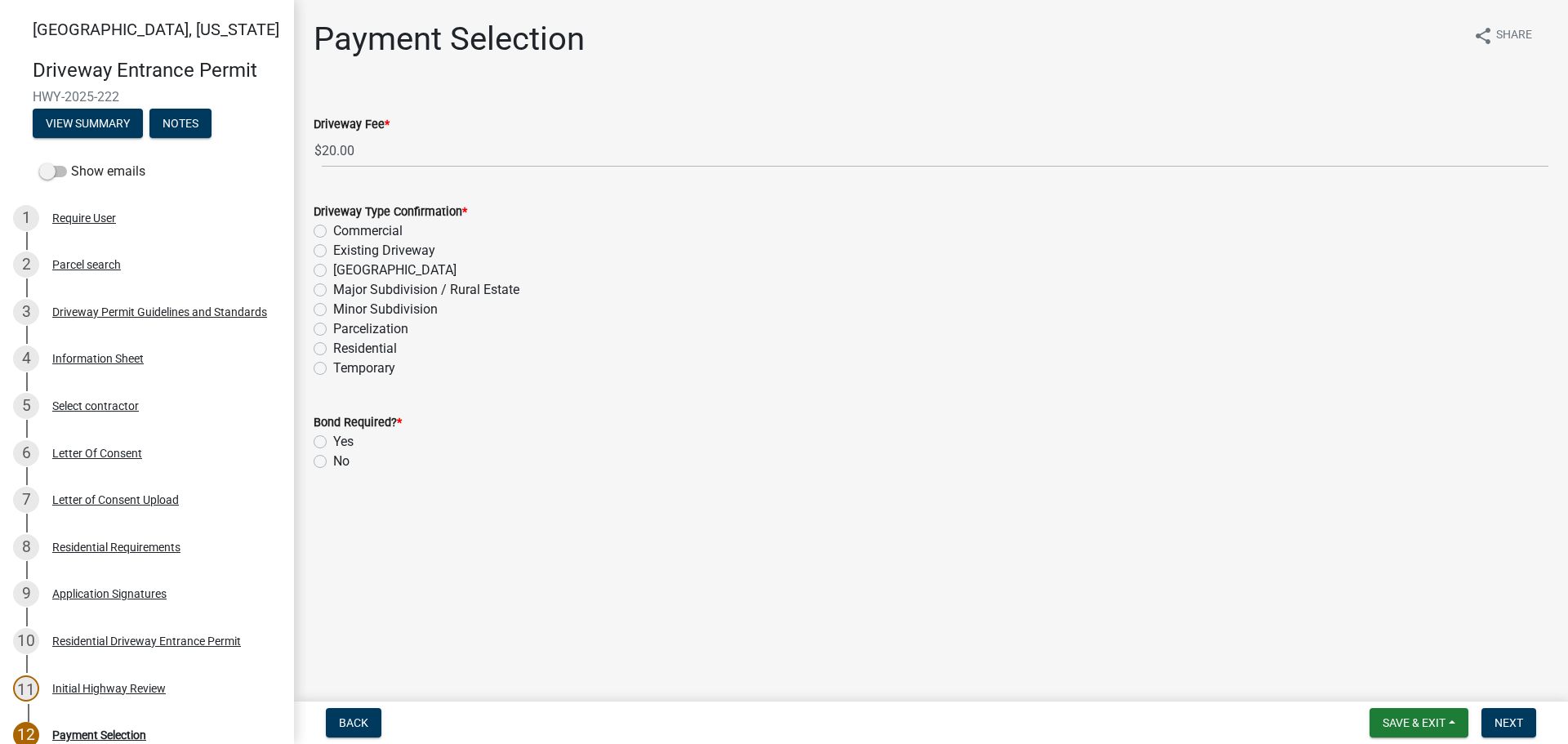
click at [333, 349] on label "Residential" at bounding box center [364, 349] width 64 height 19
click at [333, 349] on input "Residential" at bounding box center [338, 344] width 11 height 11
radio input "true"
click at [333, 464] on label "No" at bounding box center [341, 462] width 17 height 19
click at [333, 463] on input "No" at bounding box center [338, 457] width 11 height 11
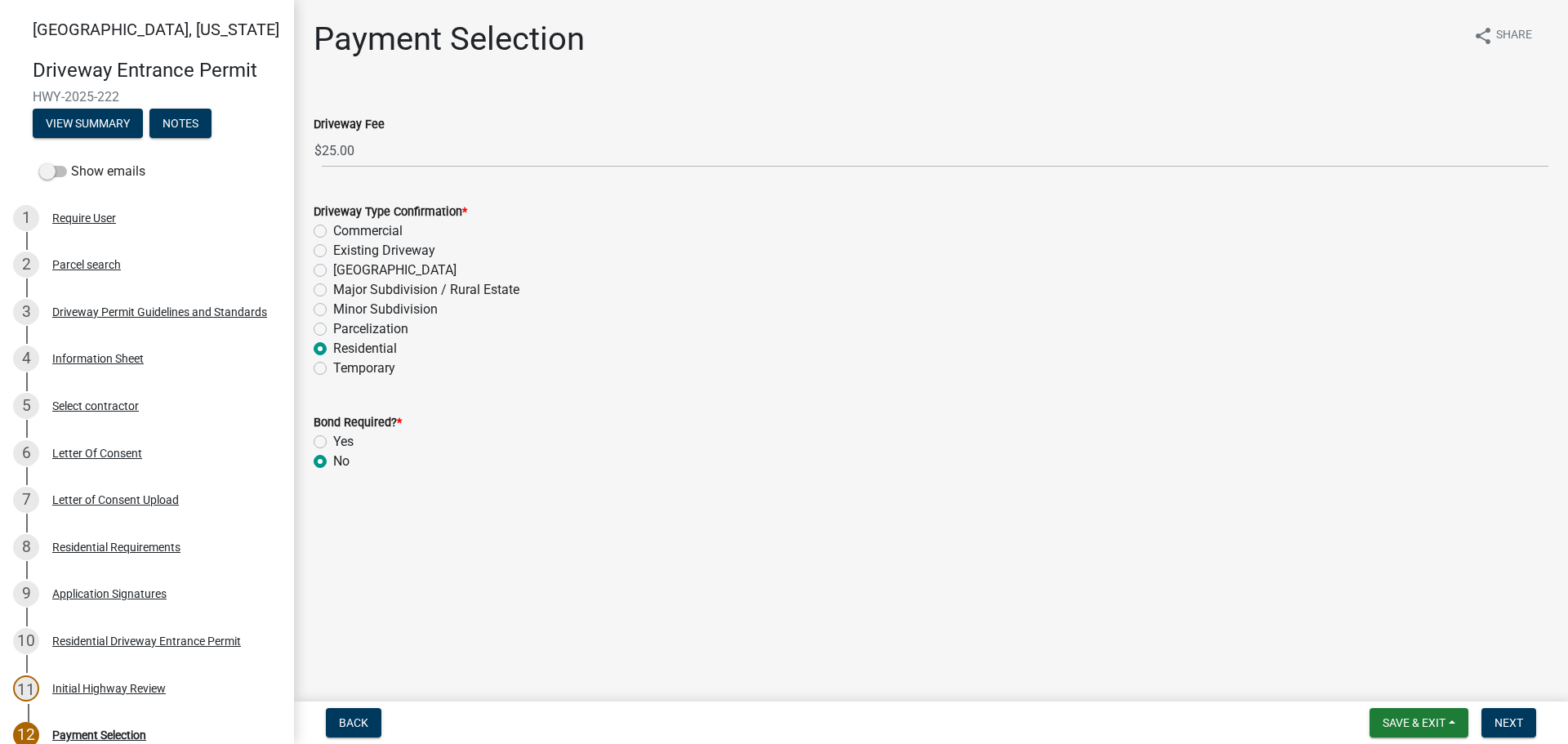
radio input "true"
click at [1506, 726] on span "Next" at bounding box center [1508, 723] width 29 height 13
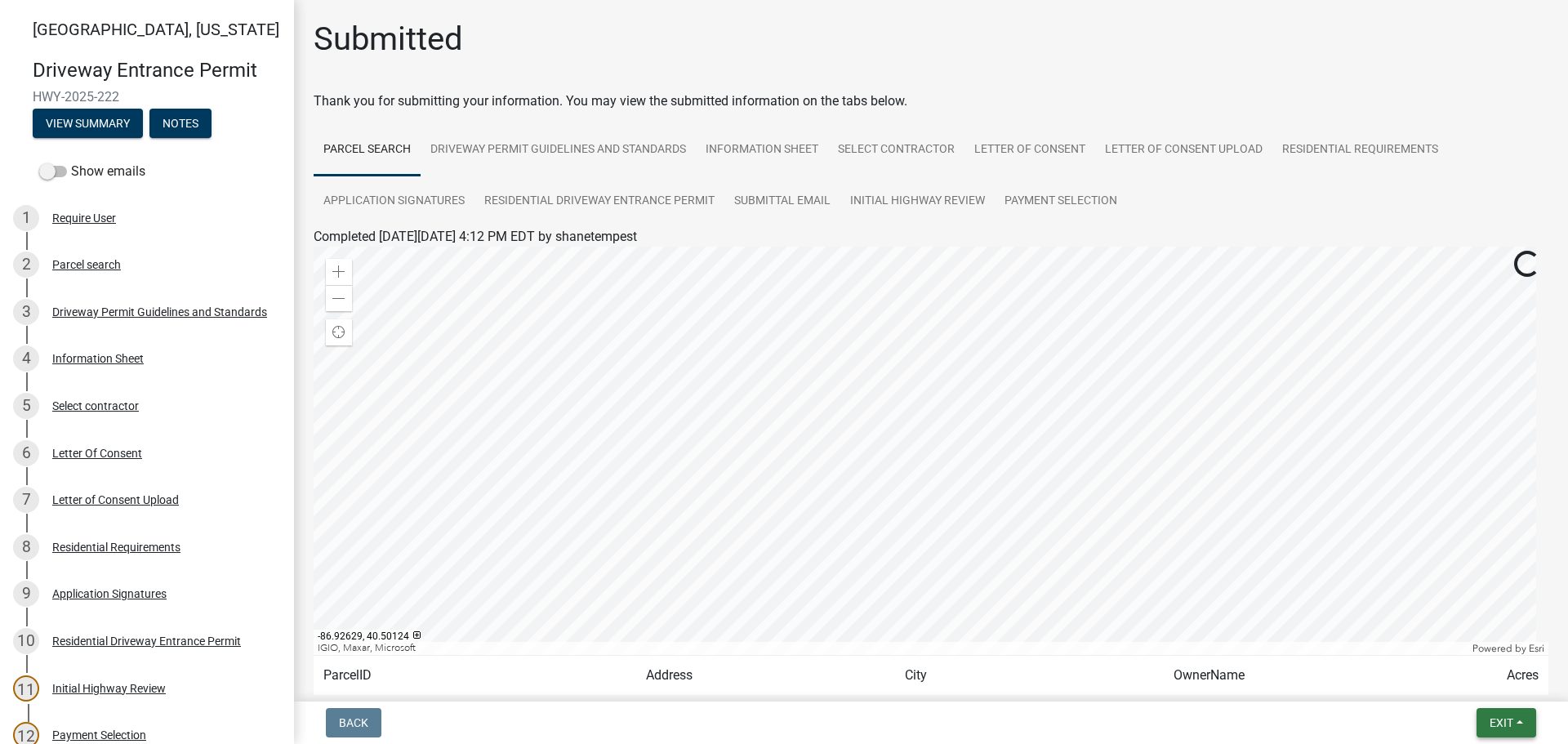
click at [1508, 725] on span "Exit" at bounding box center [1501, 723] width 24 height 13
click at [1473, 690] on button "Save & Exit" at bounding box center [1471, 680] width 131 height 39
